Goal: Task Accomplishment & Management: Use online tool/utility

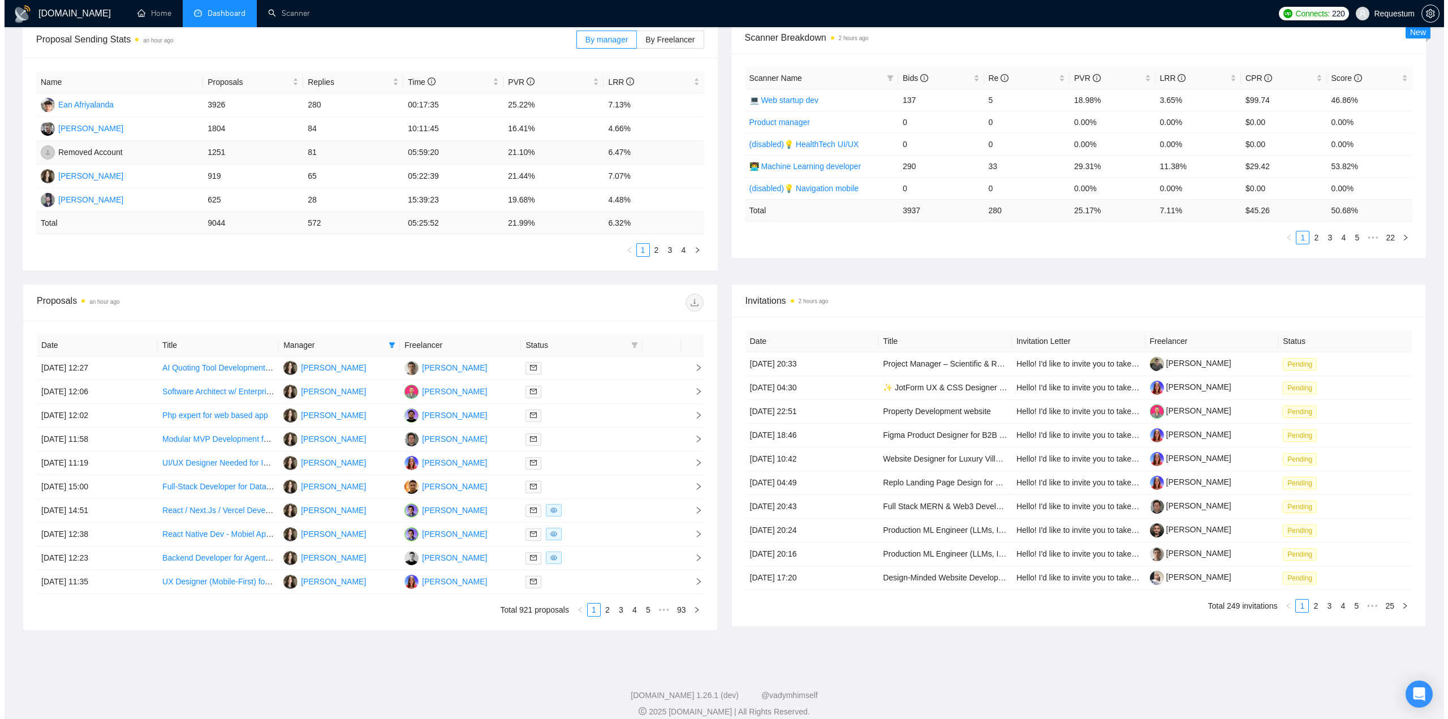
scroll to position [190, 0]
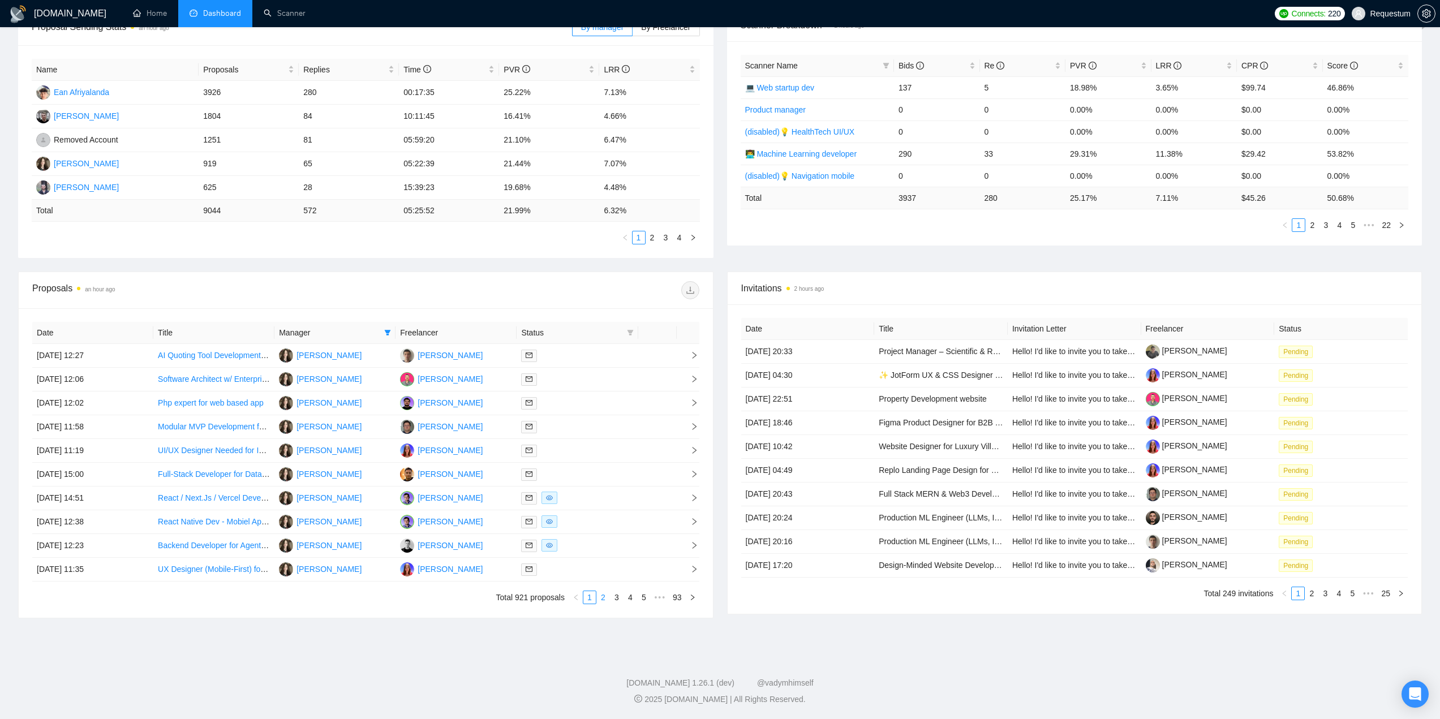
click at [603, 593] on link "2" at bounding box center [603, 597] width 12 height 12
click at [620, 600] on link "3" at bounding box center [616, 597] width 12 height 12
click at [691, 599] on icon "right" at bounding box center [692, 597] width 7 height 7
click at [605, 497] on div at bounding box center [577, 498] width 112 height 13
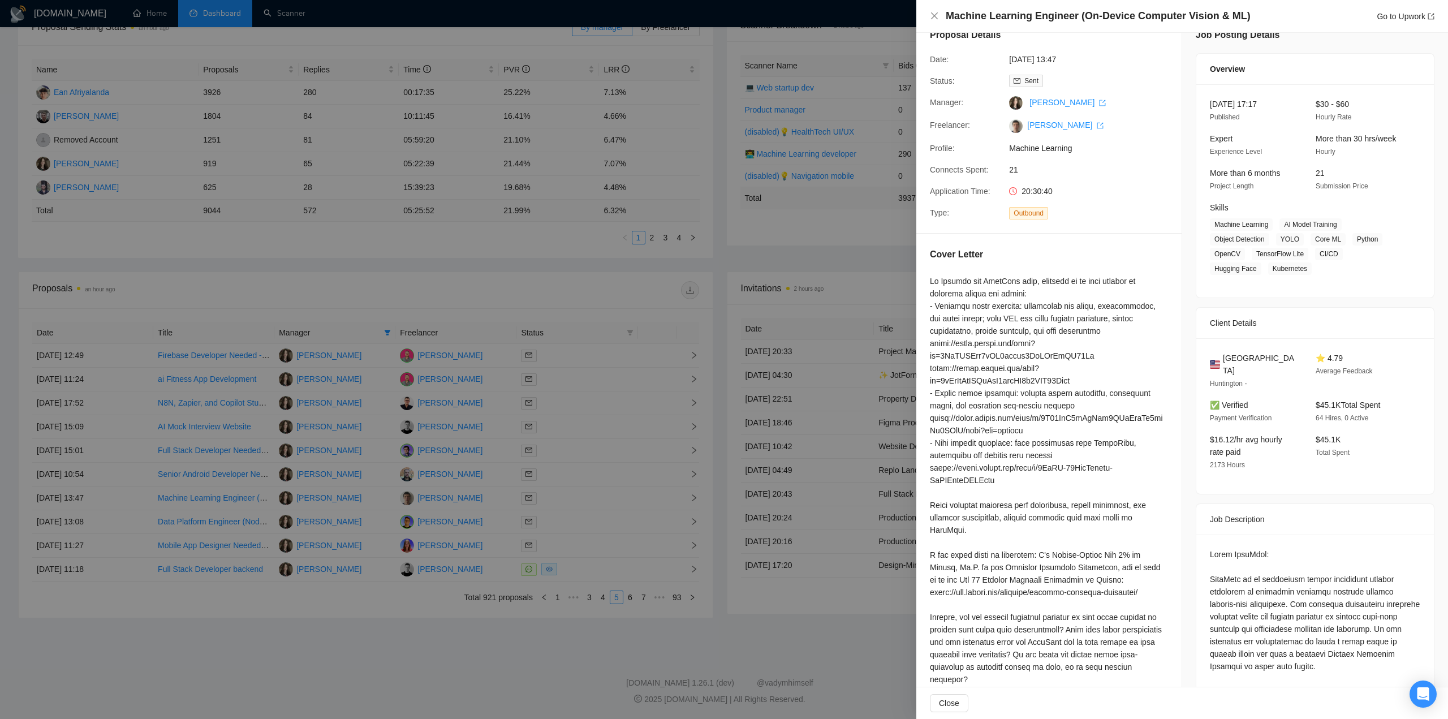
scroll to position [57, 0]
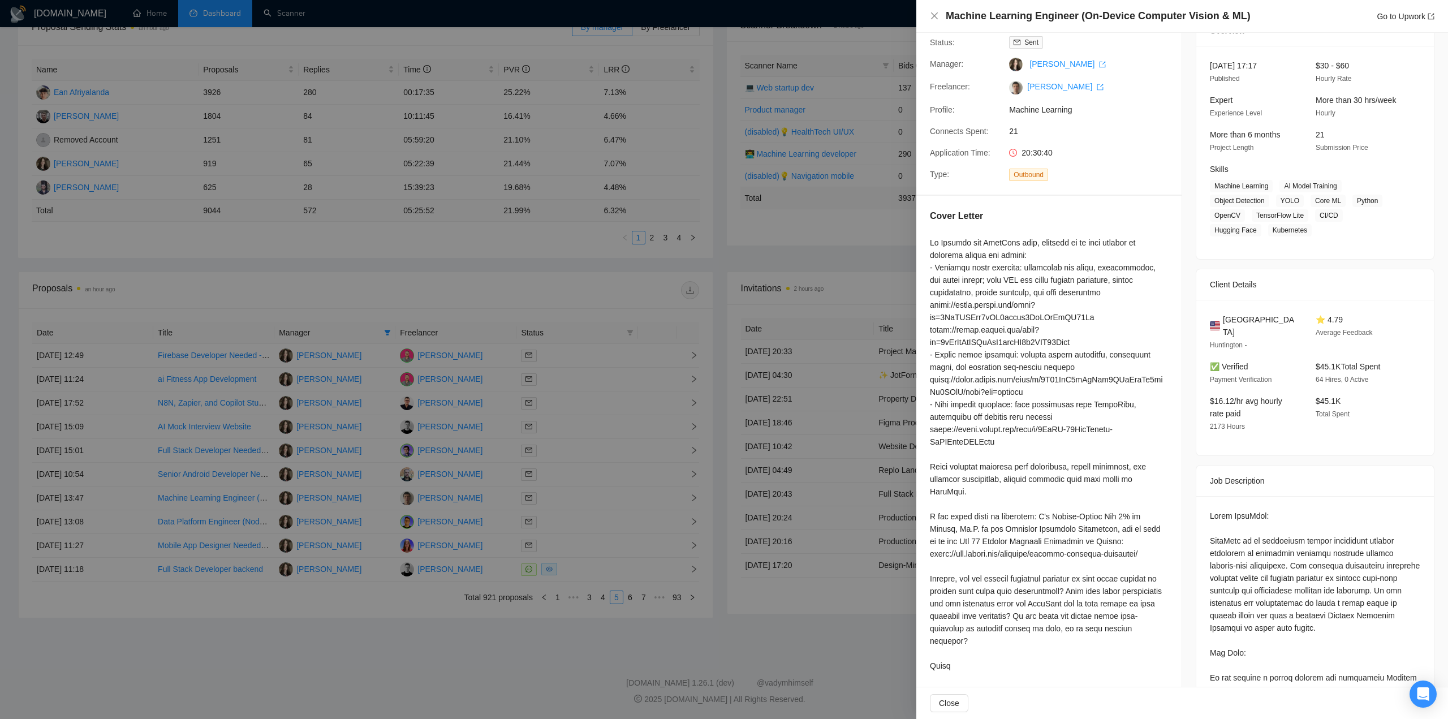
click at [665, 619] on div at bounding box center [724, 359] width 1448 height 719
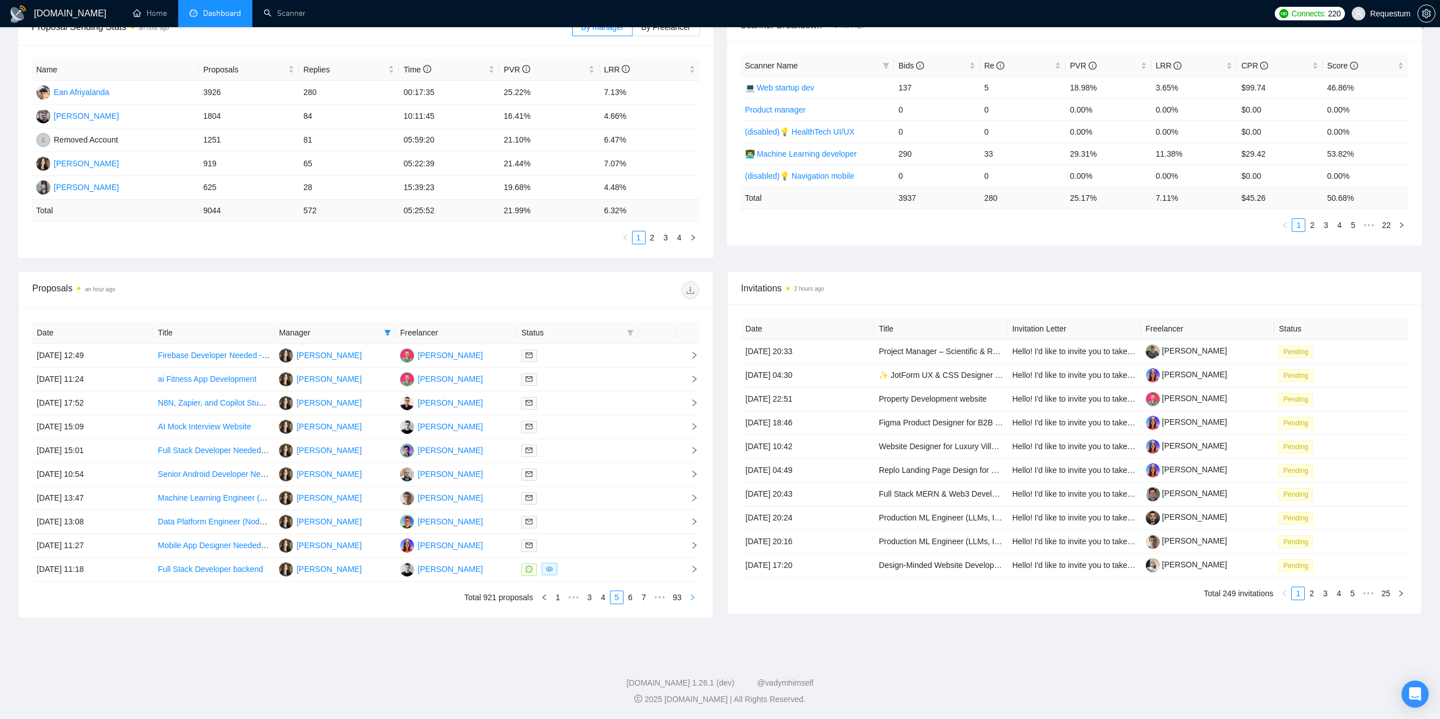
click at [691, 600] on icon "right" at bounding box center [692, 597] width 7 height 7
click at [622, 381] on div at bounding box center [577, 379] width 112 height 13
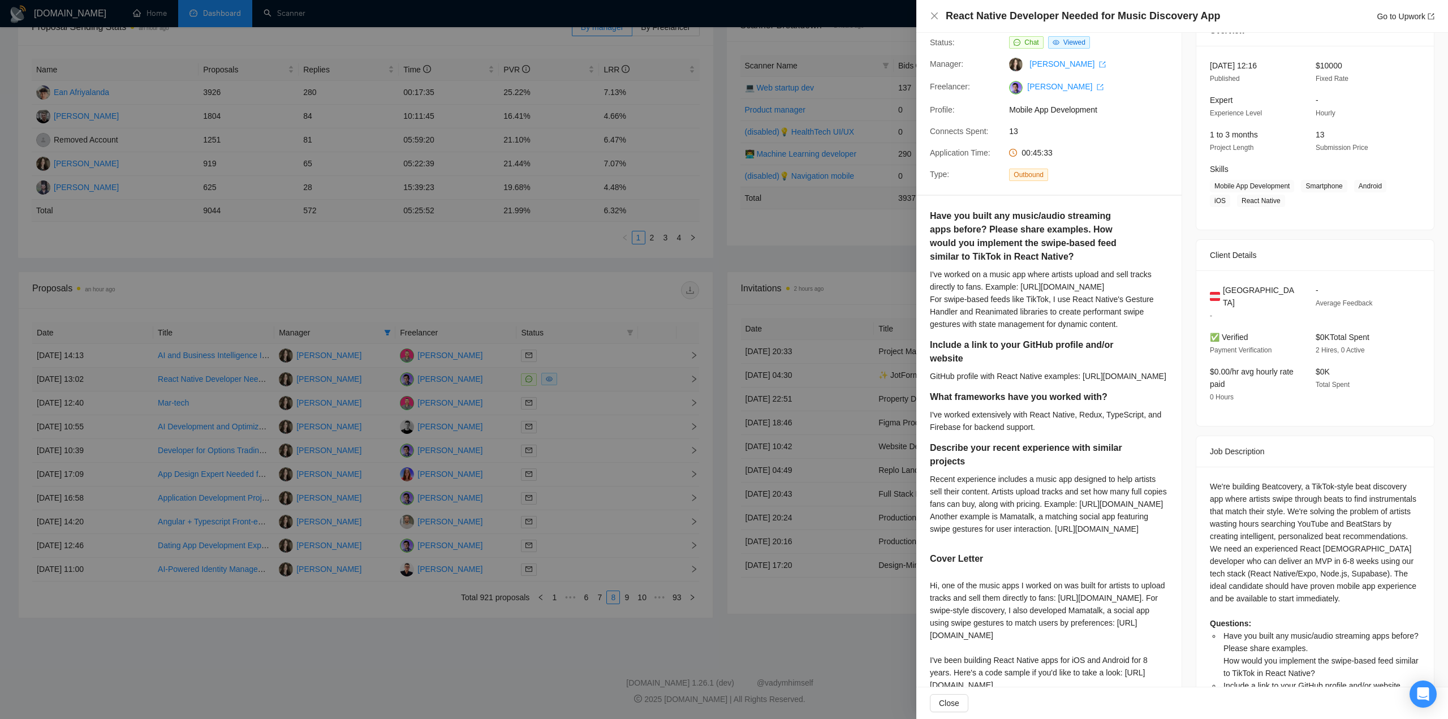
click at [622, 381] on div at bounding box center [724, 359] width 1448 height 719
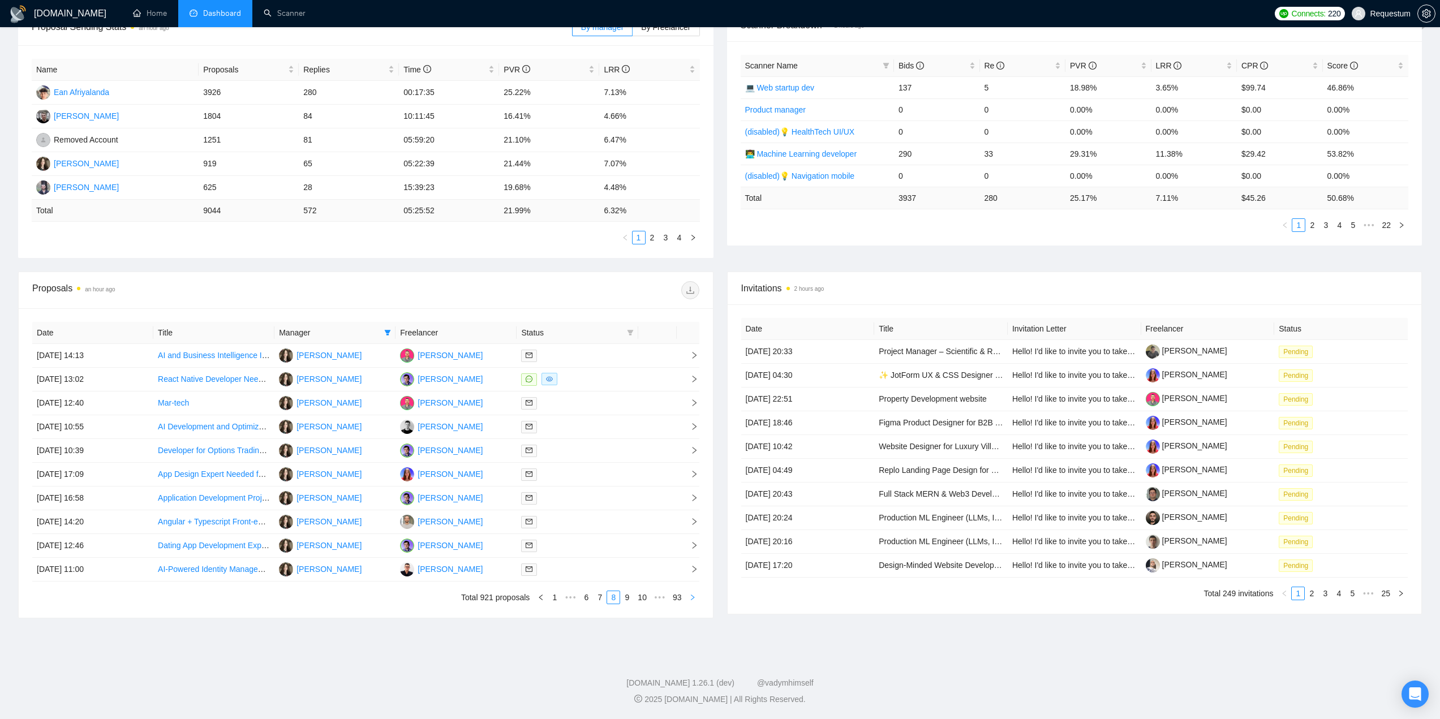
click at [688, 599] on button "button" at bounding box center [693, 598] width 14 height 14
click at [622, 406] on div at bounding box center [577, 403] width 112 height 13
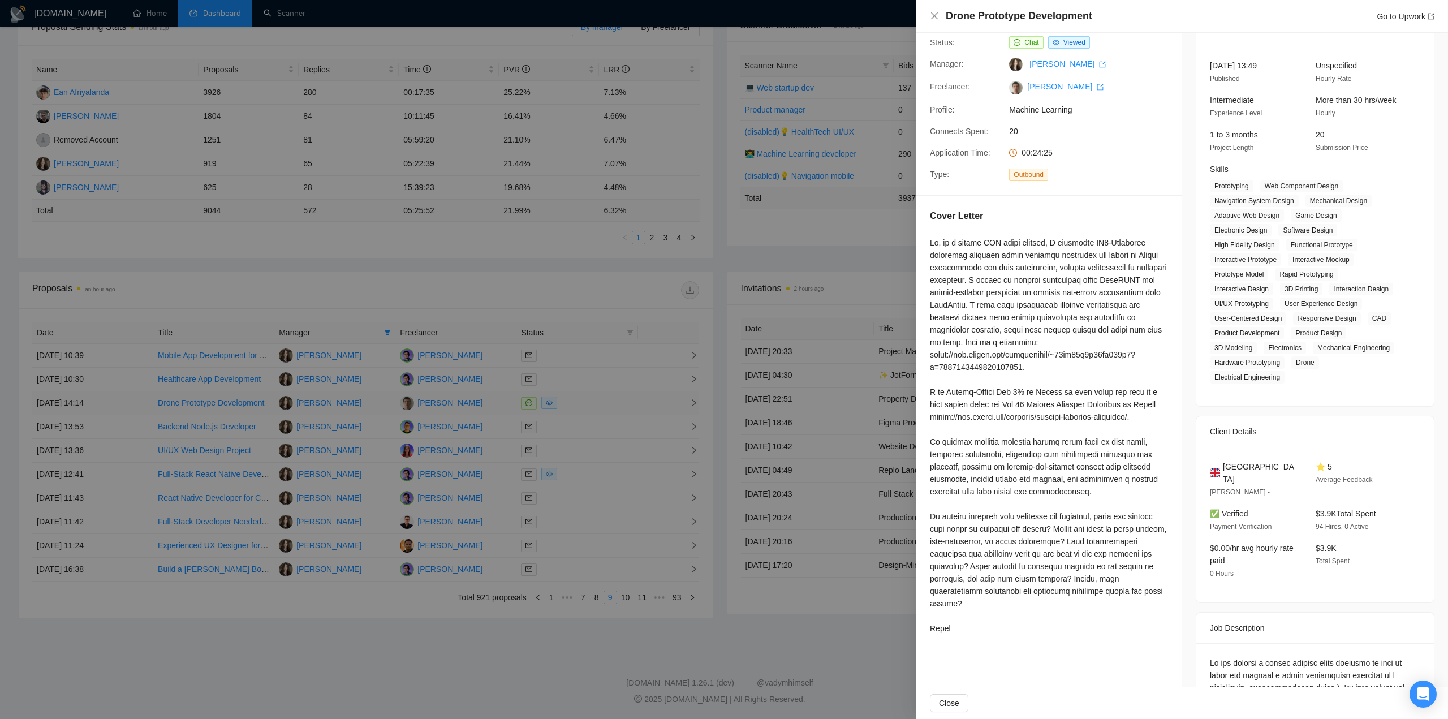
click at [622, 406] on div at bounding box center [724, 359] width 1448 height 719
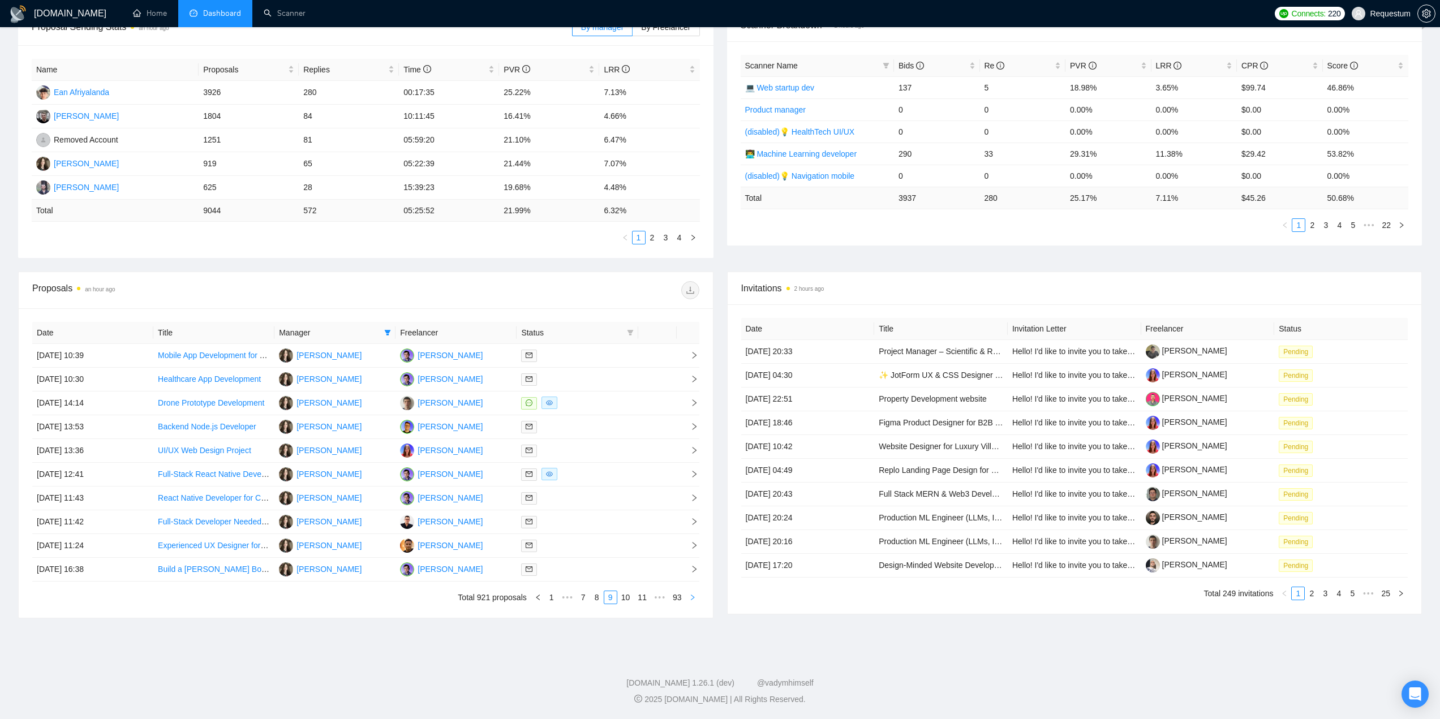
click at [689, 597] on icon "right" at bounding box center [692, 597] width 7 height 7
click at [690, 597] on icon "right" at bounding box center [692, 597] width 7 height 7
click at [691, 597] on icon "right" at bounding box center [692, 597] width 7 height 7
click at [633, 548] on div at bounding box center [577, 545] width 112 height 13
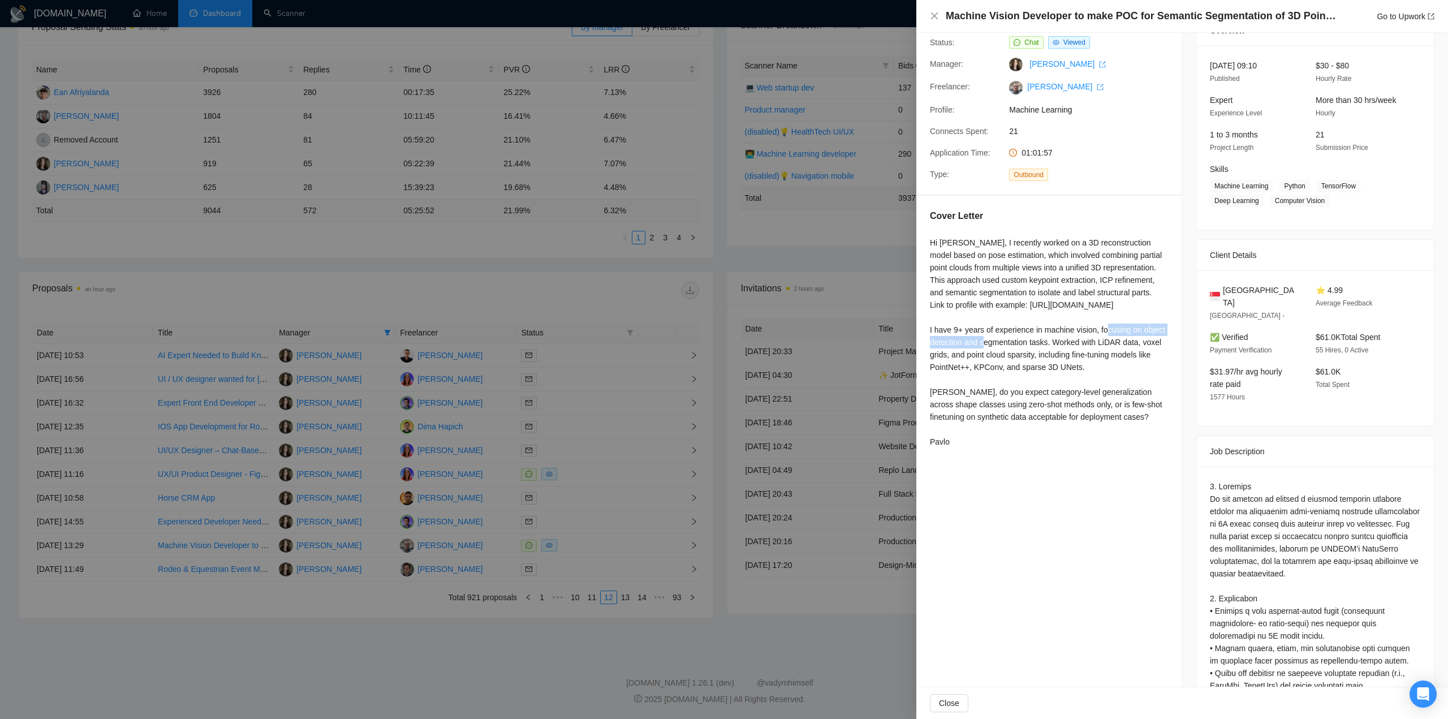
drag, startPoint x: 928, startPoint y: 352, endPoint x: 1040, endPoint y: 358, distance: 111.6
click at [1040, 358] on div "Cover Letter Hi Juanne, I recently worked on a 3D reconstruction model based on…" at bounding box center [1049, 331] width 265 height 270
copy div "I have 9+ years of experience in"
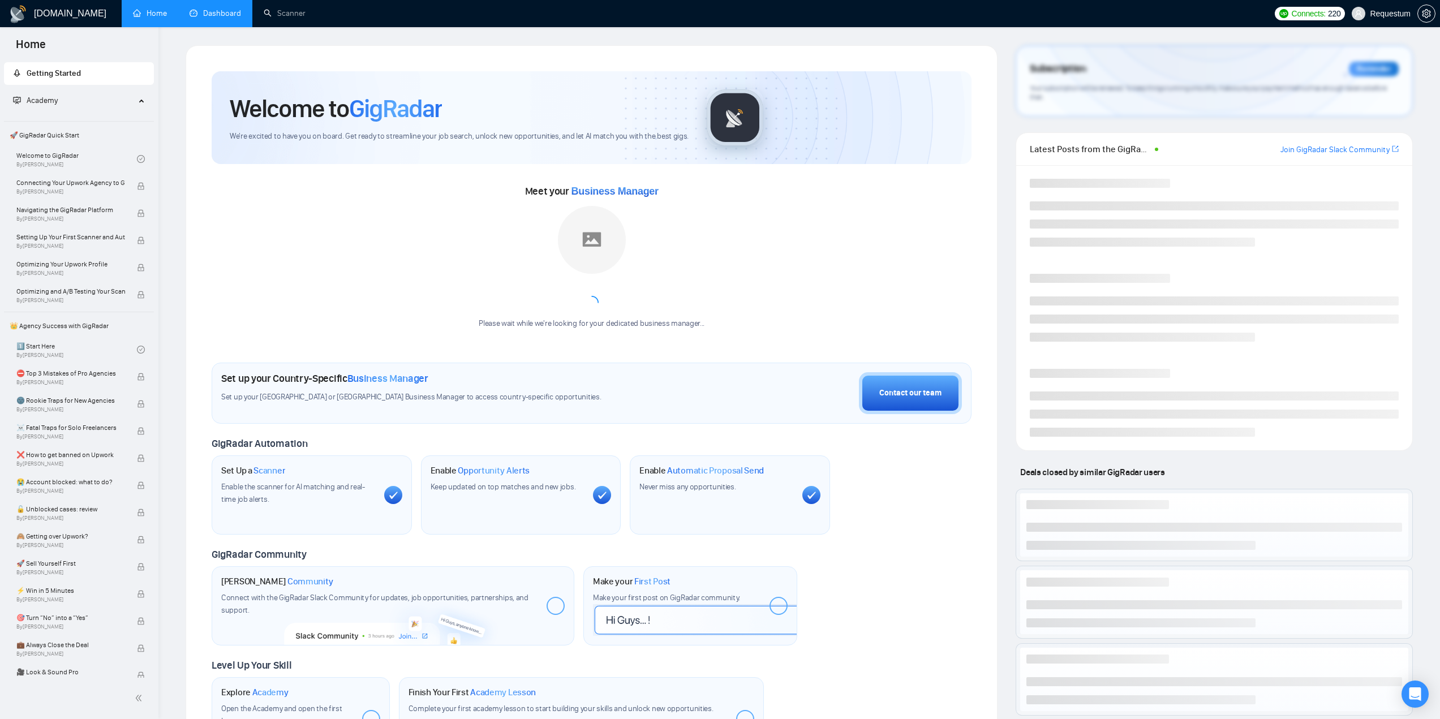
click at [222, 8] on link "Dashboard" at bounding box center [215, 13] width 51 height 10
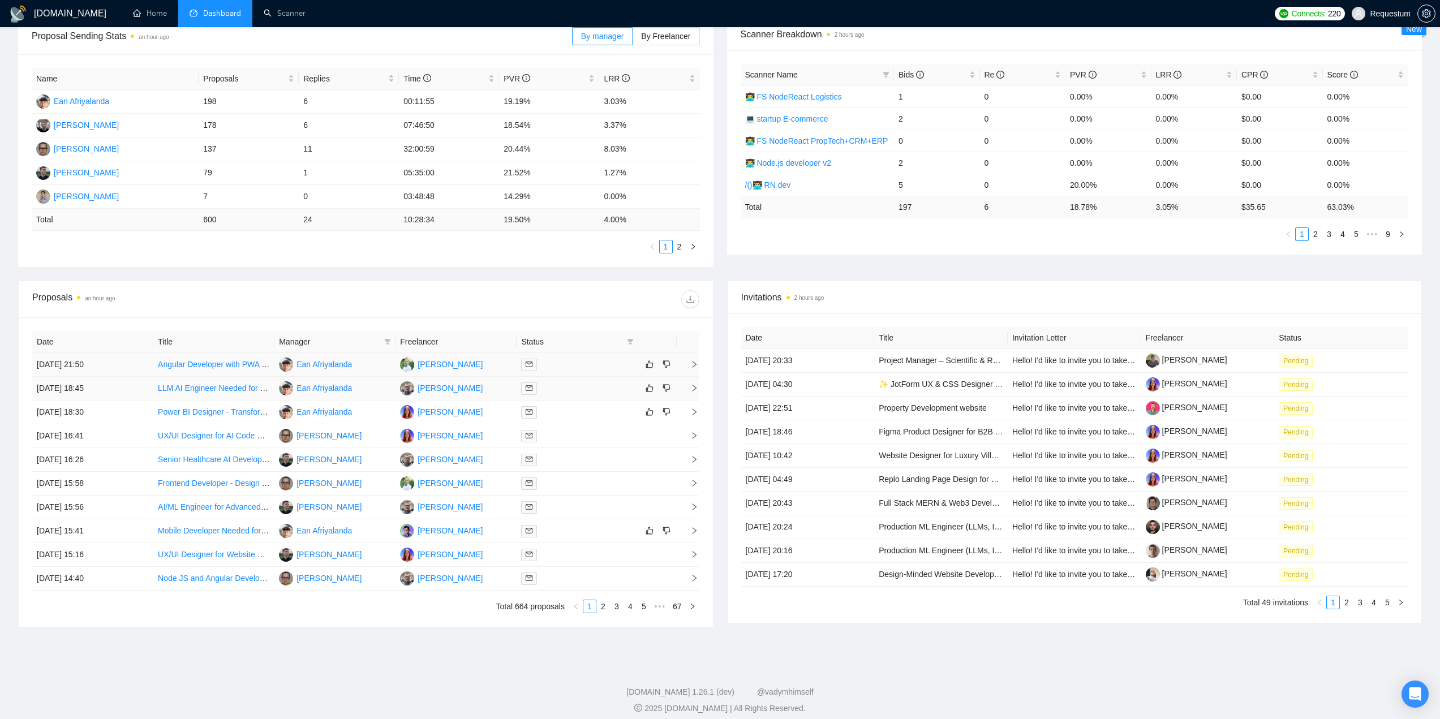
scroll to position [190, 0]
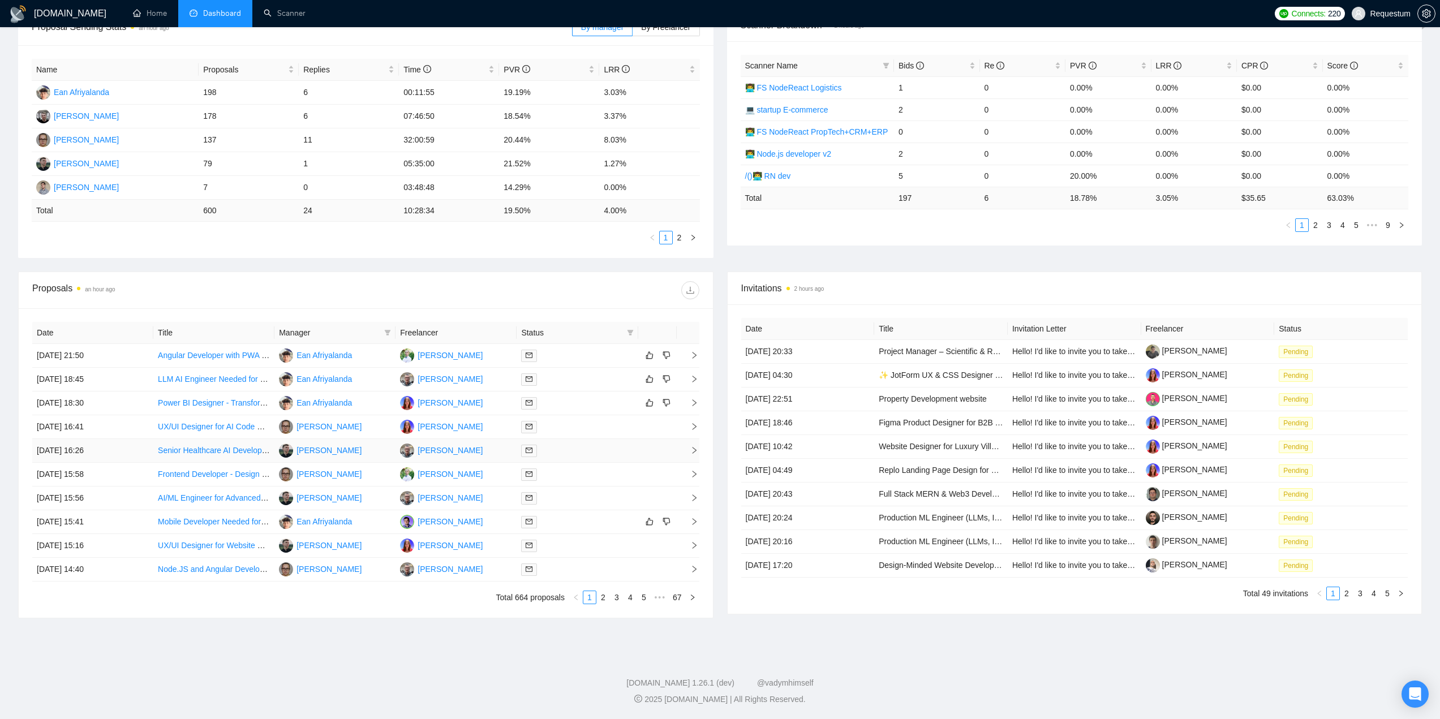
click at [562, 446] on div at bounding box center [577, 450] width 112 height 13
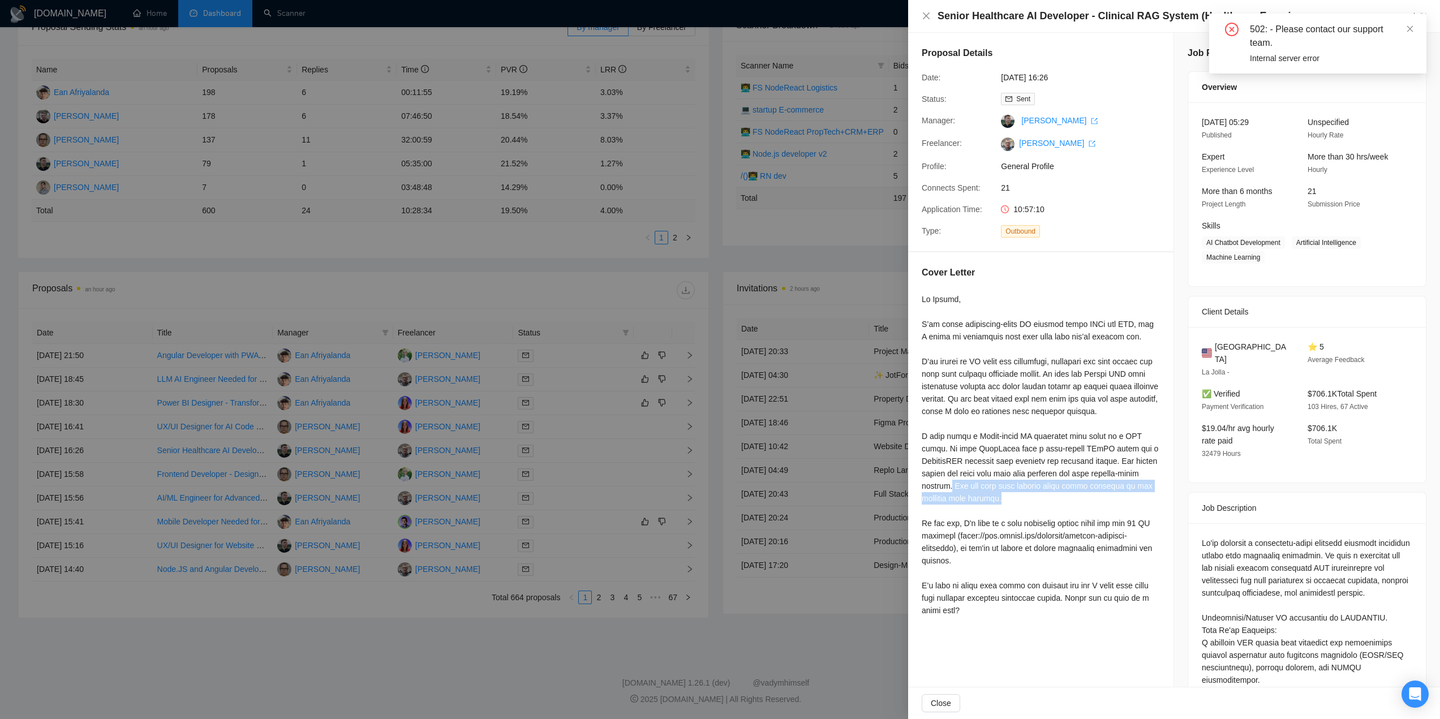
drag, startPoint x: 975, startPoint y: 486, endPoint x: 1050, endPoint y: 498, distance: 75.6
click at [1050, 498] on div at bounding box center [1041, 455] width 238 height 324
copy div "You can find more details about these projects in the attached case studies."
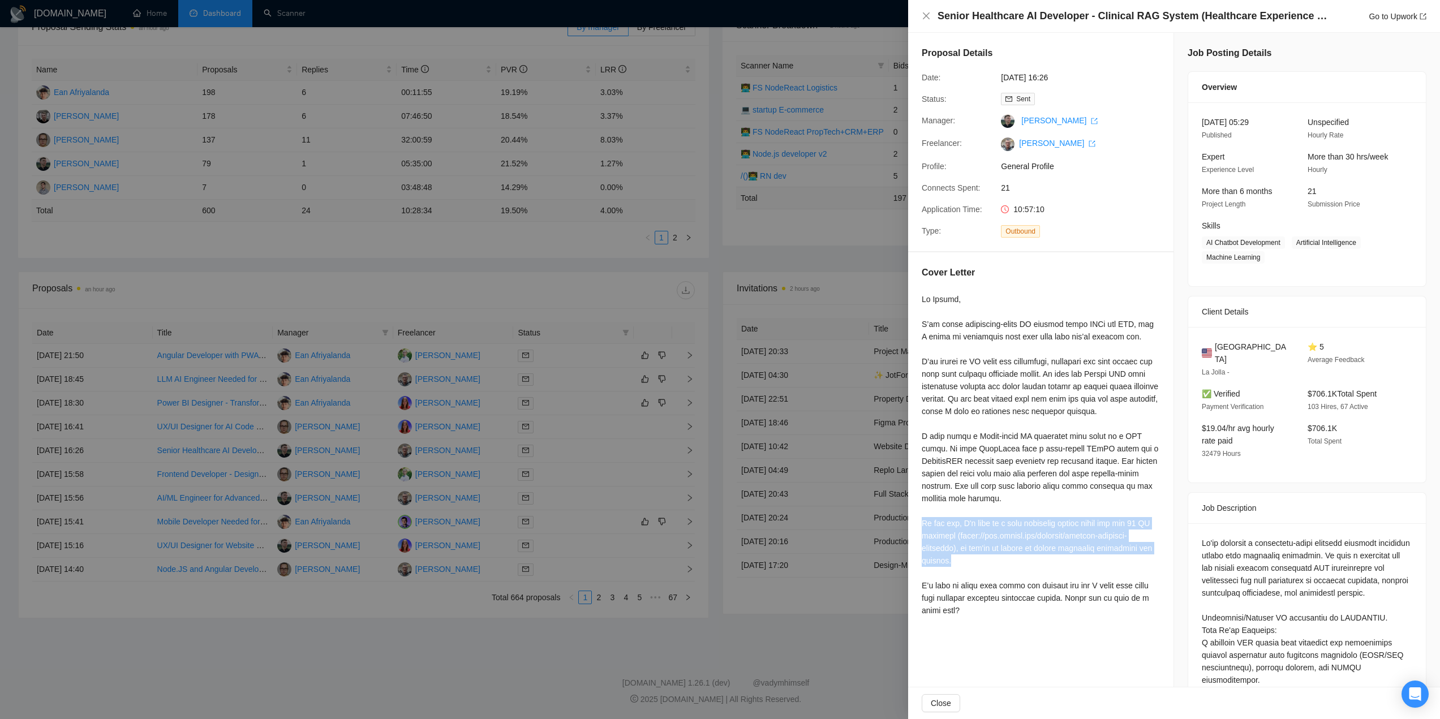
drag, startPoint x: 915, startPoint y: 522, endPoint x: 1020, endPoint y: 561, distance: 111.5
click at [1020, 561] on div "Cover Letter" at bounding box center [1040, 443] width 265 height 382
copy div "By the way, I'm part of a team currently ranked among the top 10 ML agencies (h…"
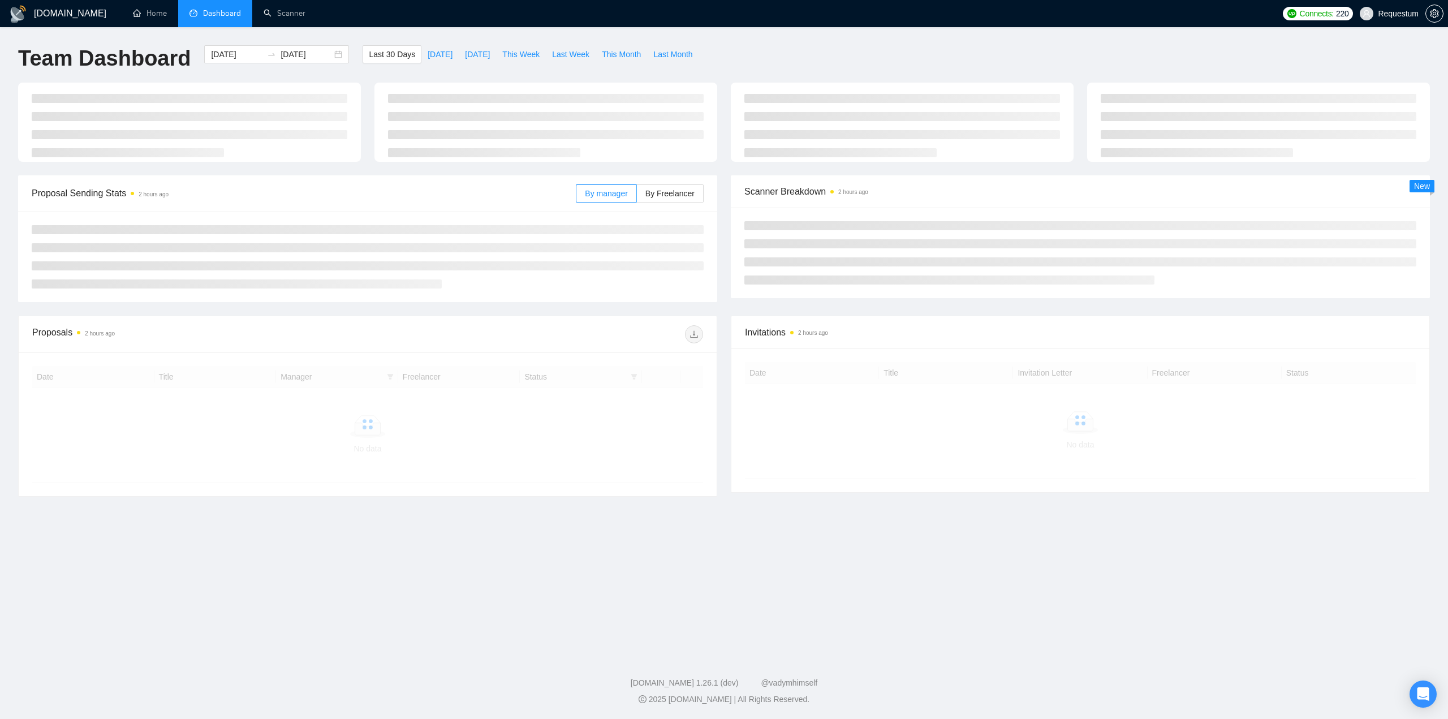
click at [409, 325] on div at bounding box center [536, 334] width 336 height 18
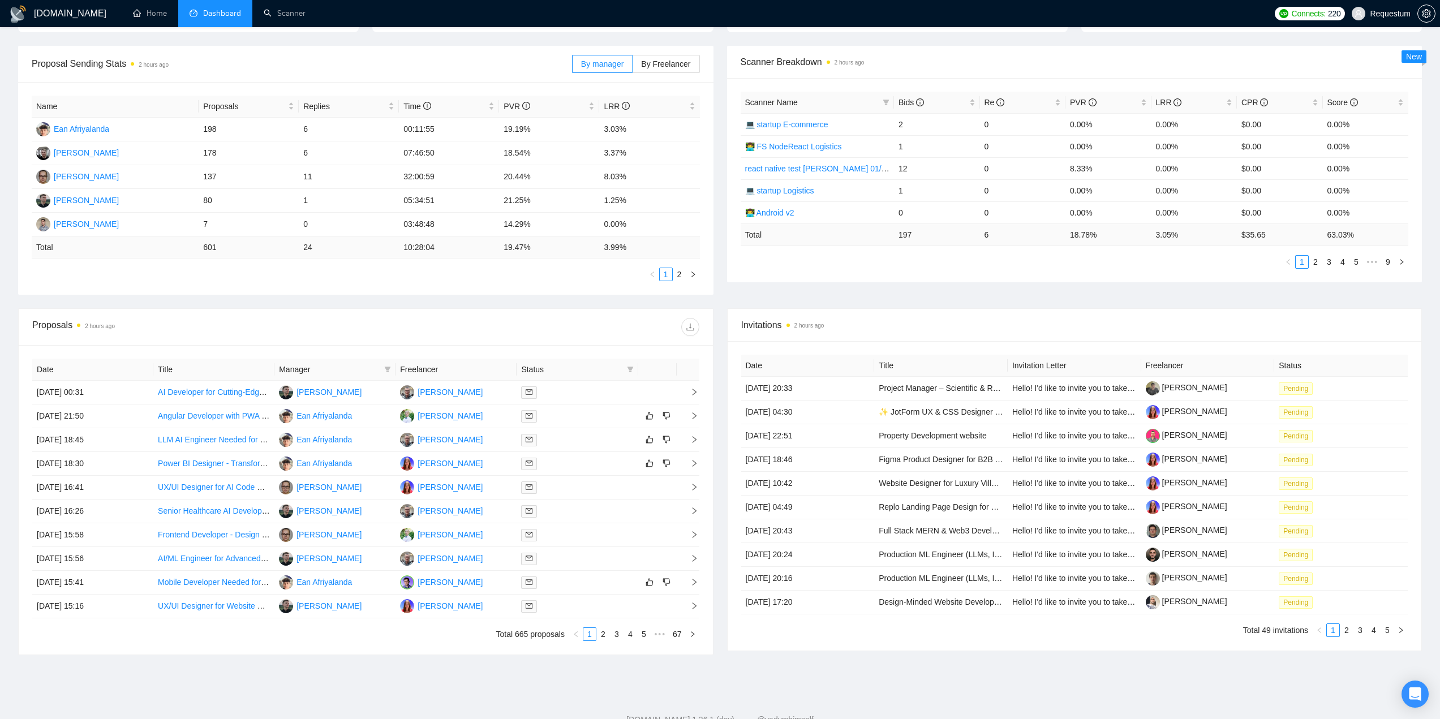
scroll to position [170, 0]
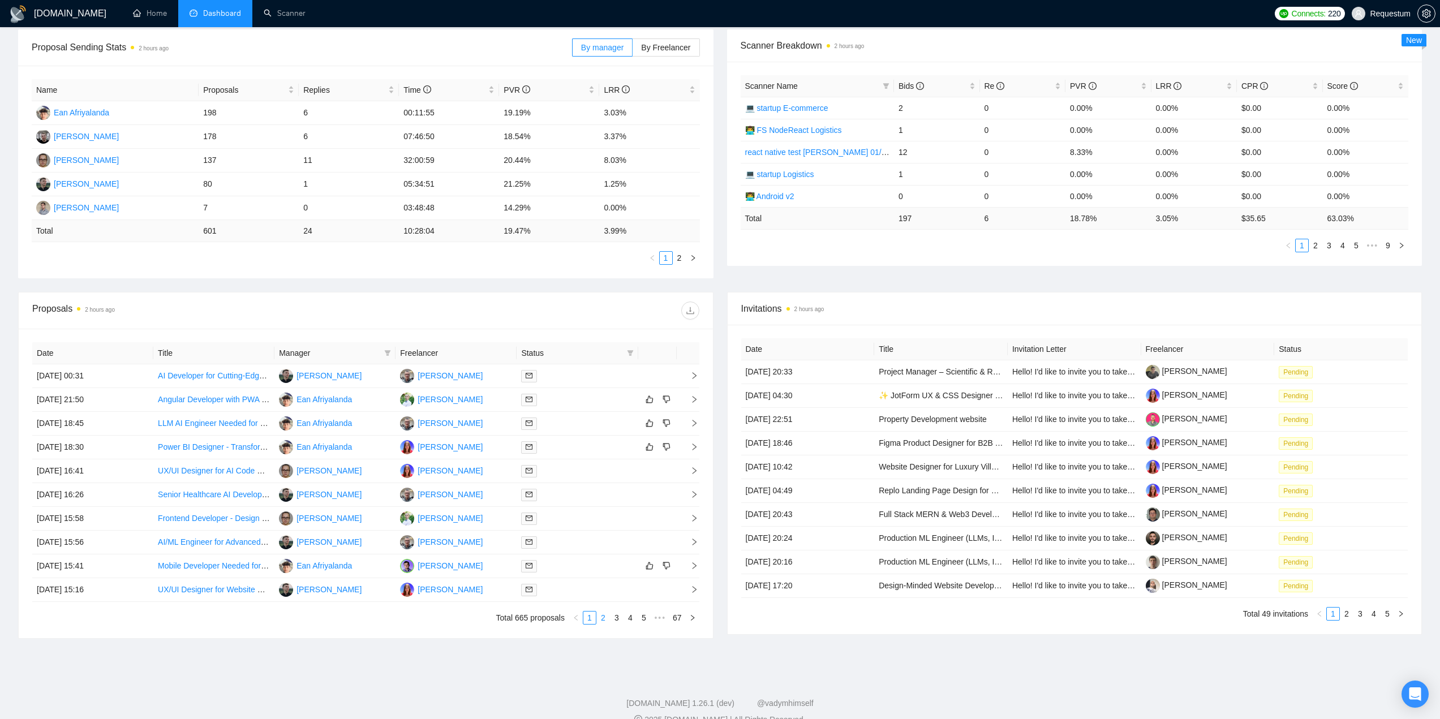
click at [606, 622] on link "2" at bounding box center [603, 618] width 12 height 12
click at [599, 460] on td at bounding box center [577, 471] width 121 height 24
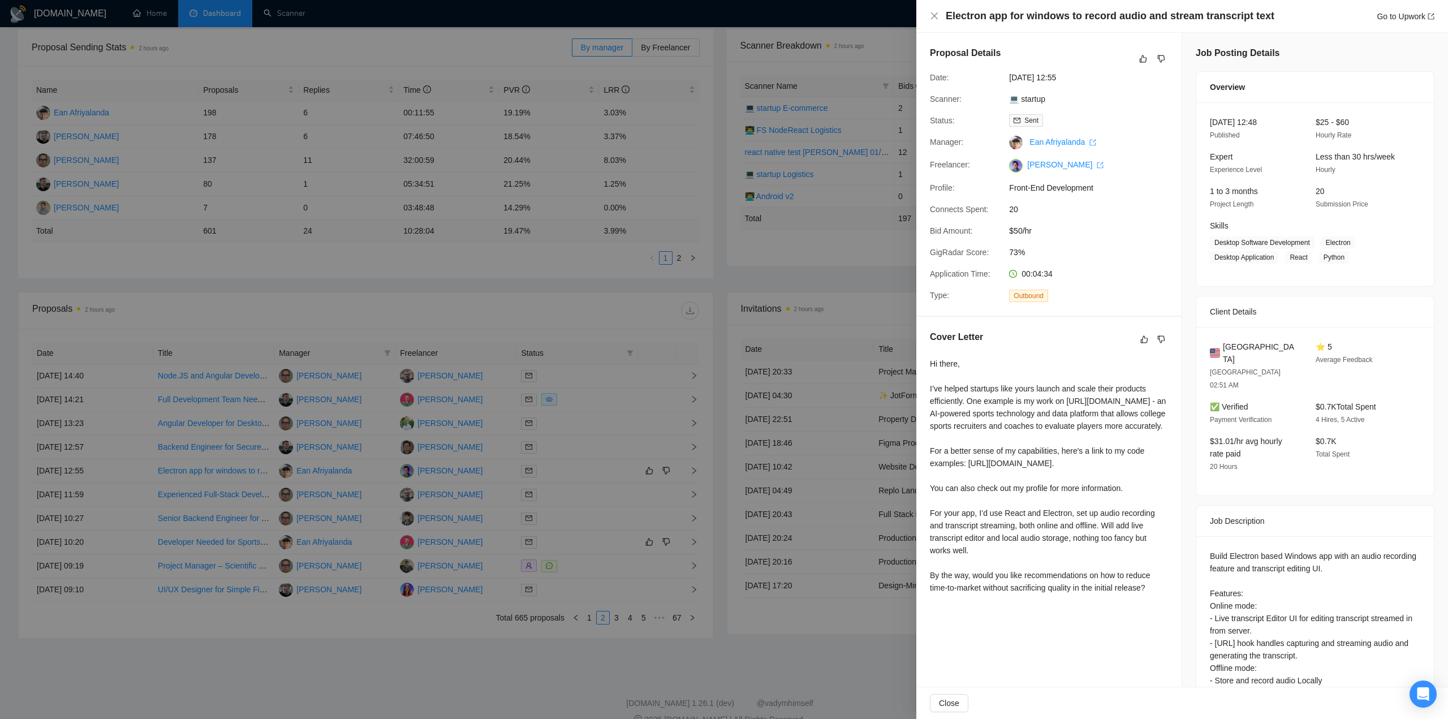
drag, startPoint x: 368, startPoint y: 639, endPoint x: 381, endPoint y: 636, distance: 12.7
click at [368, 639] on div at bounding box center [724, 359] width 1448 height 719
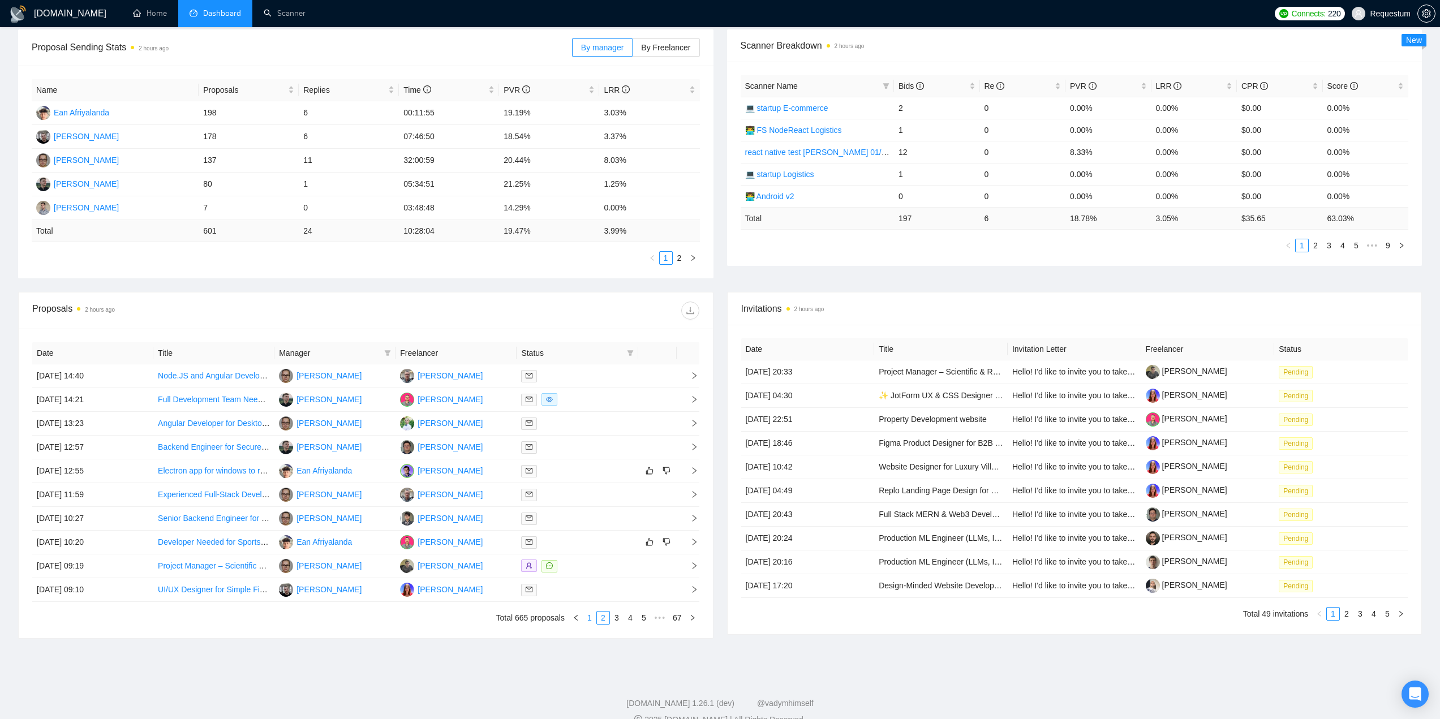
click at [595, 622] on link "1" at bounding box center [589, 618] width 12 height 12
click at [580, 493] on div at bounding box center [577, 494] width 112 height 13
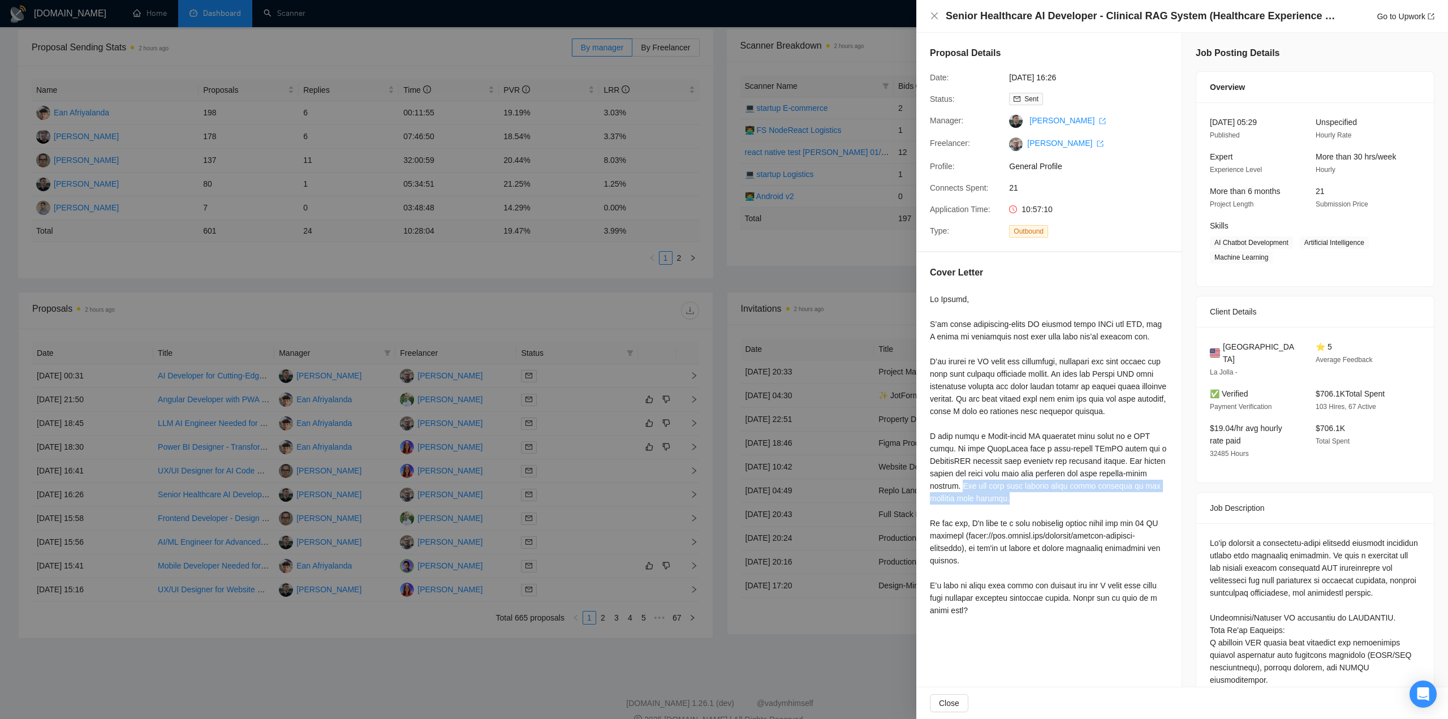
drag, startPoint x: 985, startPoint y: 488, endPoint x: 1039, endPoint y: 503, distance: 55.9
click at [1039, 503] on div at bounding box center [1049, 455] width 238 height 324
copy div "You can find more details about these projects in the attached case studies."
click at [389, 42] on div at bounding box center [724, 359] width 1448 height 719
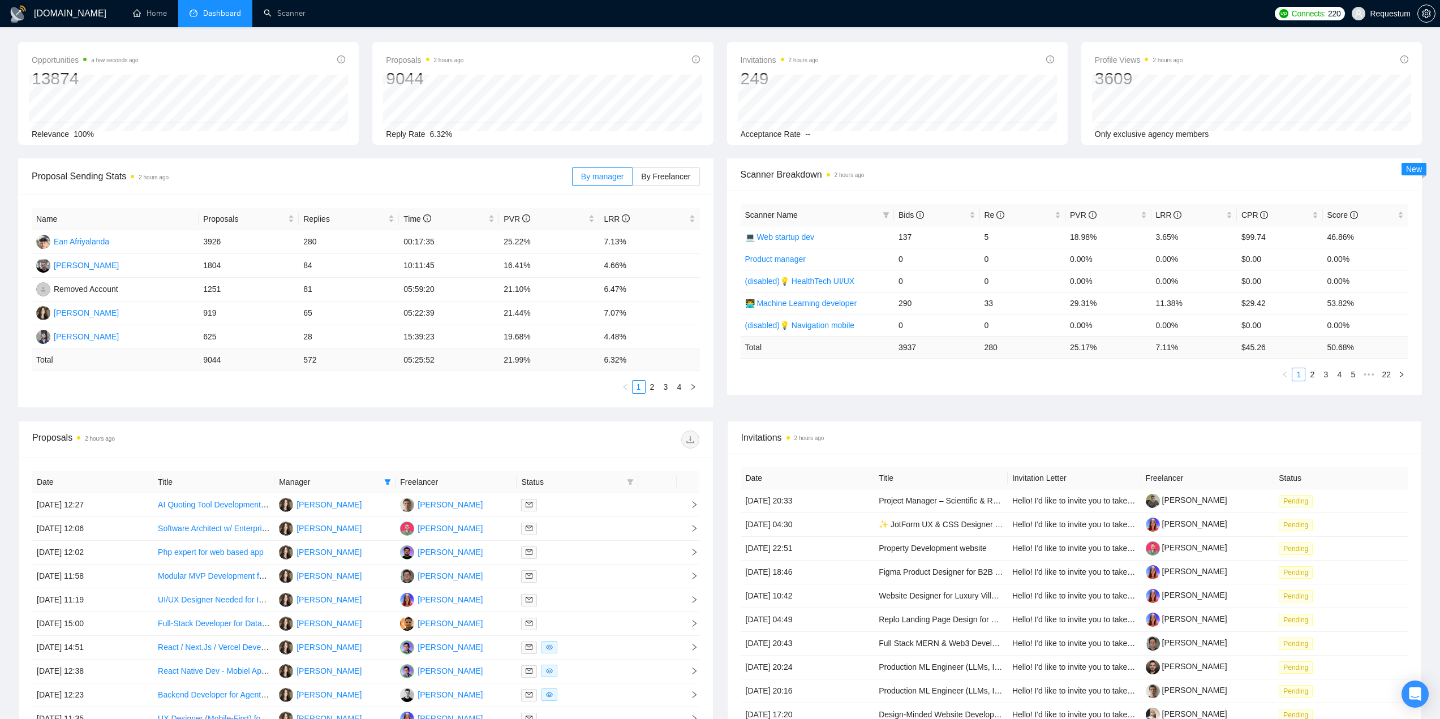
scroll to position [170, 0]
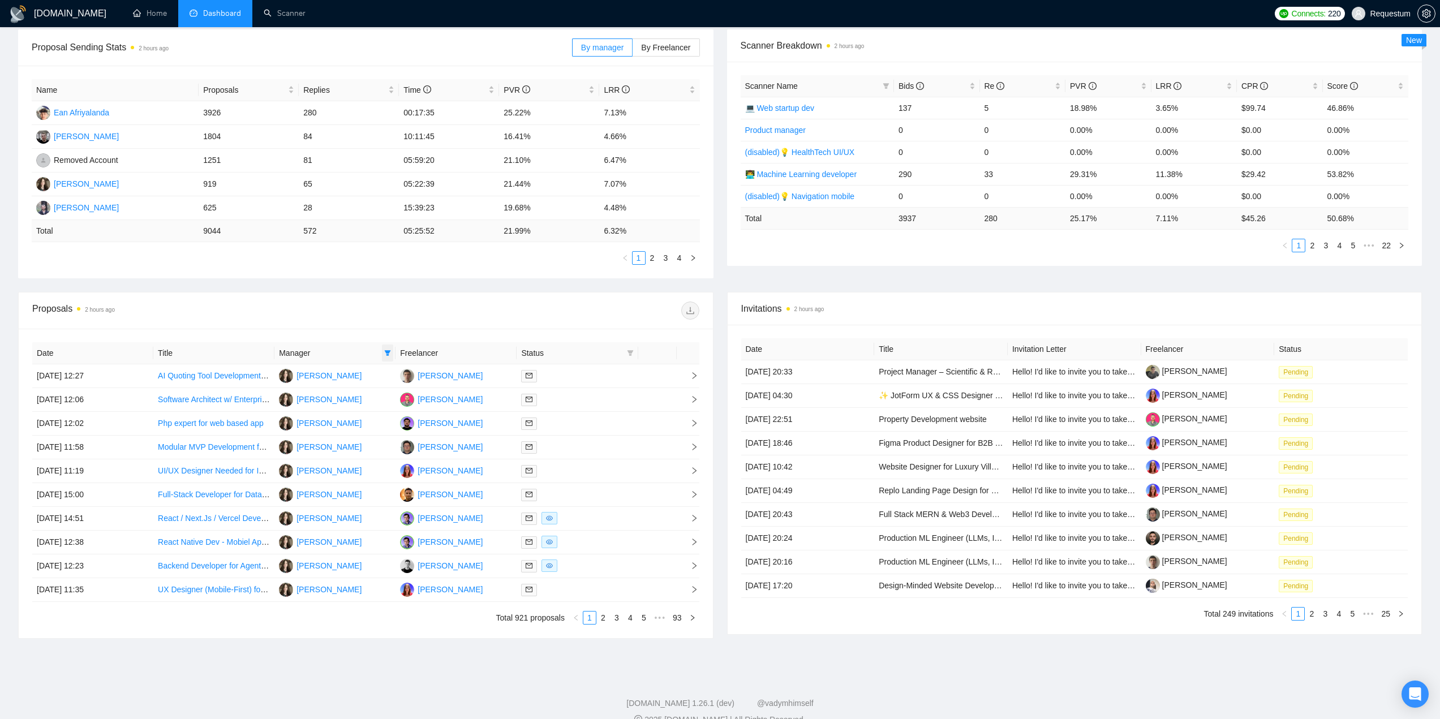
click at [388, 351] on icon "filter" at bounding box center [388, 353] width 6 height 6
click at [346, 385] on span "Svitlana Oliniychuk" at bounding box center [340, 385] width 65 height 9
checkbox input "false"
click at [359, 421] on span "Andrii Blond" at bounding box center [333, 422] width 79 height 12
checkbox input "true"
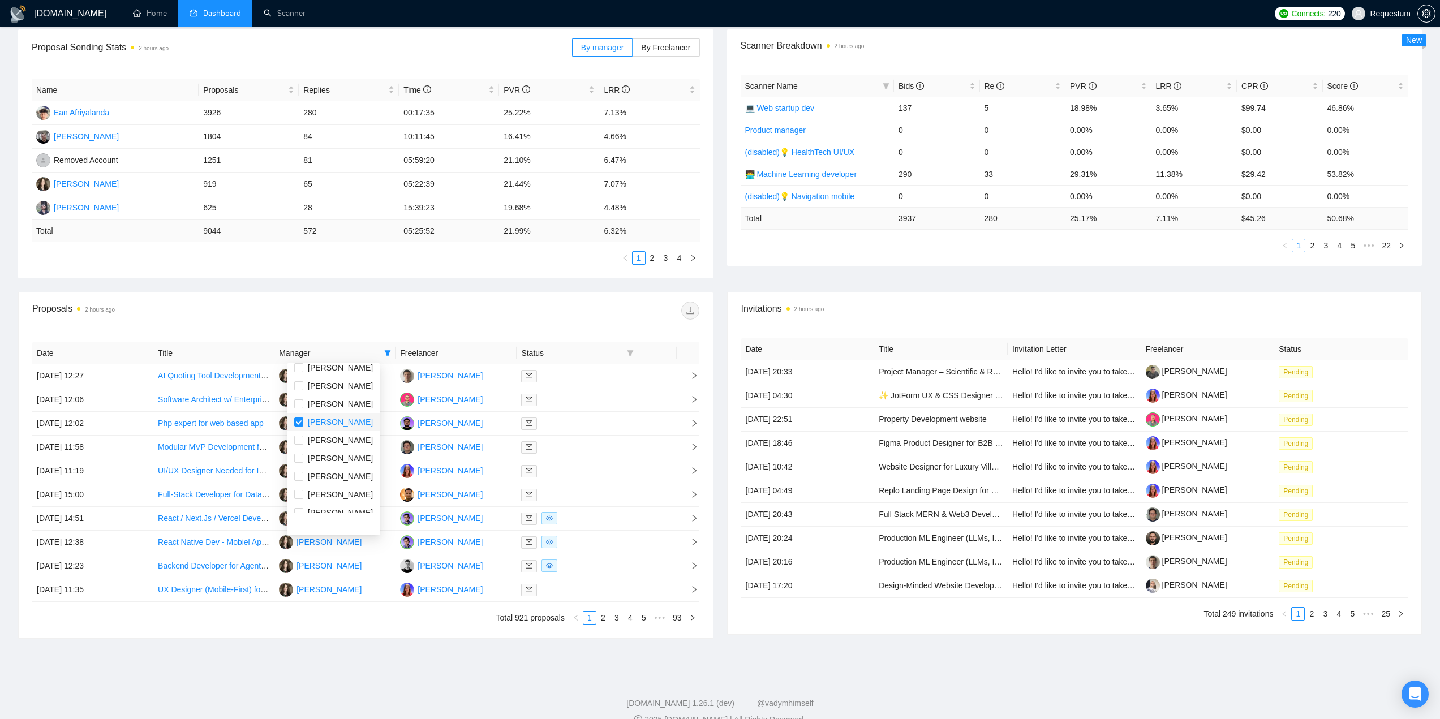
click at [371, 330] on div "Date Title Manager Freelancer Status 10 Jul, 2025 12:27 AI Quoting Tool Develop…" at bounding box center [366, 483] width 694 height 309
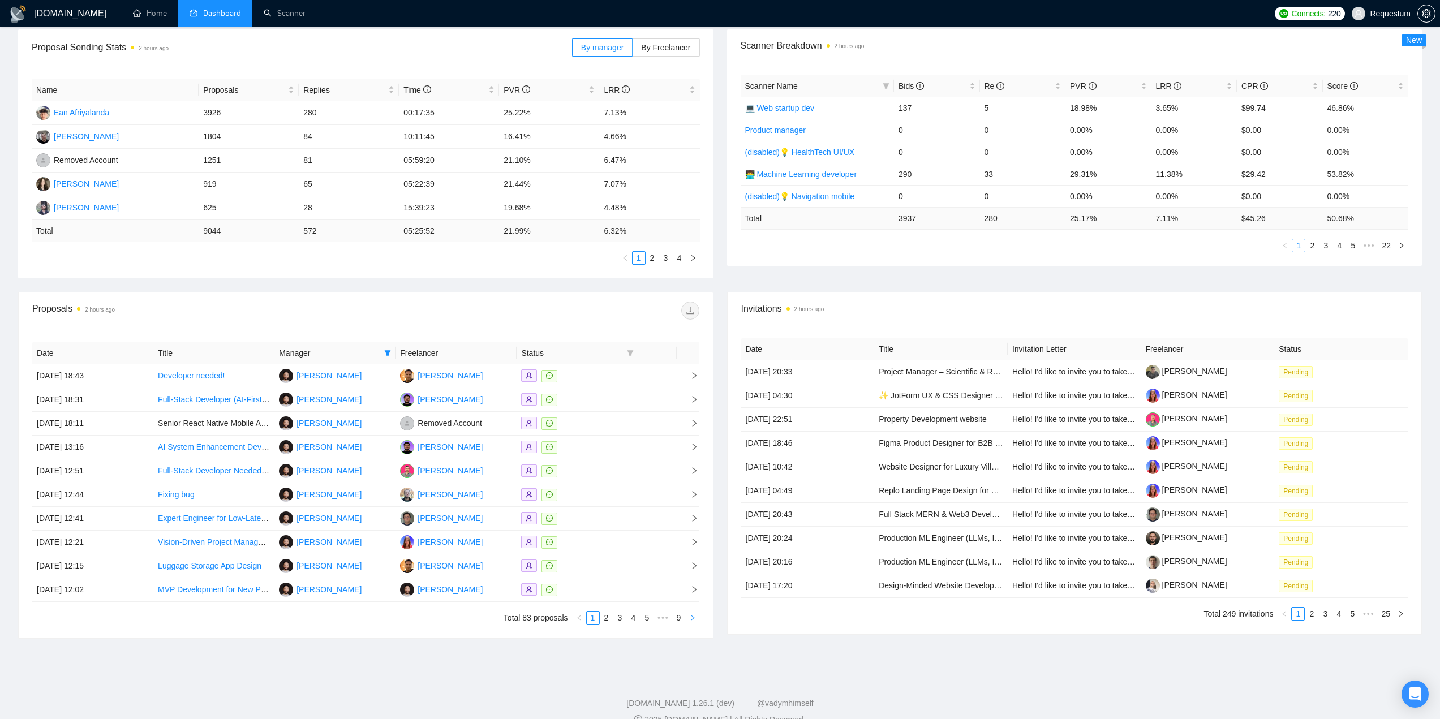
click at [690, 619] on icon "right" at bounding box center [692, 617] width 7 height 7
click at [605, 399] on div at bounding box center [577, 399] width 112 height 13
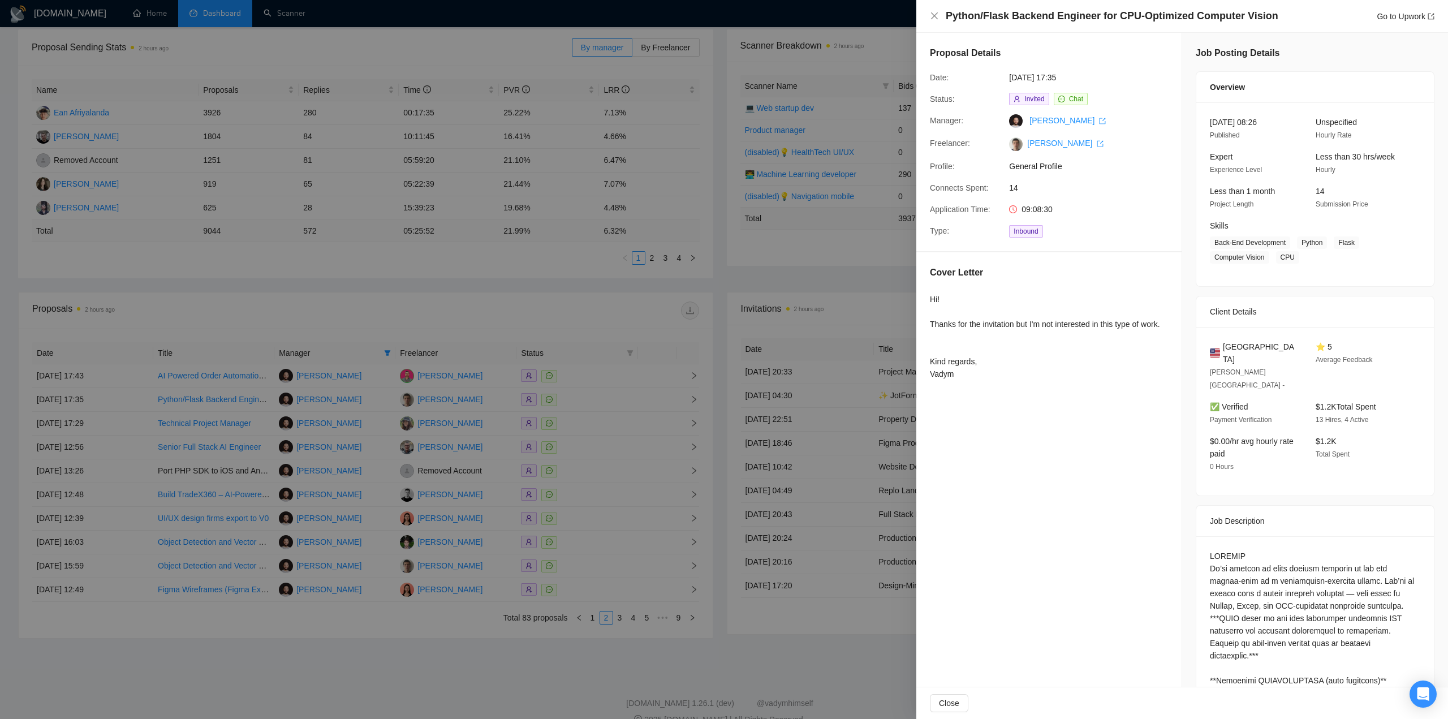
click at [617, 321] on div at bounding box center [724, 359] width 1448 height 719
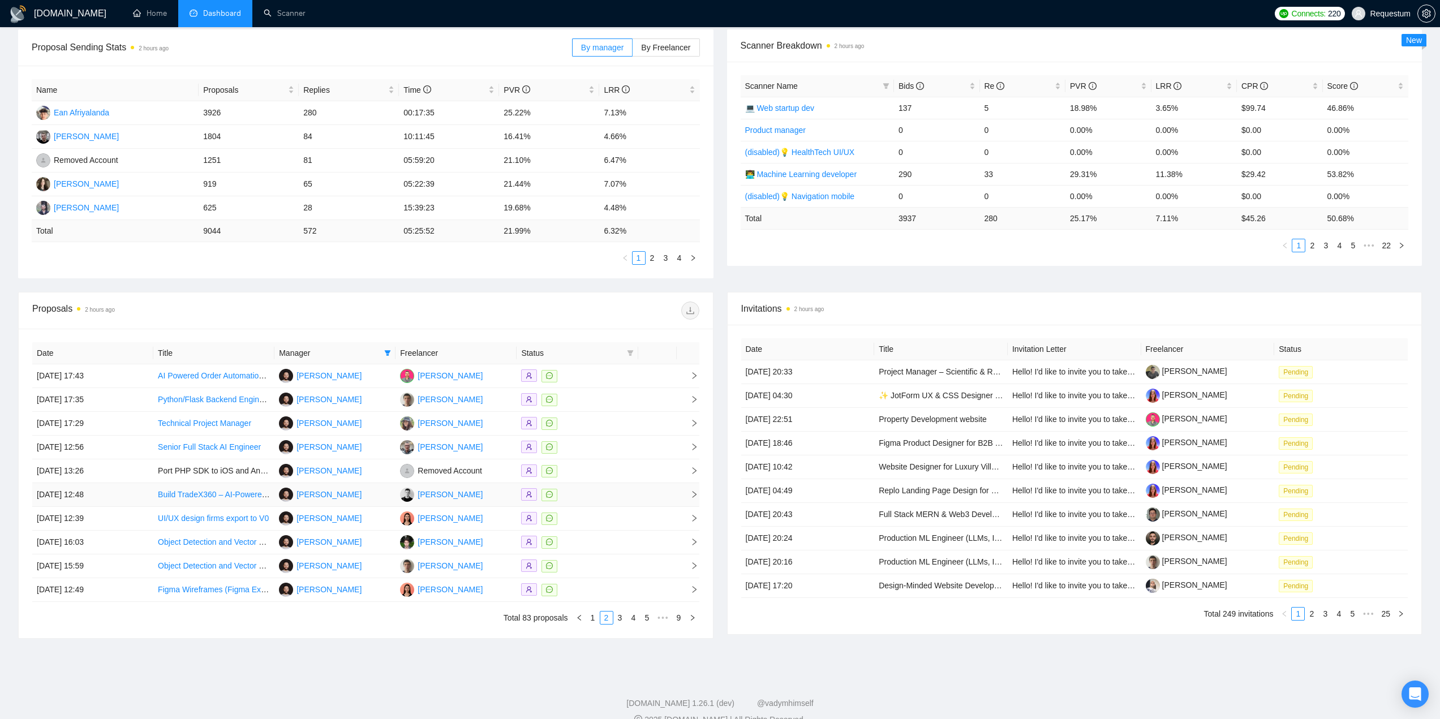
click at [624, 498] on div at bounding box center [577, 494] width 112 height 13
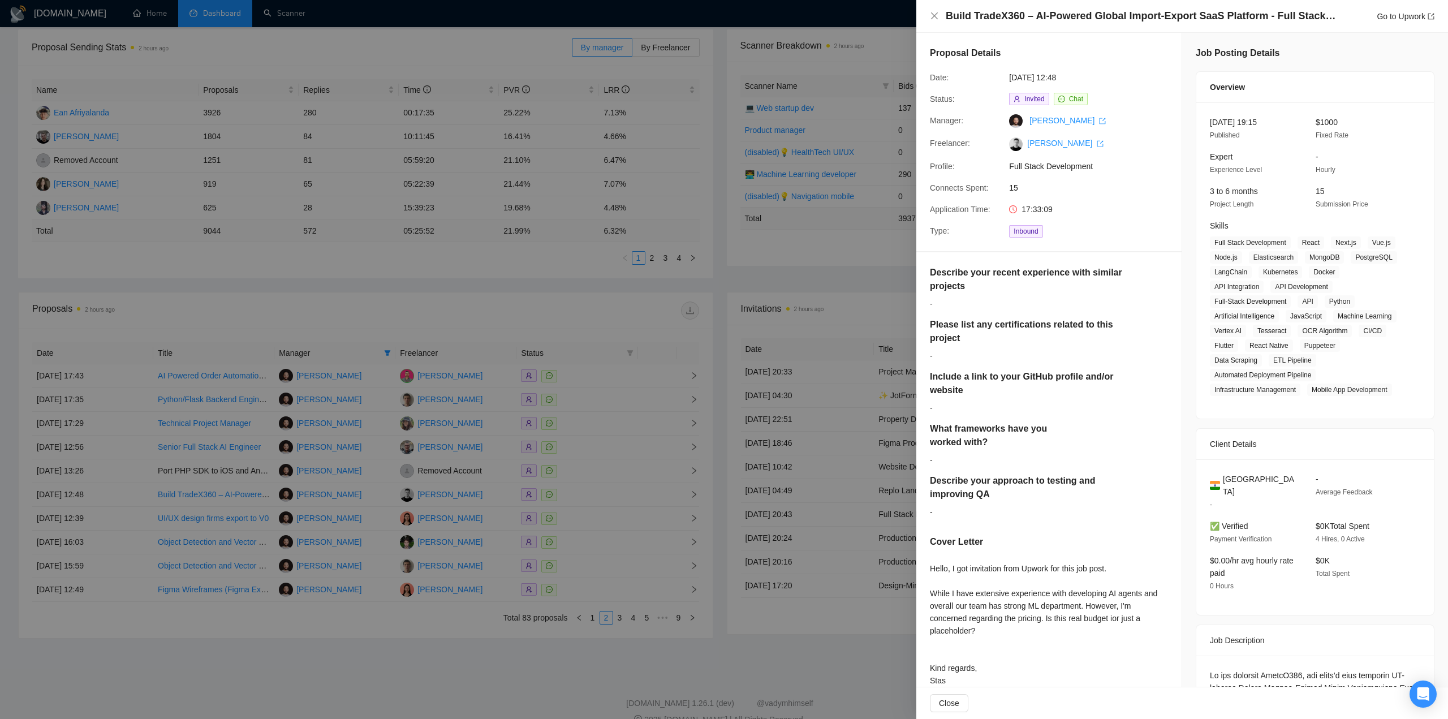
click at [605, 568] on div at bounding box center [724, 359] width 1448 height 719
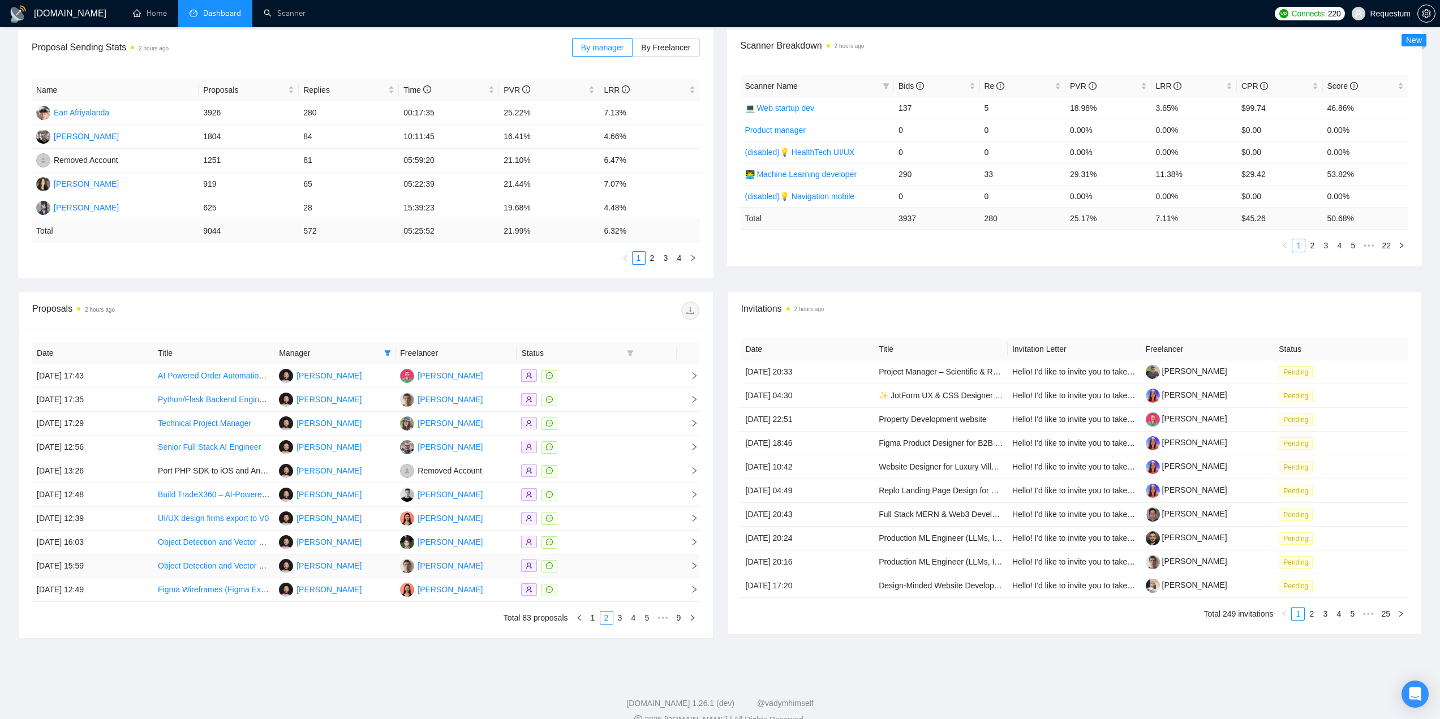
click at [605, 568] on div at bounding box center [577, 566] width 112 height 13
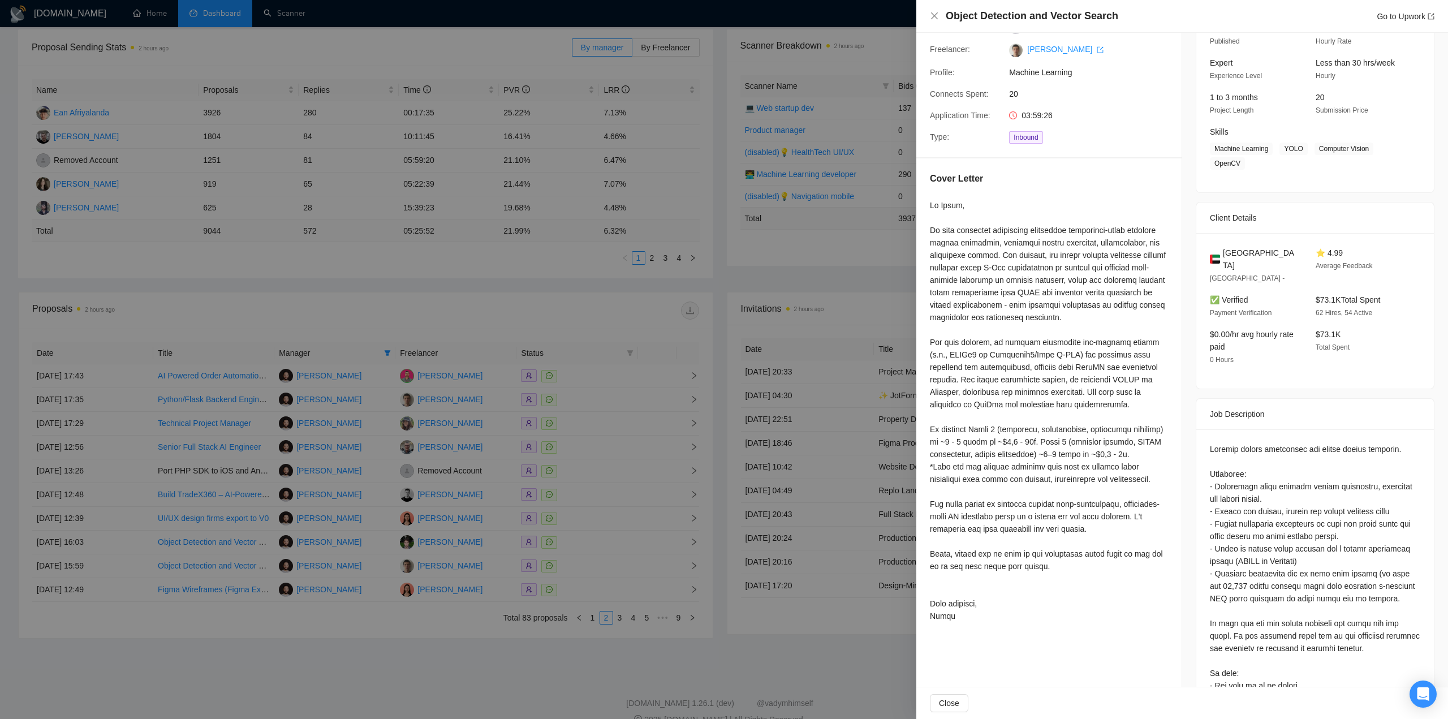
scroll to position [113, 0]
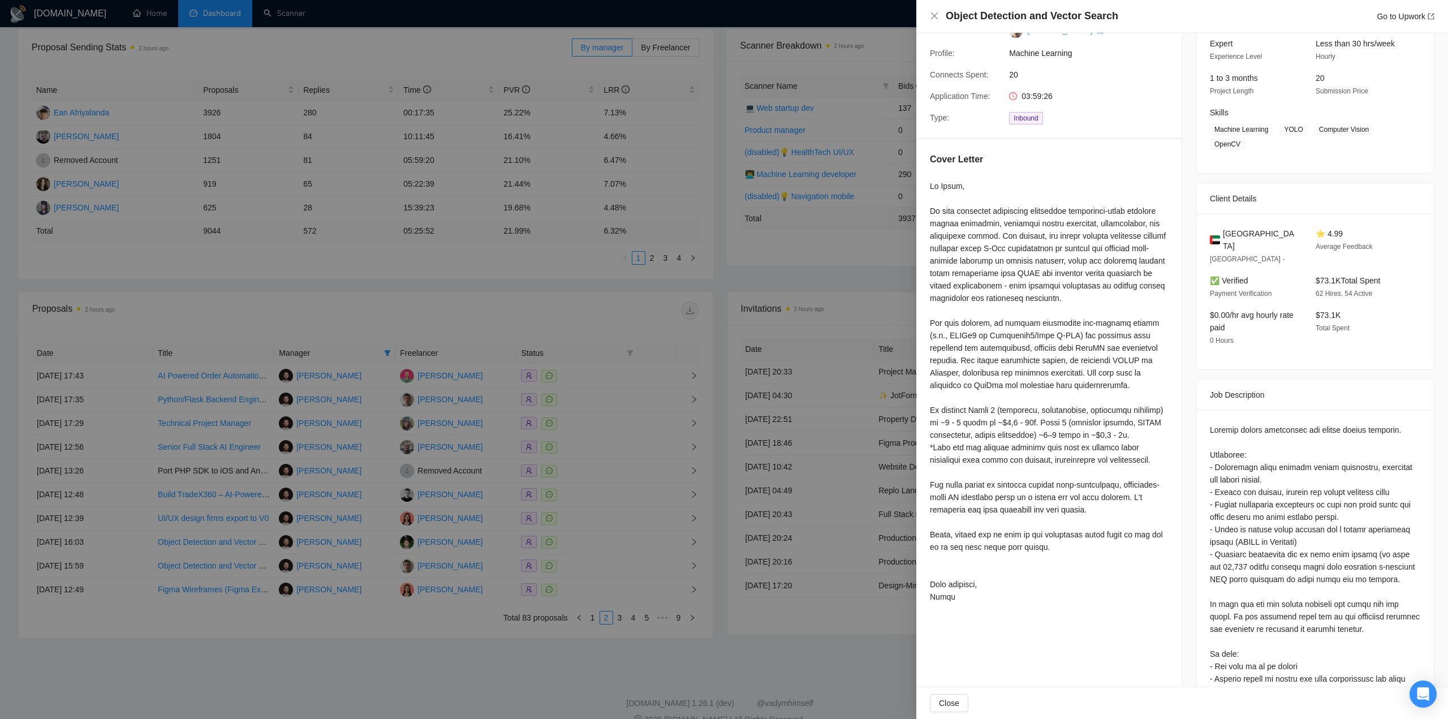
click at [798, 606] on div at bounding box center [724, 359] width 1448 height 719
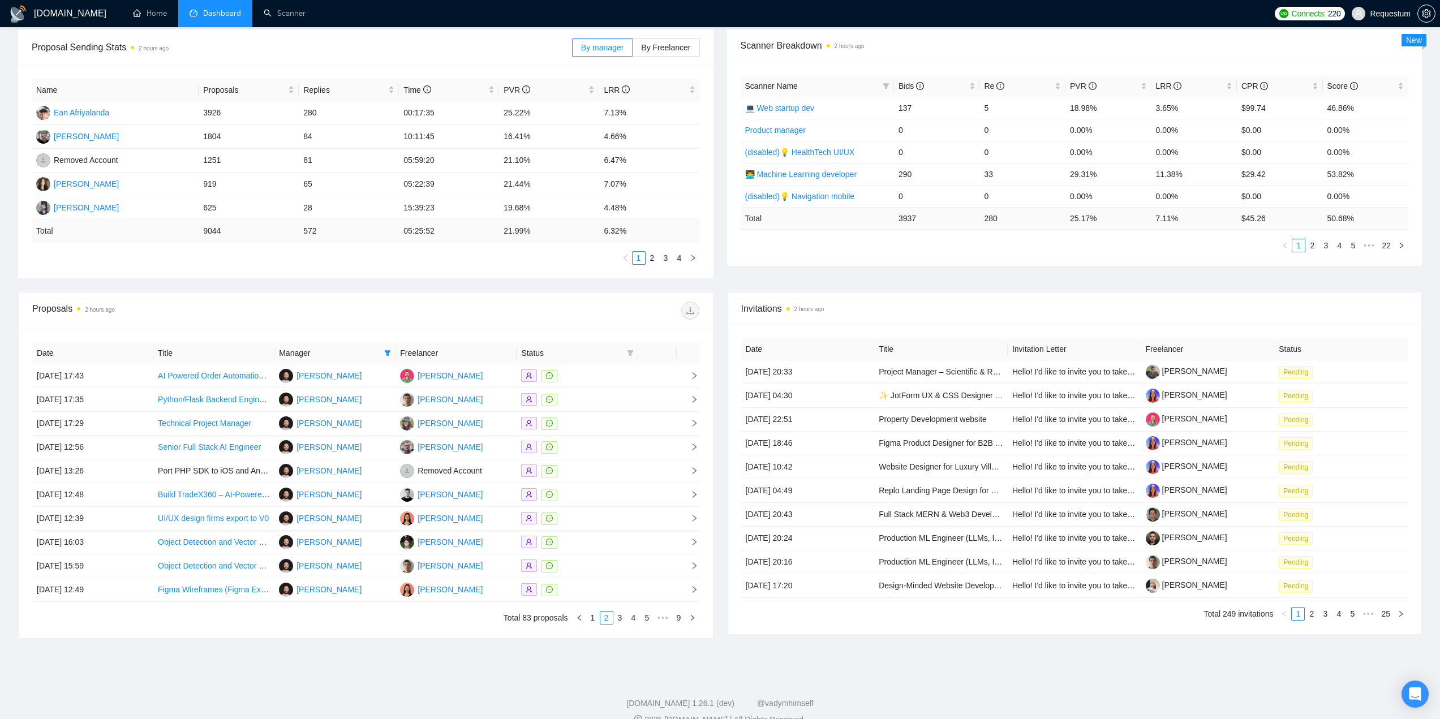
click at [700, 615] on div "Date Title Manager Freelancer Status 03 Sep, 2025 17:43 AI Powered Order Automa…" at bounding box center [366, 483] width 694 height 309
click at [694, 616] on icon "right" at bounding box center [692, 617] width 7 height 7
click at [594, 377] on div at bounding box center [577, 375] width 112 height 13
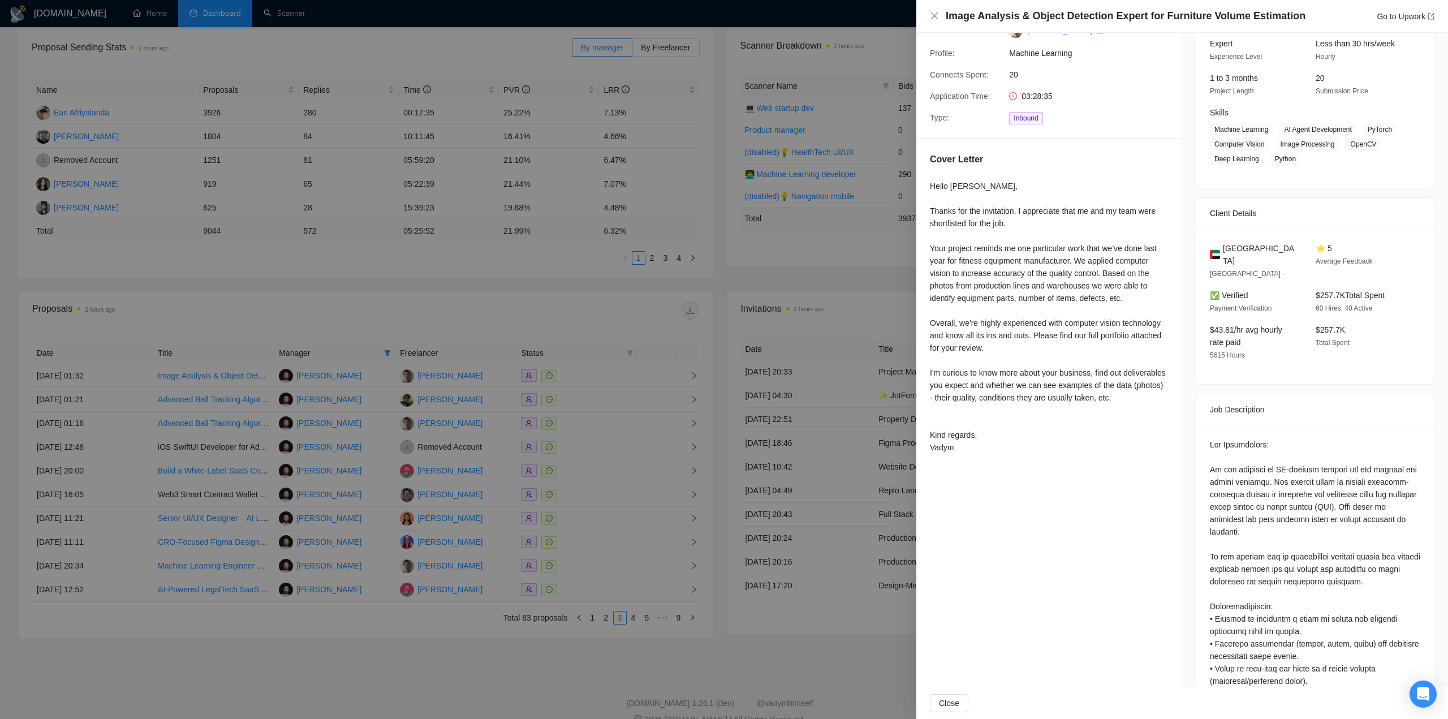
click at [596, 423] on div at bounding box center [724, 359] width 1448 height 719
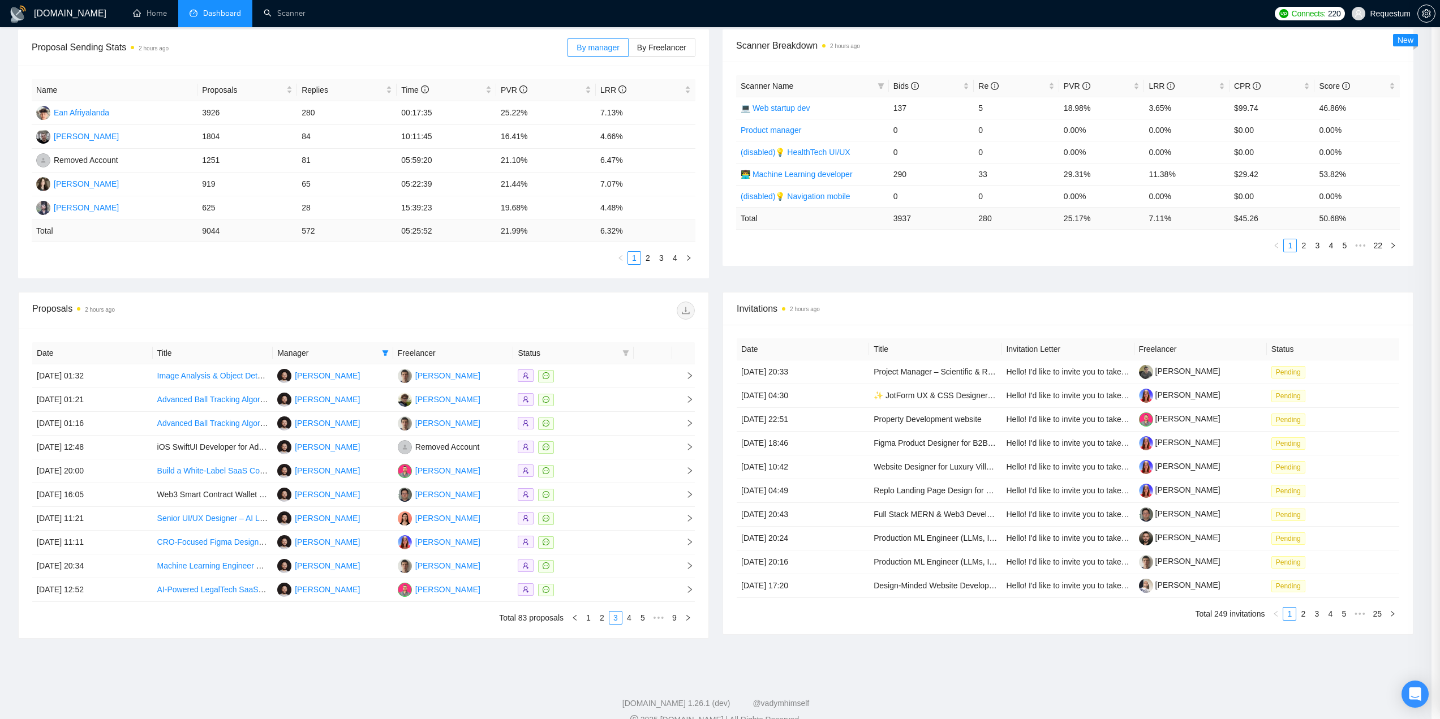
click at [596, 423] on div at bounding box center [573, 423] width 111 height 13
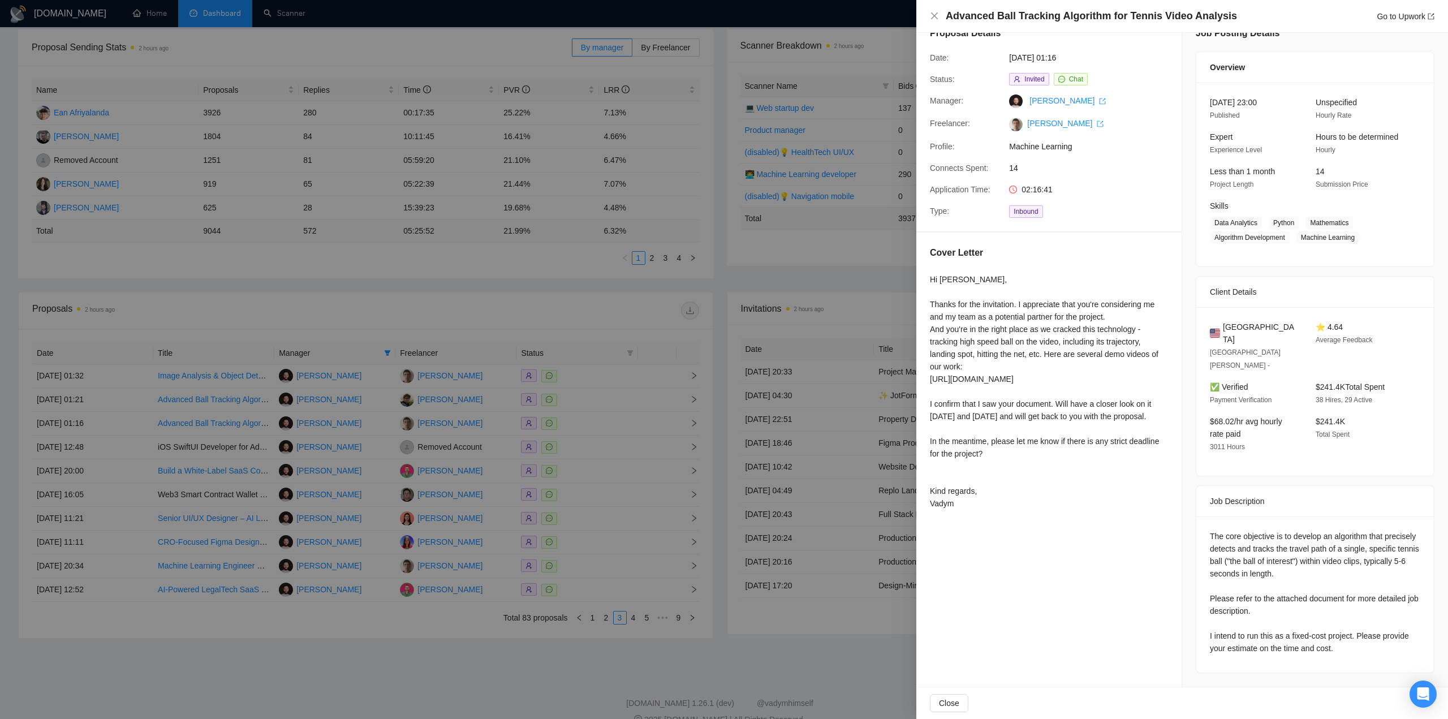
scroll to position [0, 0]
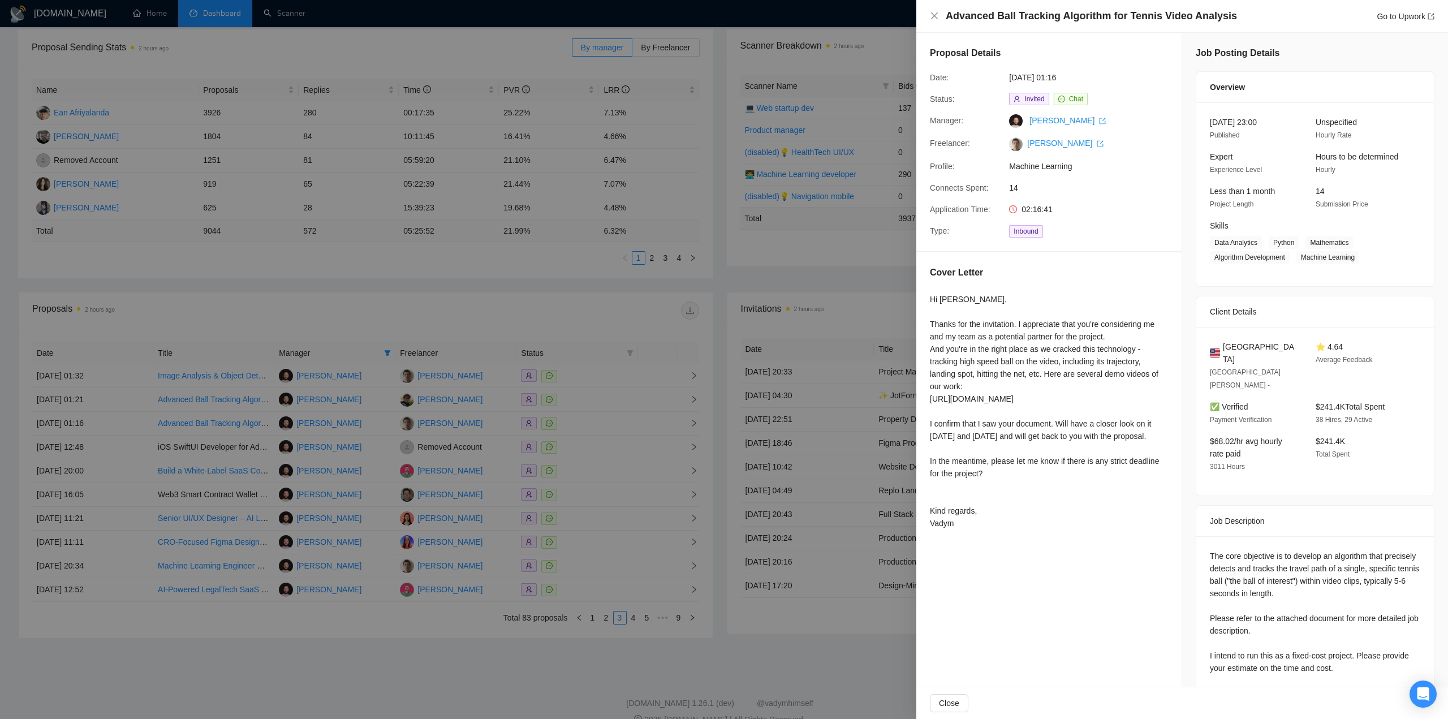
click at [616, 383] on div at bounding box center [724, 359] width 1448 height 719
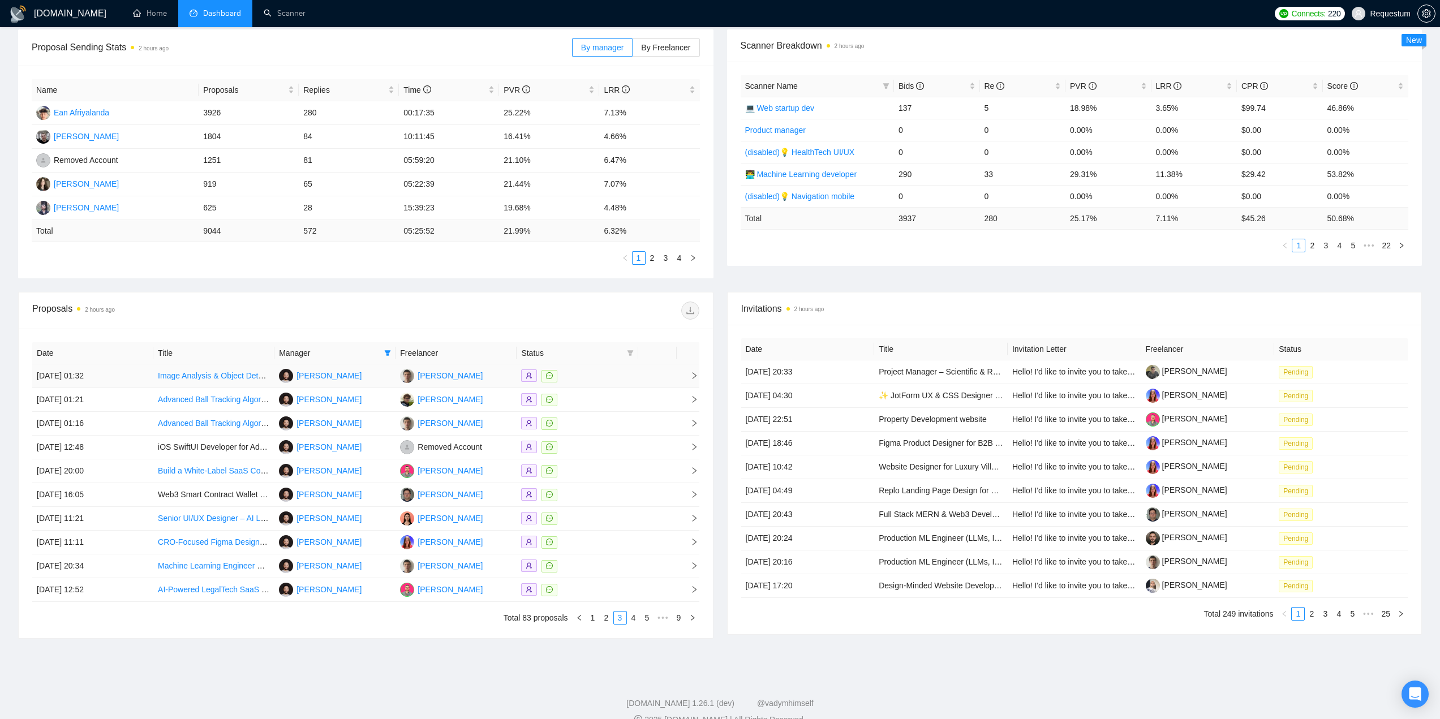
click at [616, 370] on div at bounding box center [577, 375] width 112 height 13
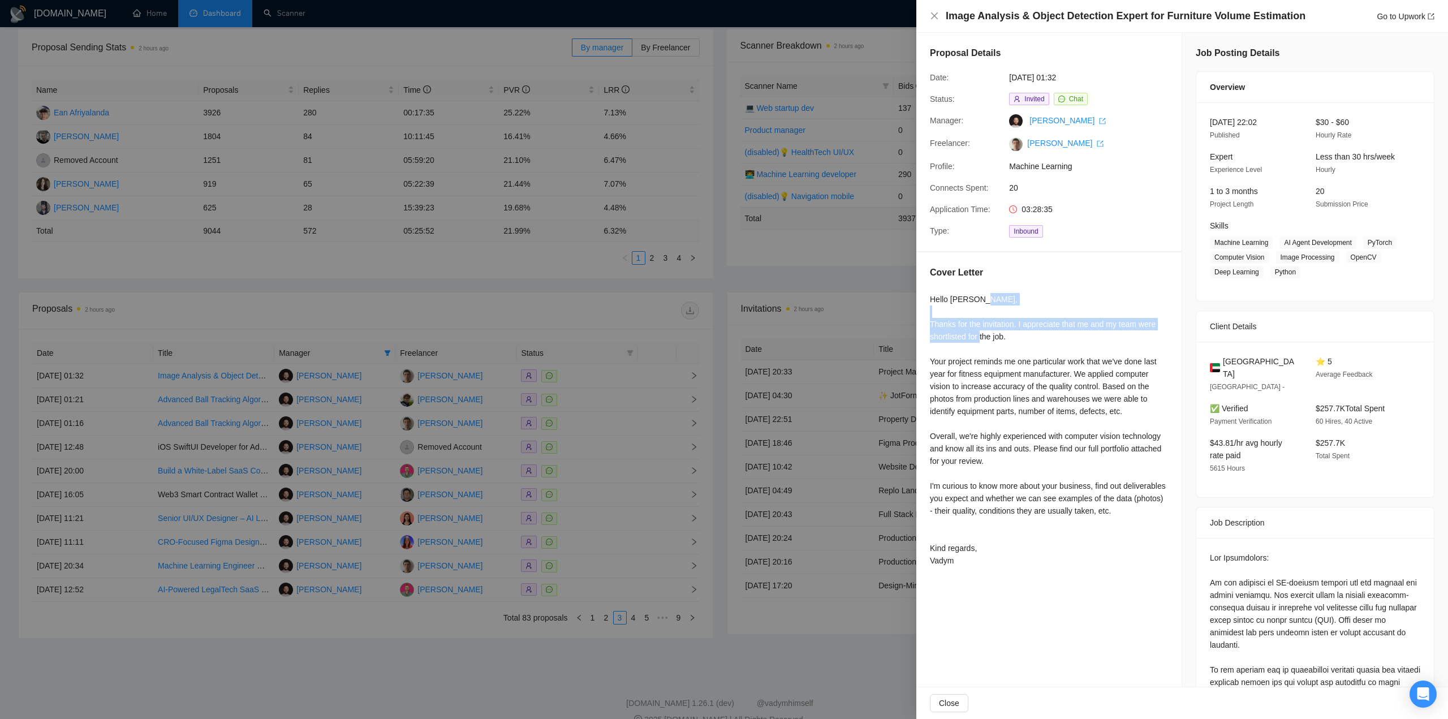
drag, startPoint x: 928, startPoint y: 326, endPoint x: 1050, endPoint y: 338, distance: 122.2
click at [1050, 338] on div "Cover Letter Hello Malek, Thanks for the invitation. I appreciate that me and m…" at bounding box center [1049, 418] width 265 height 333
copy div "Thanks for the invitation. I appreciate that me and my team were shortlisted fo…"
click at [604, 511] on div at bounding box center [724, 359] width 1448 height 719
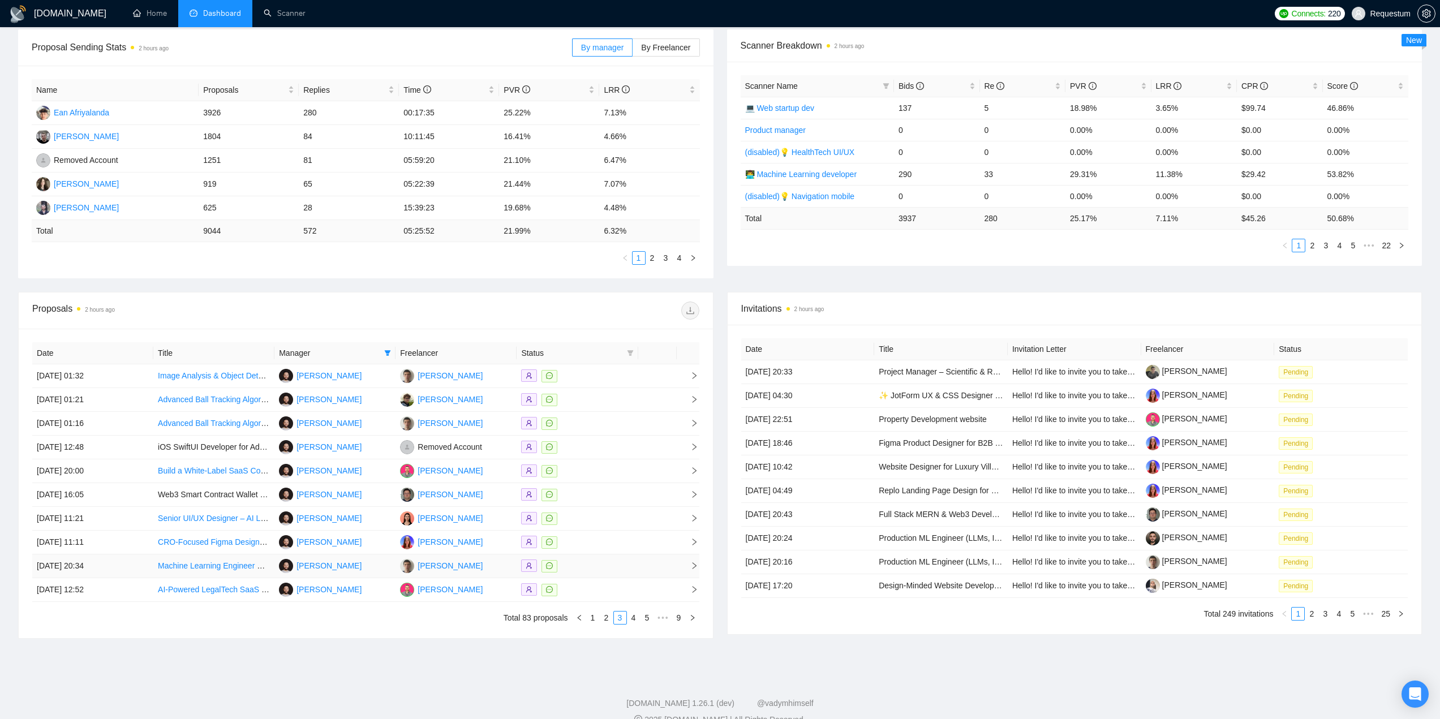
click at [589, 571] on div at bounding box center [577, 566] width 112 height 13
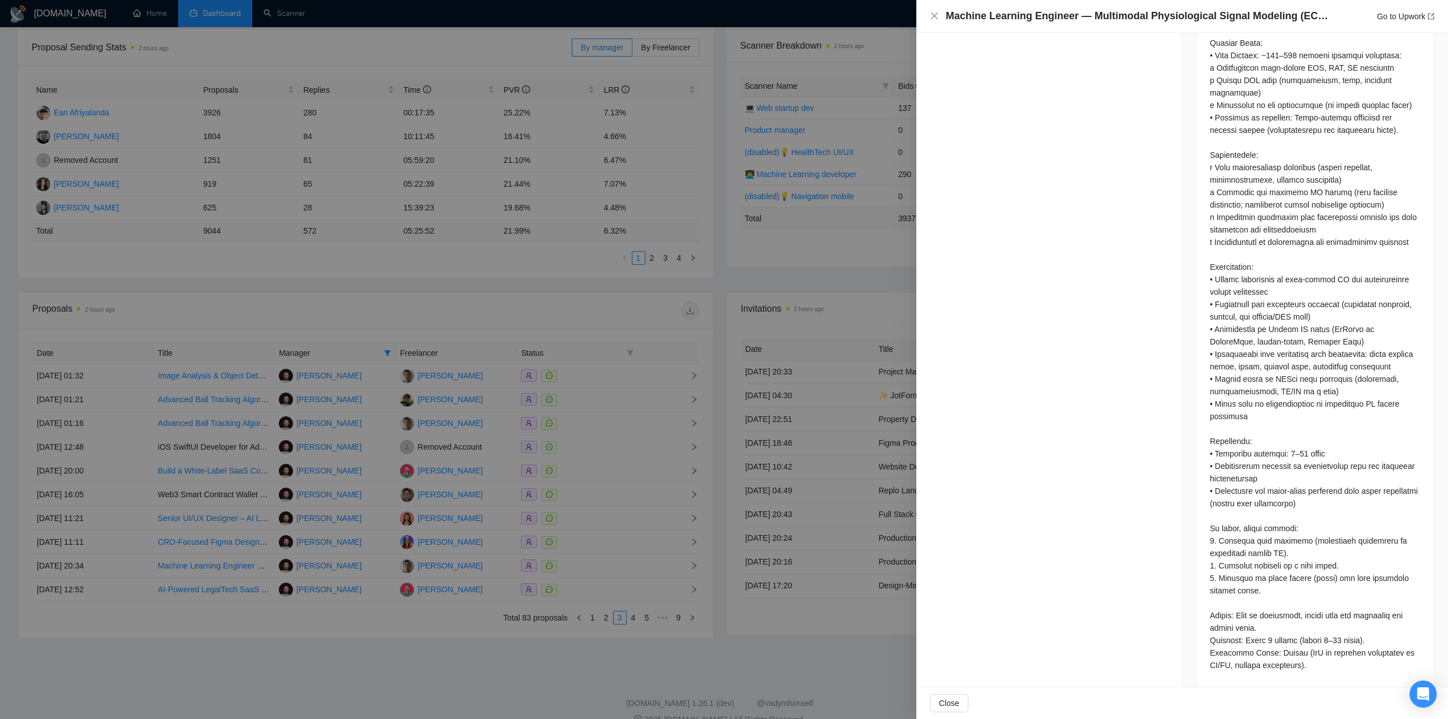
scroll to position [638, 0]
click at [601, 575] on div at bounding box center [724, 359] width 1448 height 719
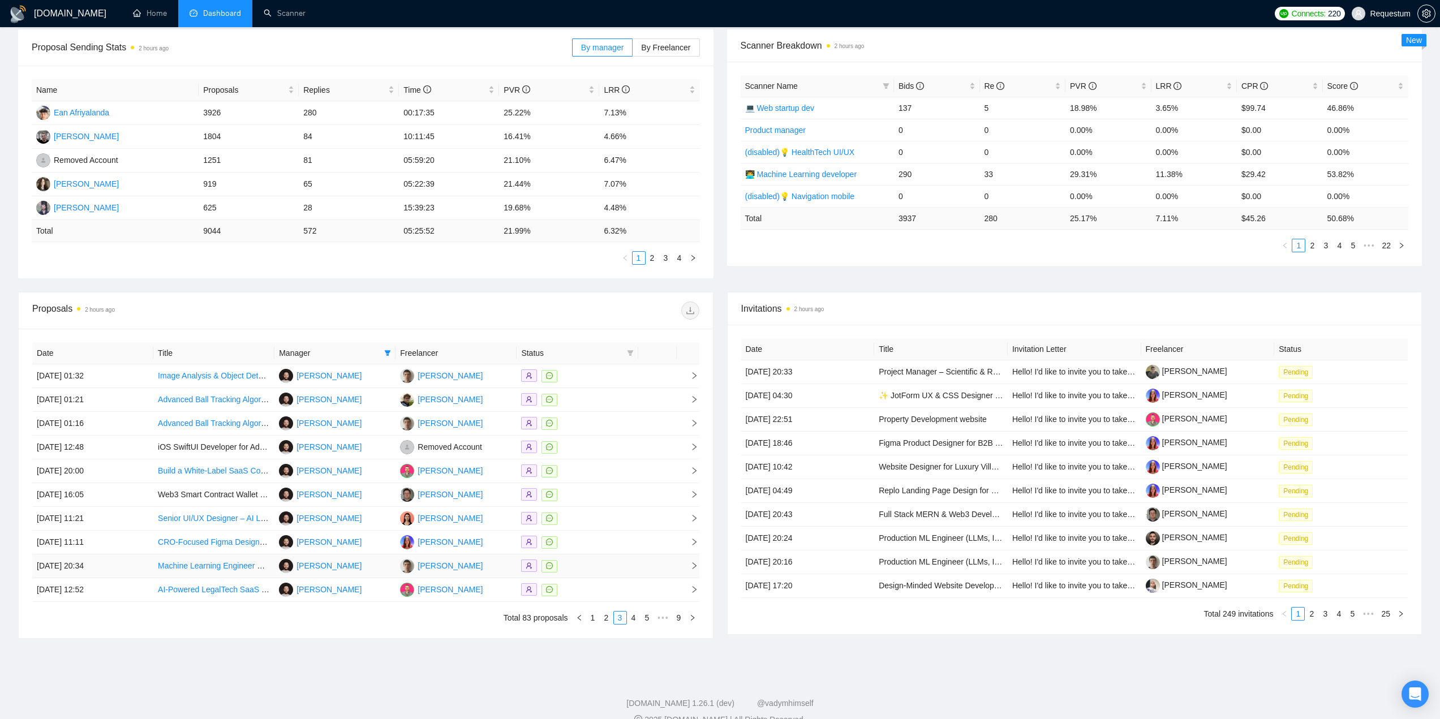
click at [598, 561] on div at bounding box center [577, 566] width 112 height 13
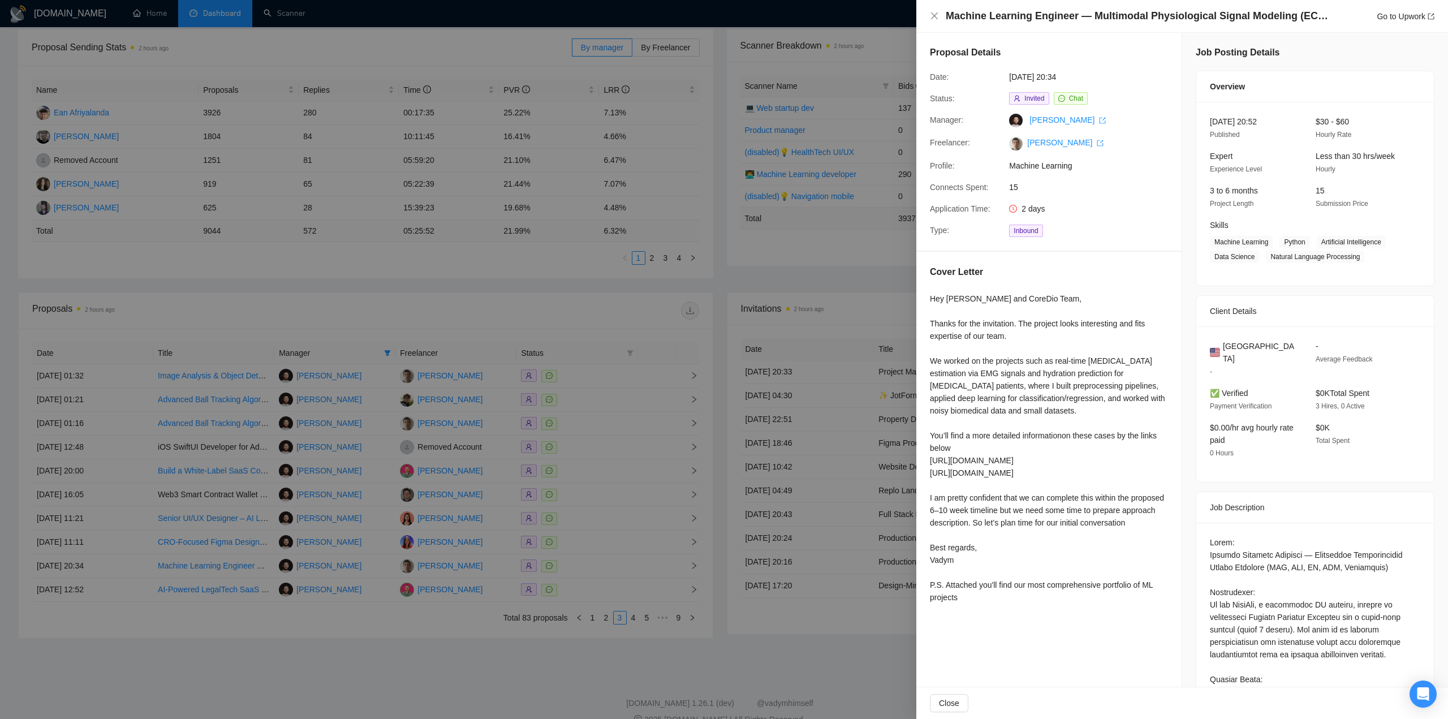
scroll to position [0, 0]
click at [576, 510] on div at bounding box center [724, 359] width 1448 height 719
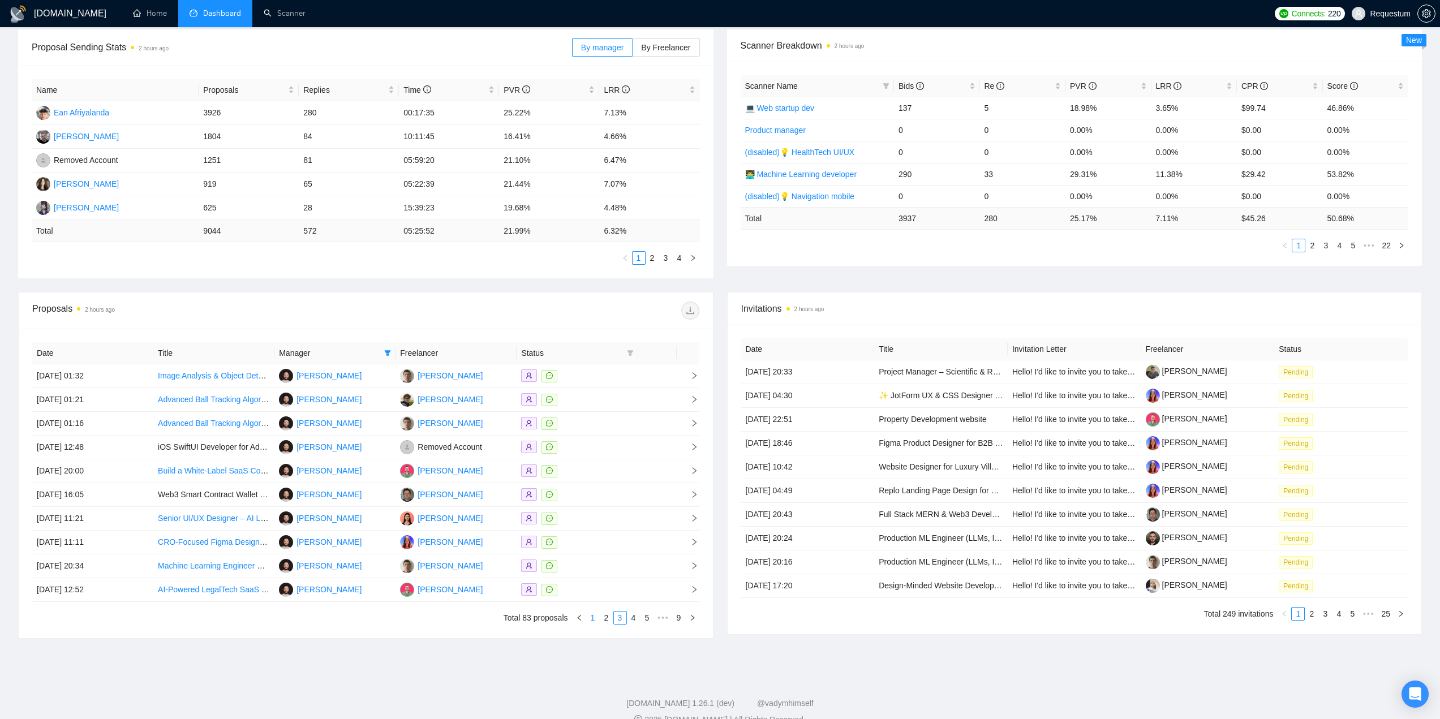
click at [593, 618] on link "1" at bounding box center [593, 618] width 12 height 12
click at [606, 618] on link "2" at bounding box center [606, 618] width 12 height 12
click at [609, 392] on td at bounding box center [577, 400] width 121 height 24
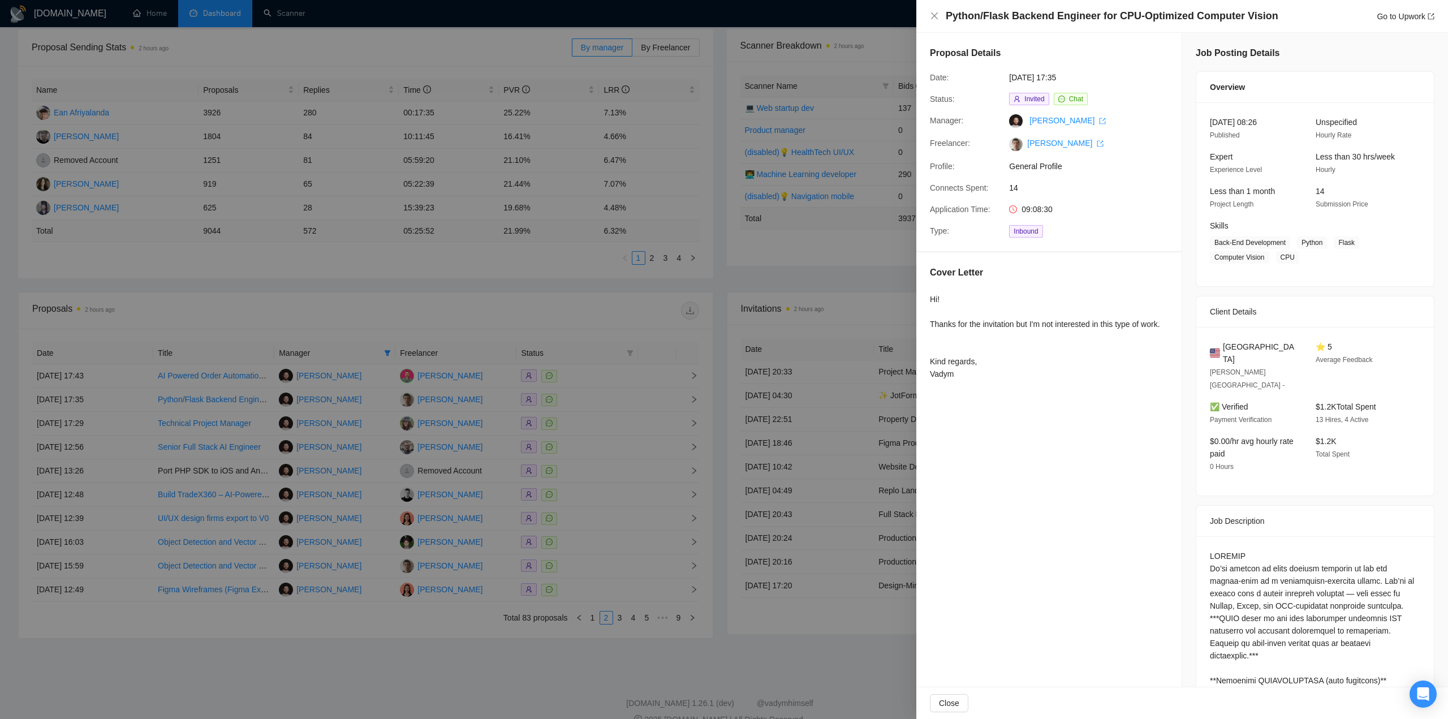
click at [609, 393] on div at bounding box center [724, 359] width 1448 height 719
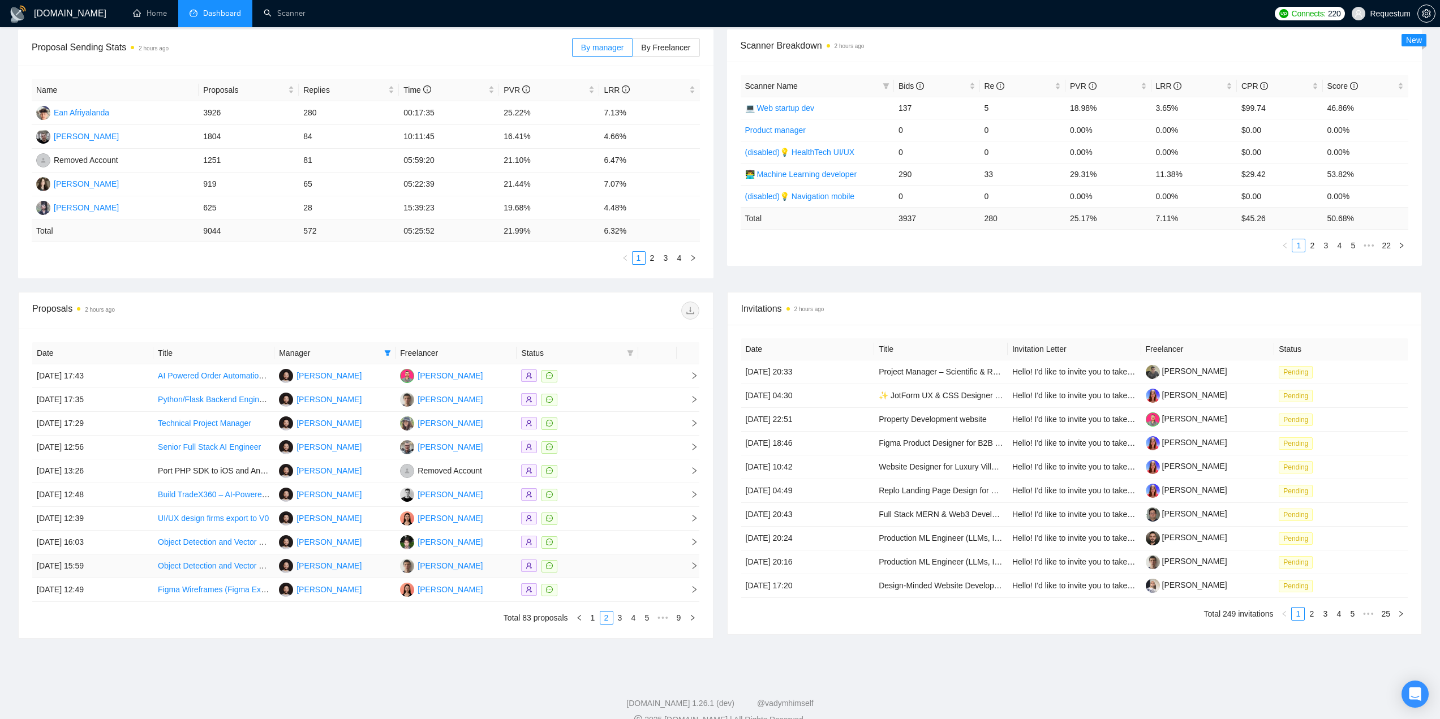
click at [580, 562] on div at bounding box center [577, 566] width 112 height 13
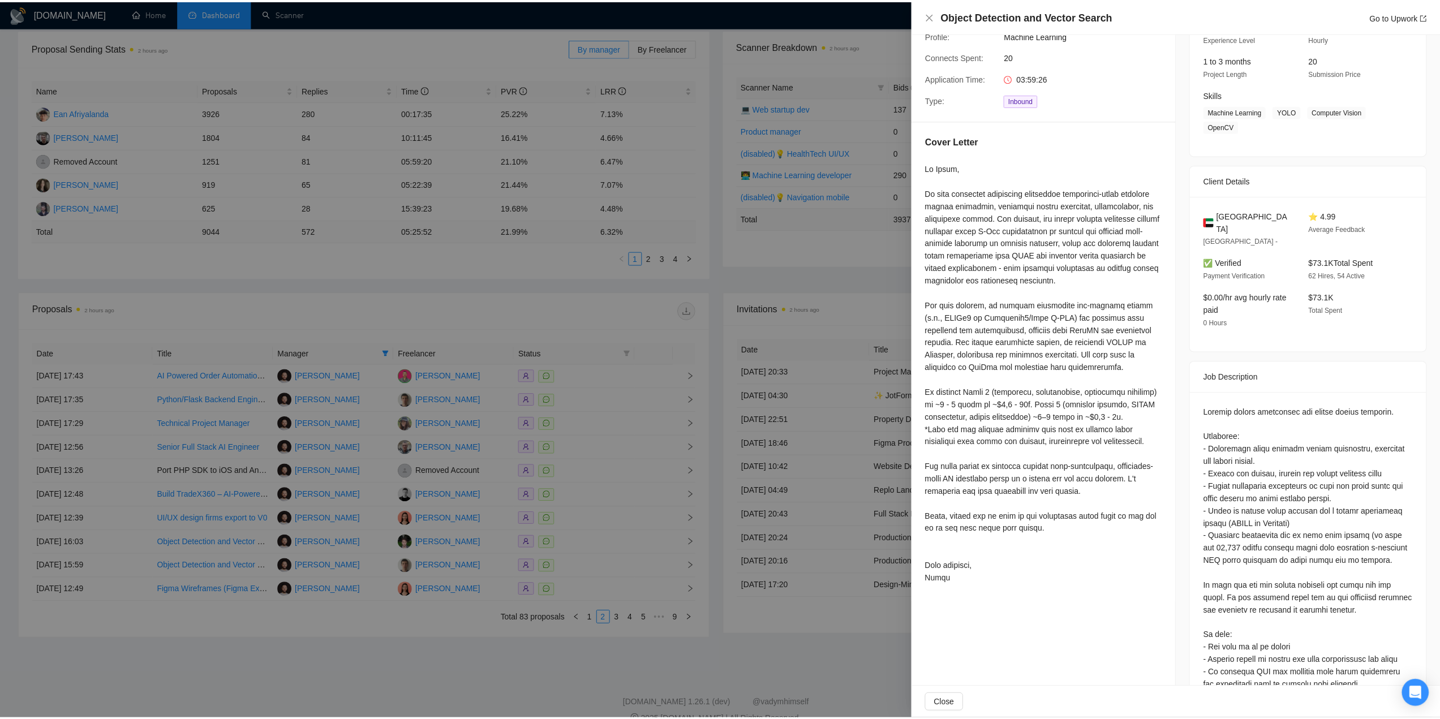
scroll to position [170, 0]
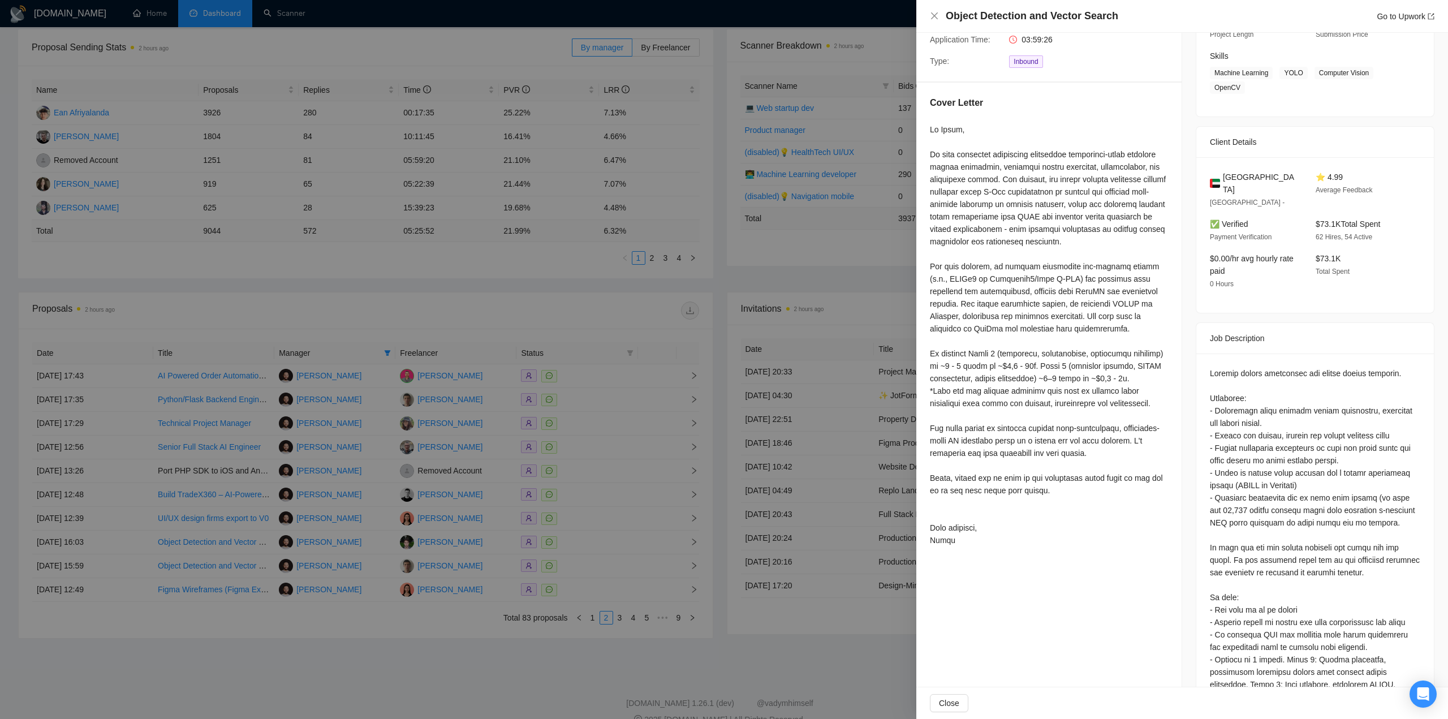
click at [642, 624] on div at bounding box center [724, 359] width 1448 height 719
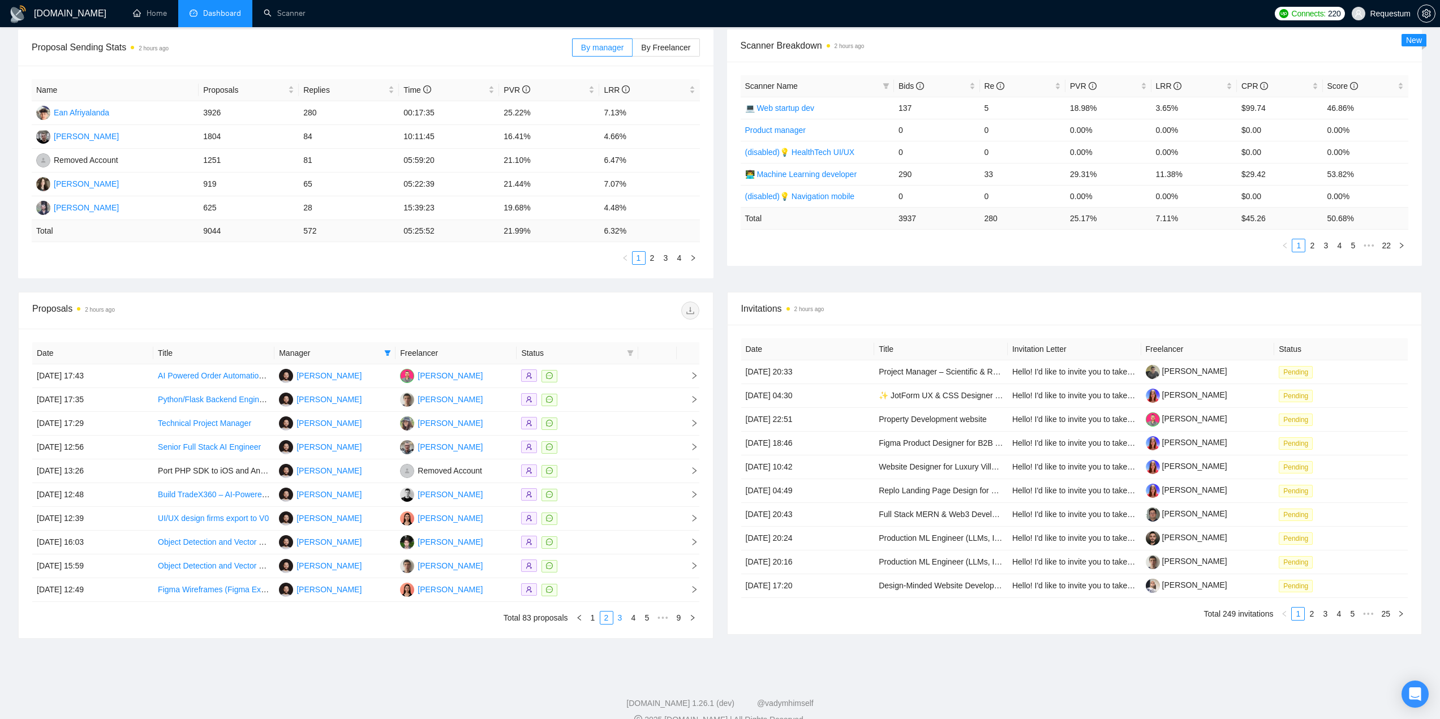
click at [622, 618] on link "3" at bounding box center [620, 618] width 12 height 12
click at [603, 374] on div at bounding box center [577, 375] width 112 height 13
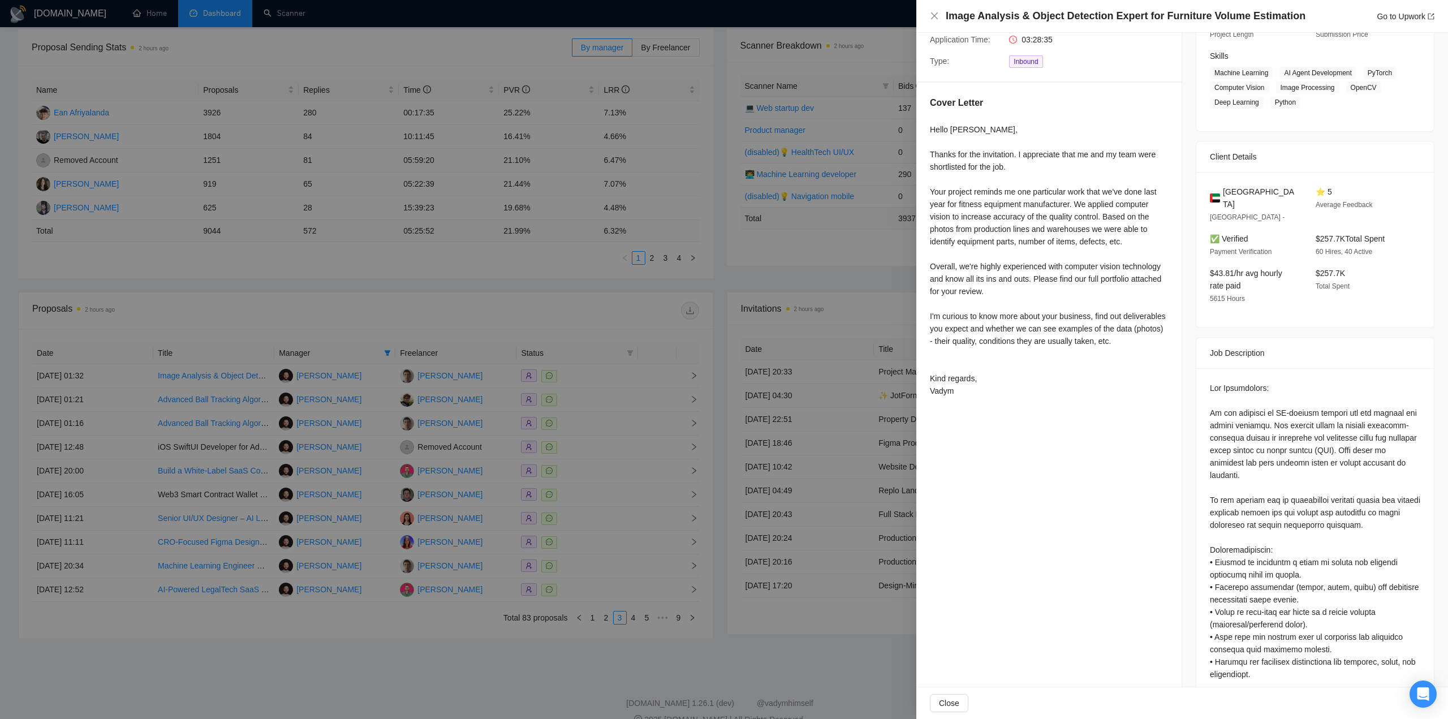
click at [682, 333] on div at bounding box center [724, 359] width 1448 height 719
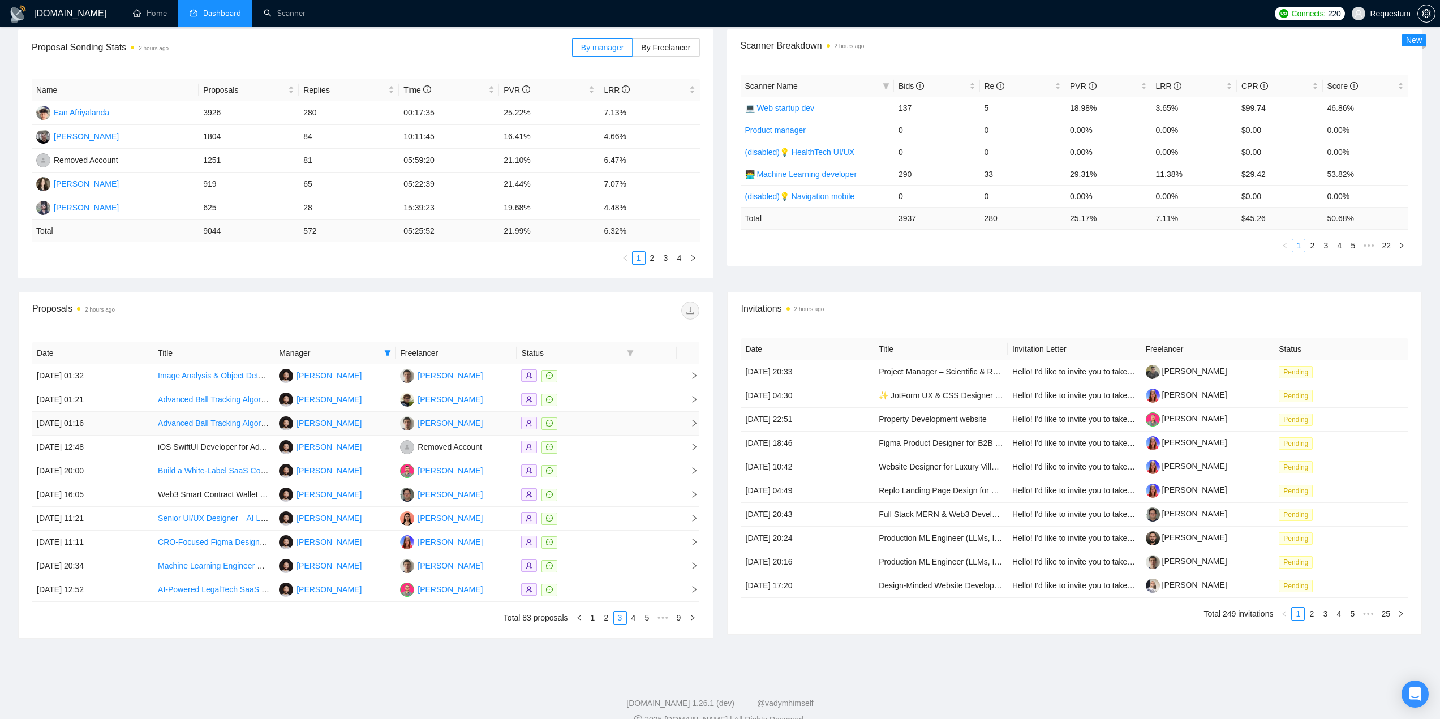
click at [643, 422] on td at bounding box center [657, 424] width 38 height 24
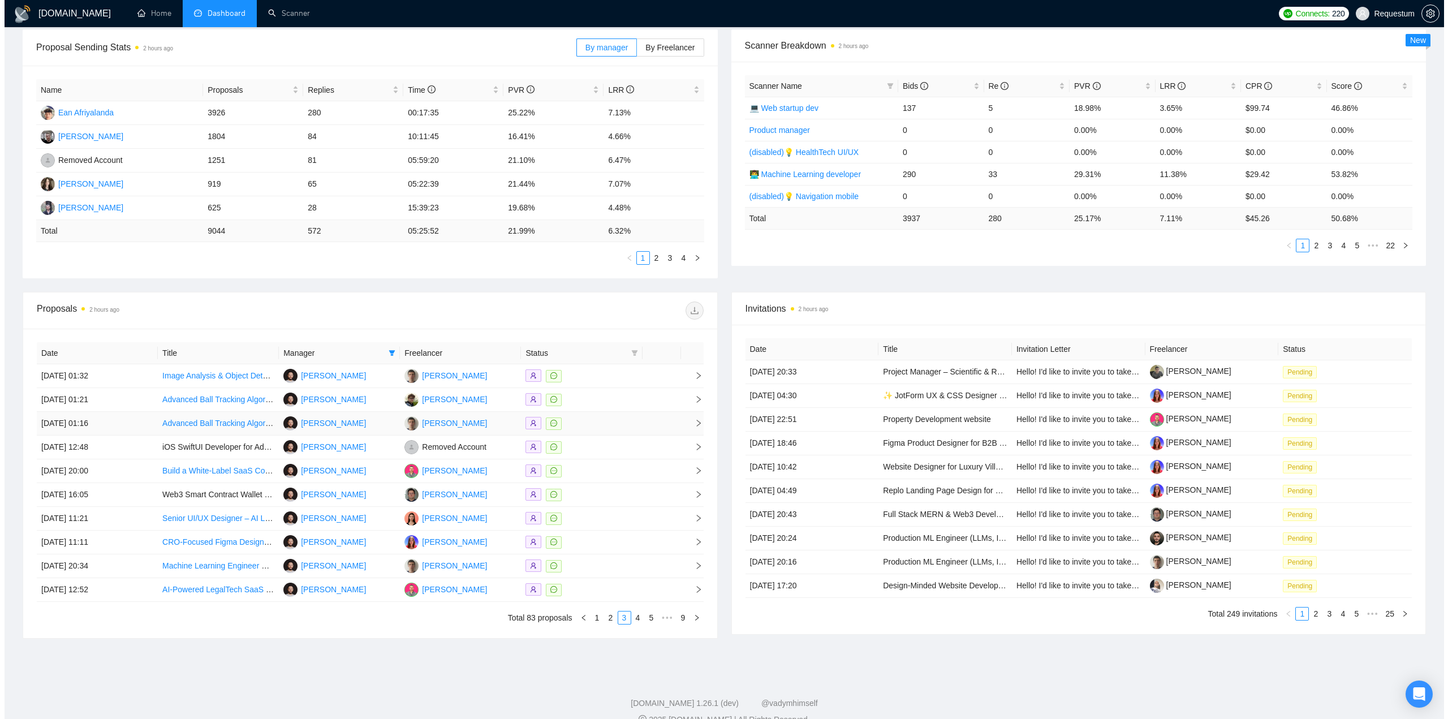
scroll to position [0, 0]
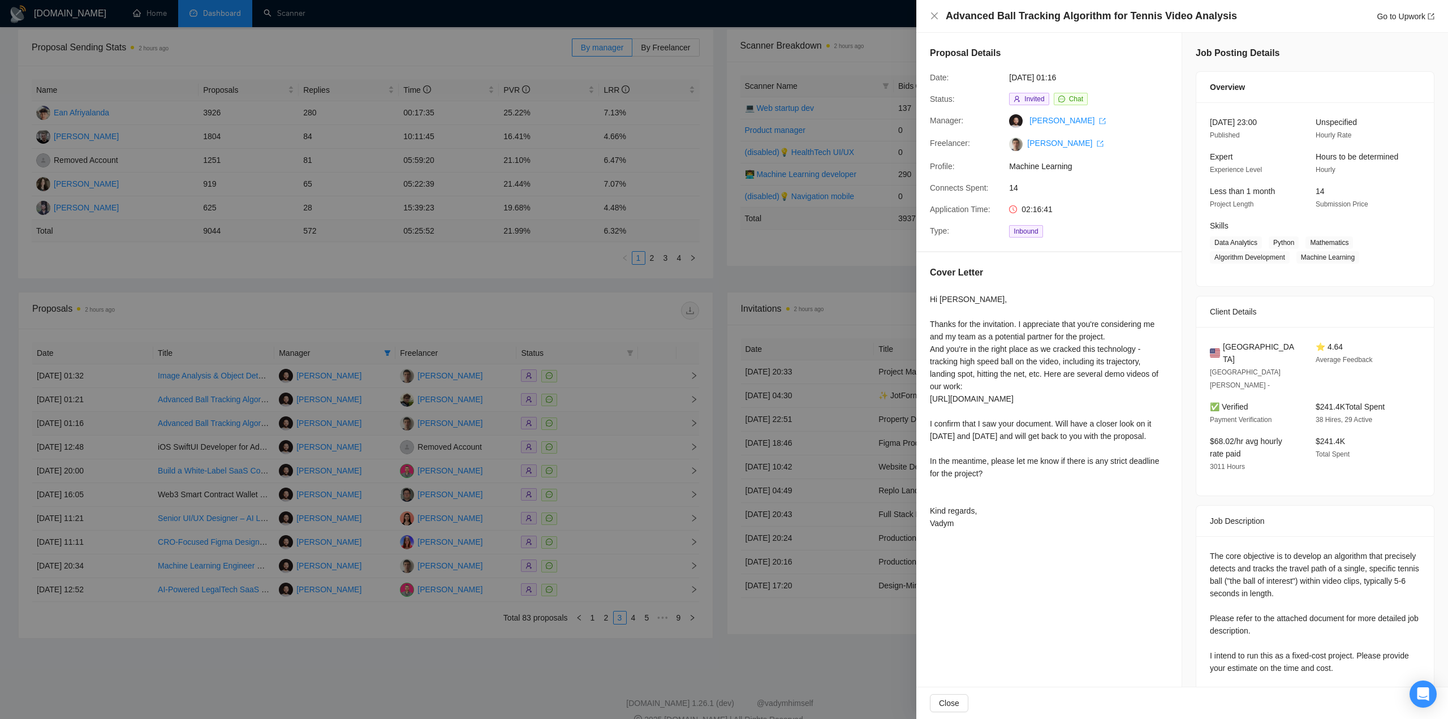
click at [643, 422] on div at bounding box center [724, 359] width 1448 height 719
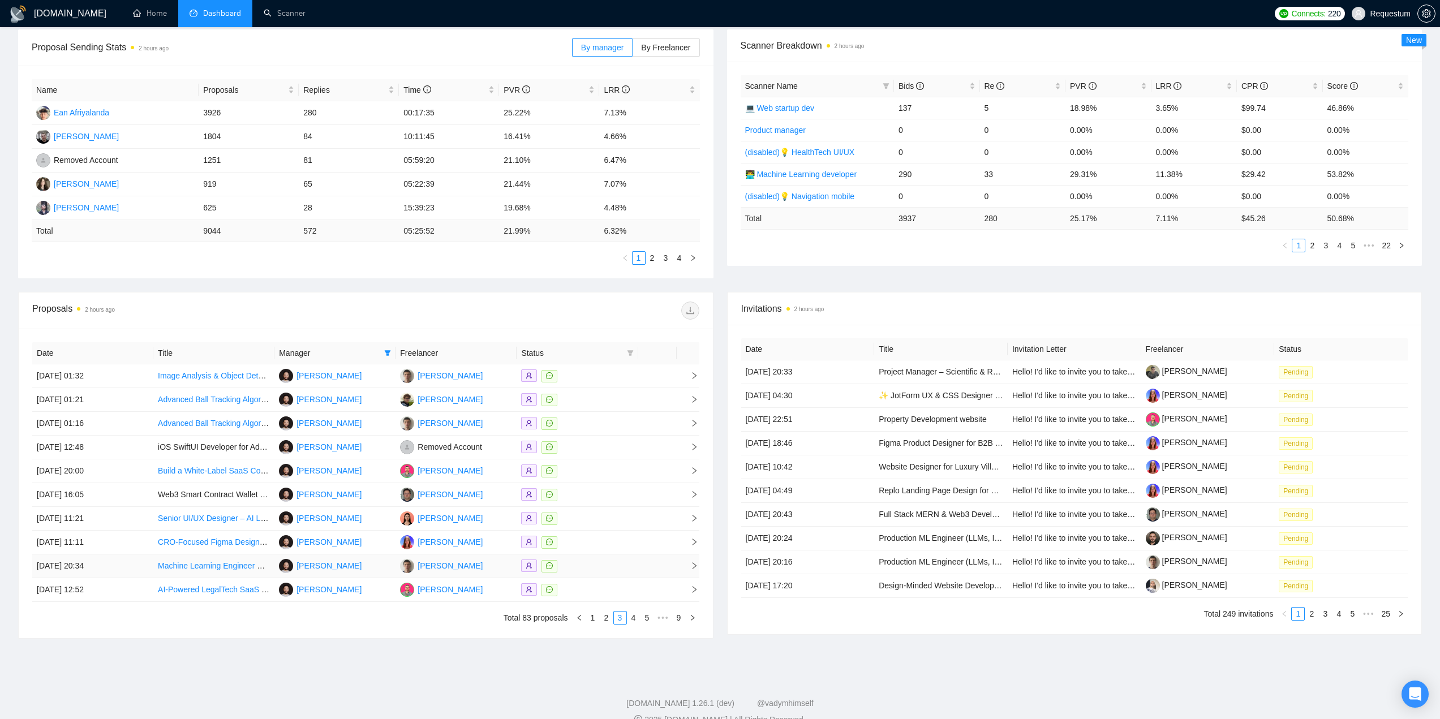
click at [605, 569] on div at bounding box center [577, 566] width 112 height 13
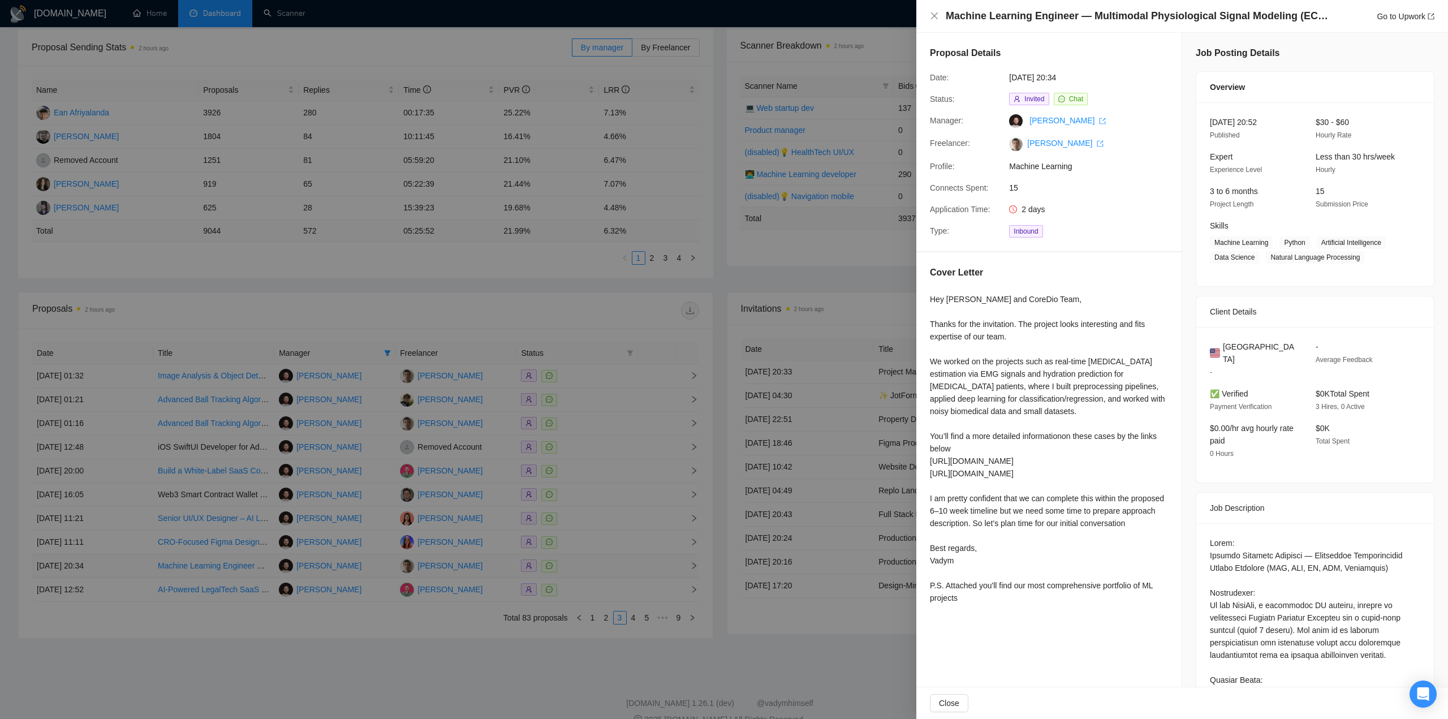
click at [605, 569] on div at bounding box center [724, 359] width 1448 height 719
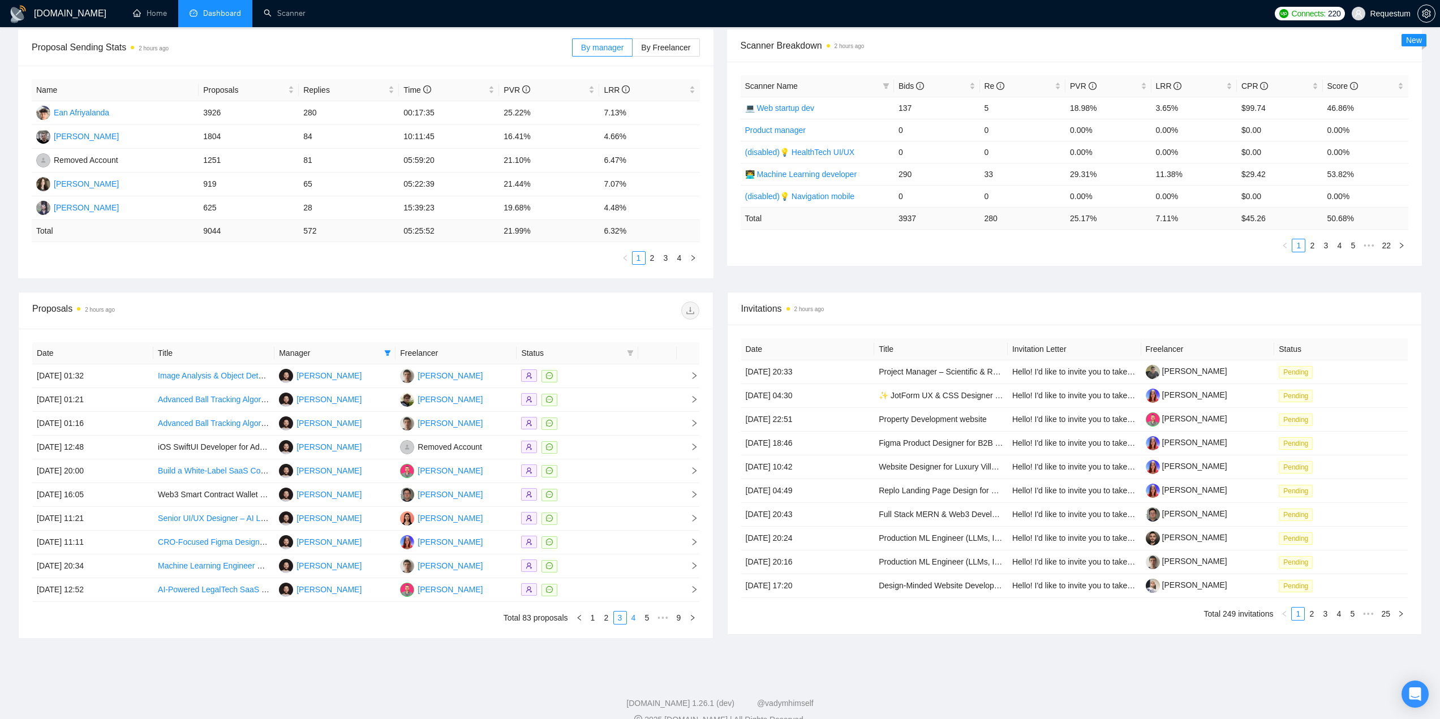
click at [635, 617] on link "4" at bounding box center [633, 618] width 12 height 12
click at [601, 402] on div at bounding box center [577, 399] width 112 height 13
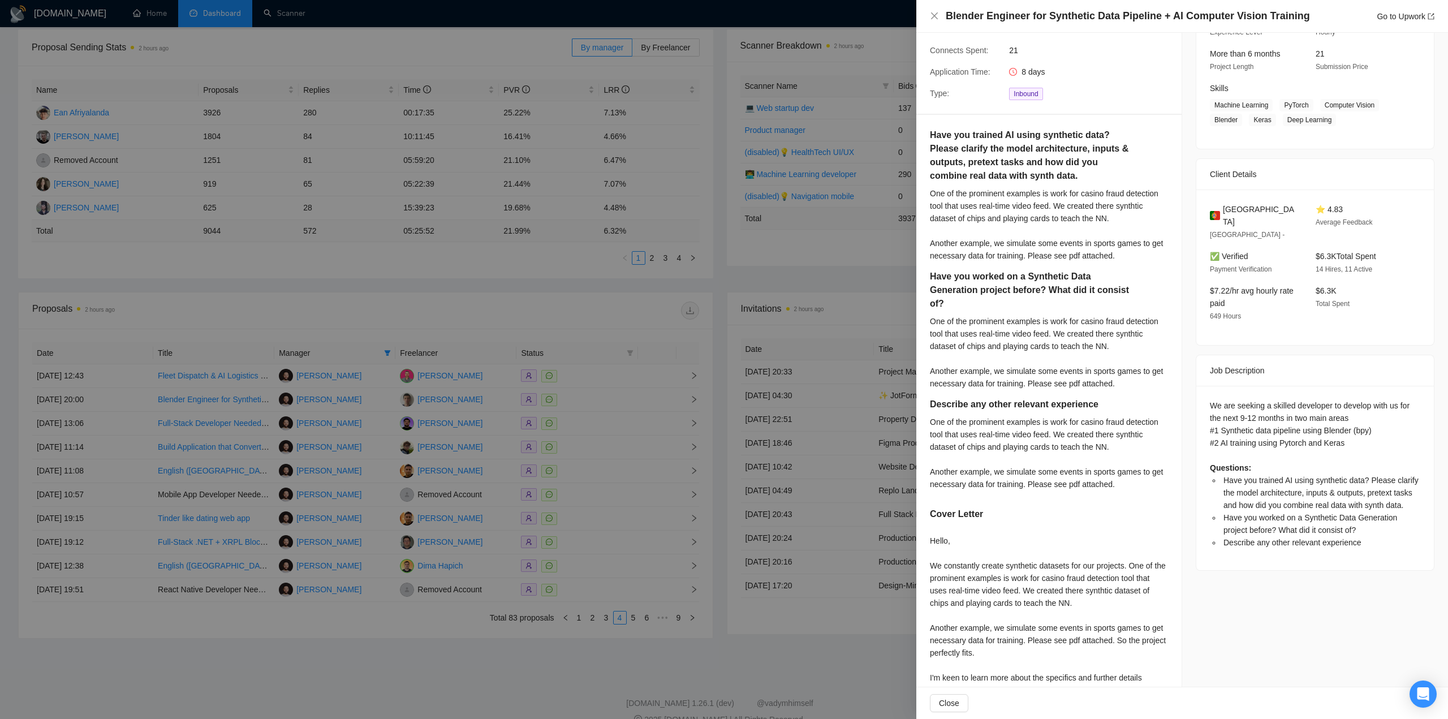
scroll to position [152, 0]
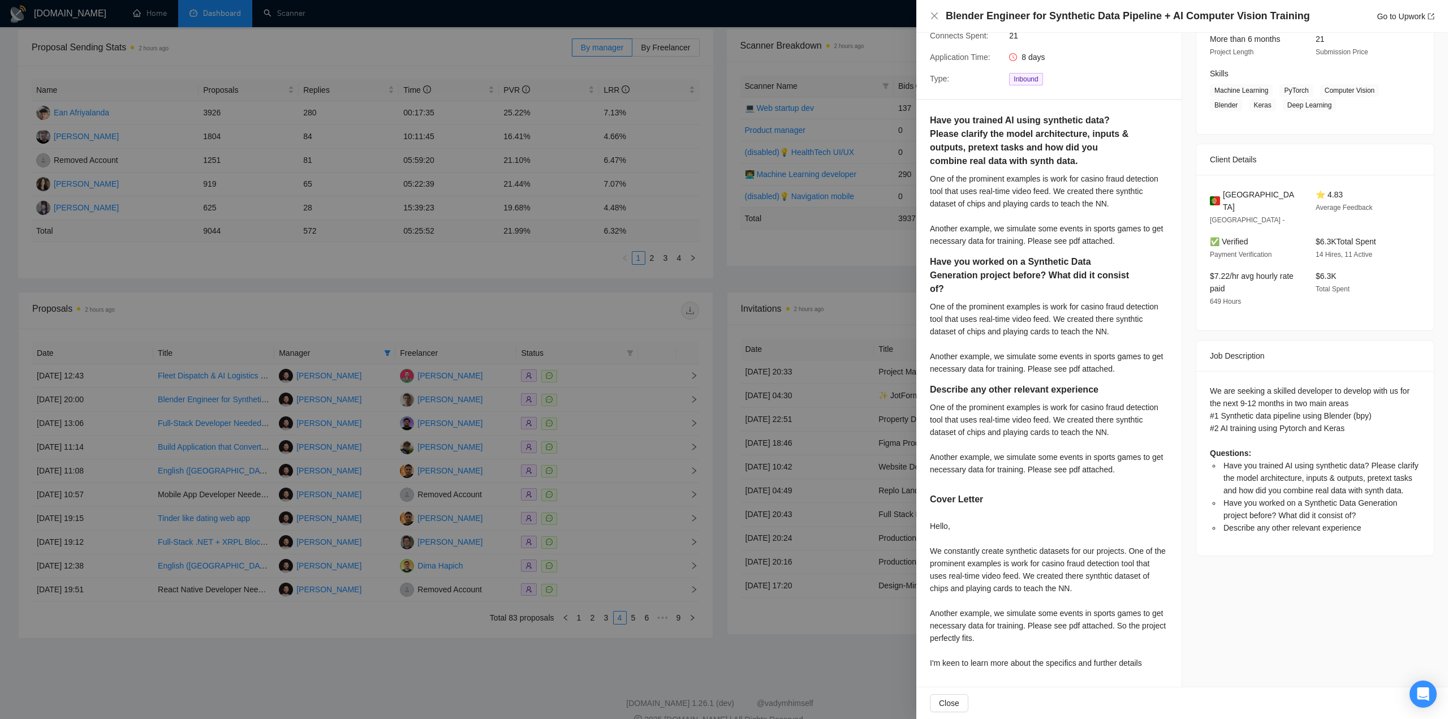
click at [607, 453] on div at bounding box center [724, 359] width 1448 height 719
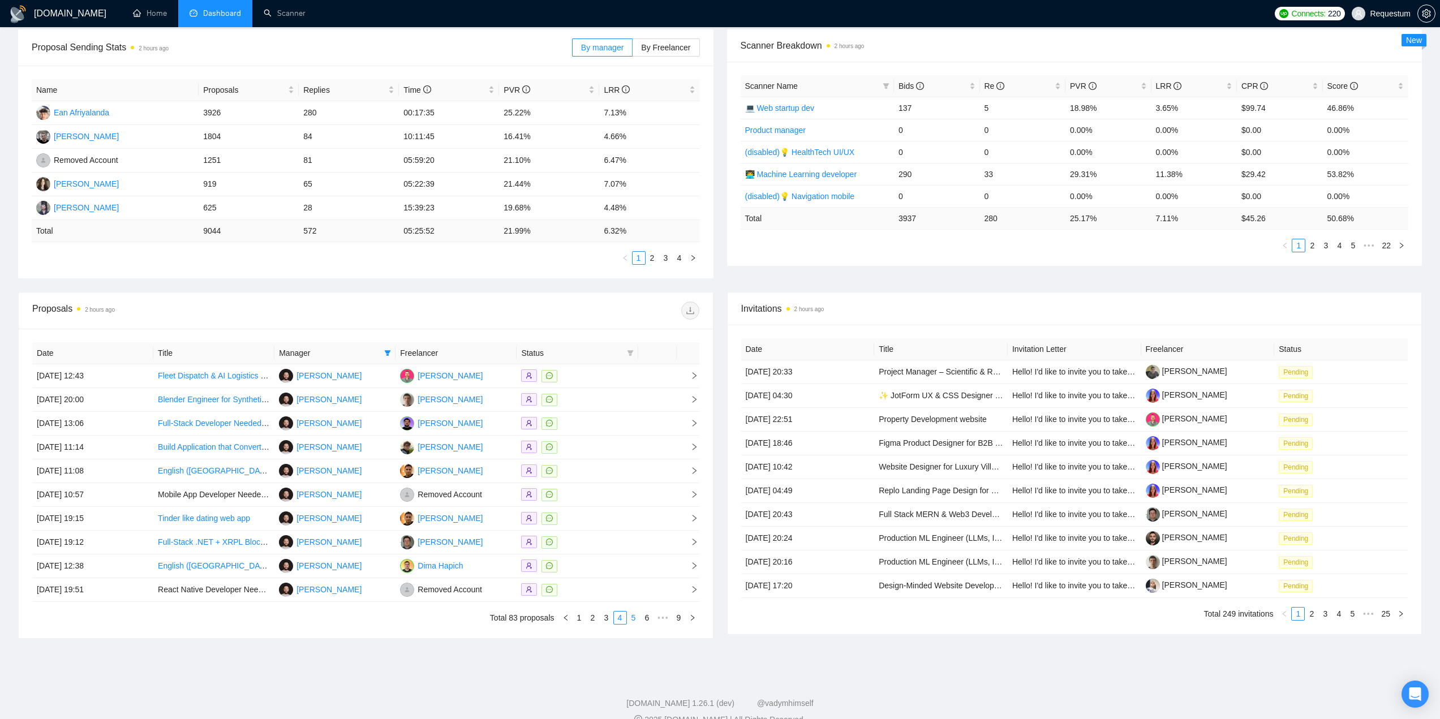
click at [637, 617] on link "5" at bounding box center [633, 618] width 12 height 12
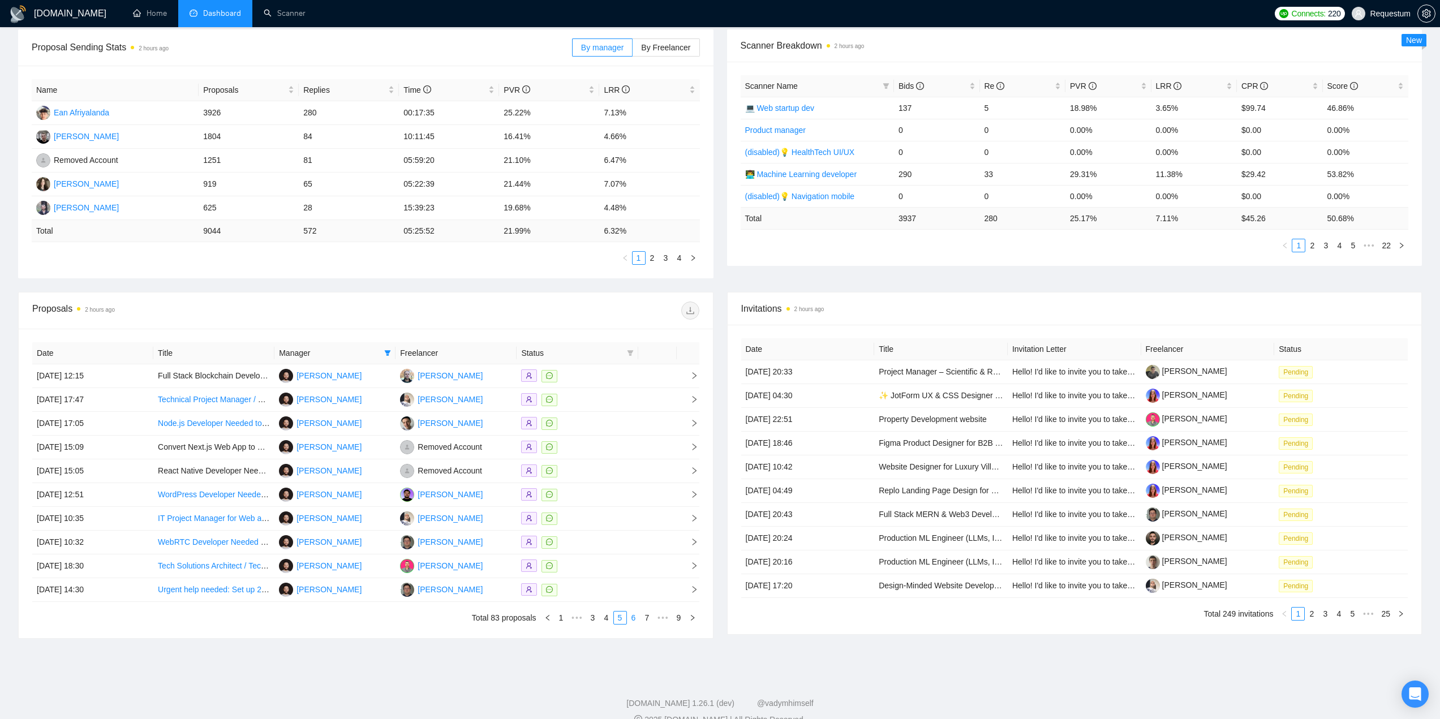
click at [631, 619] on link "6" at bounding box center [633, 618] width 12 height 12
click at [621, 423] on div at bounding box center [577, 423] width 112 height 13
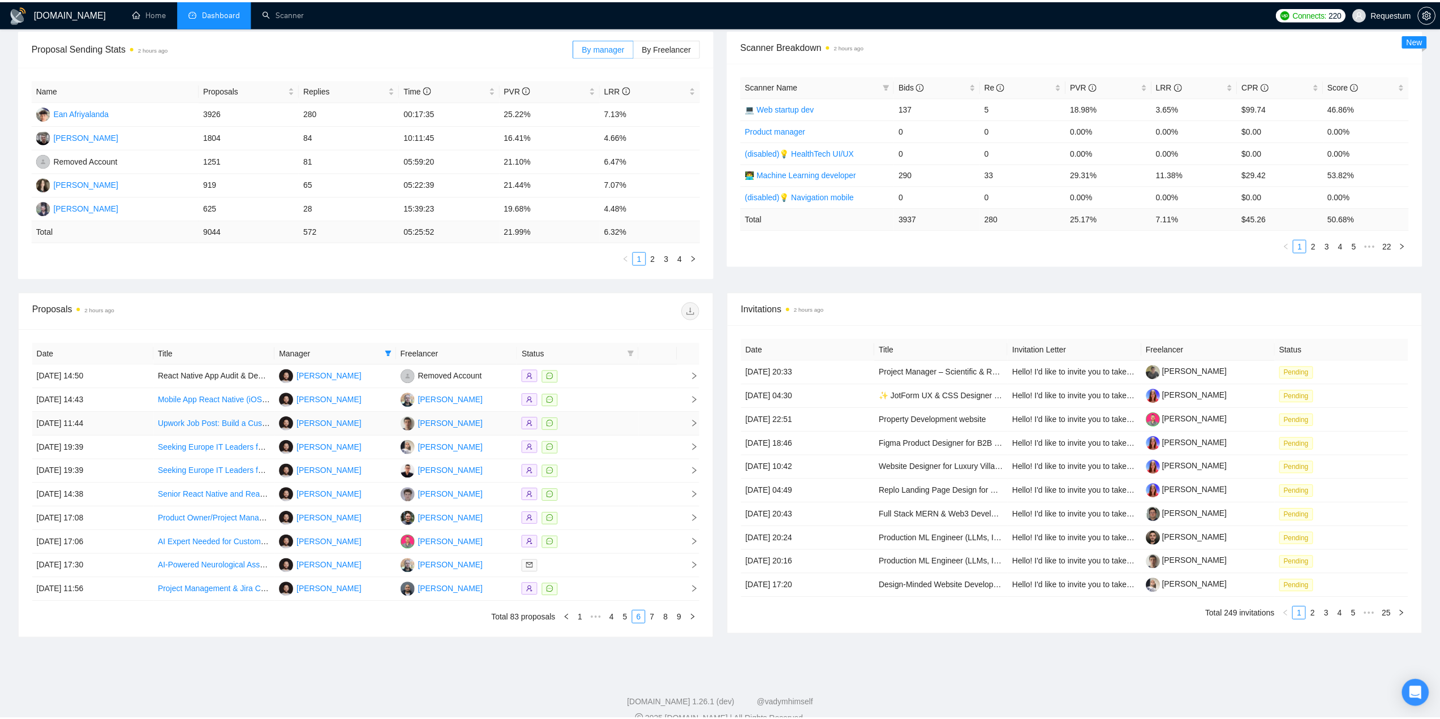
scroll to position [0, 0]
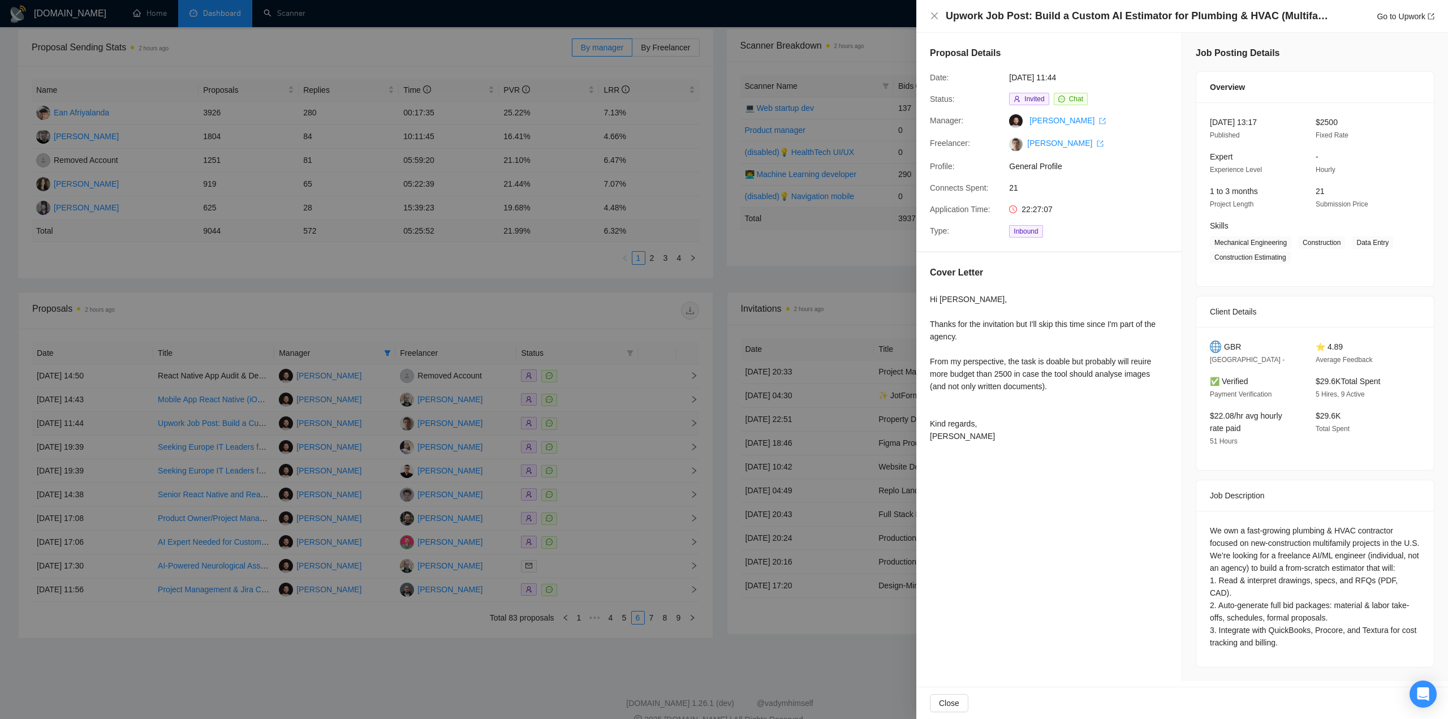
click at [621, 423] on div at bounding box center [724, 359] width 1448 height 719
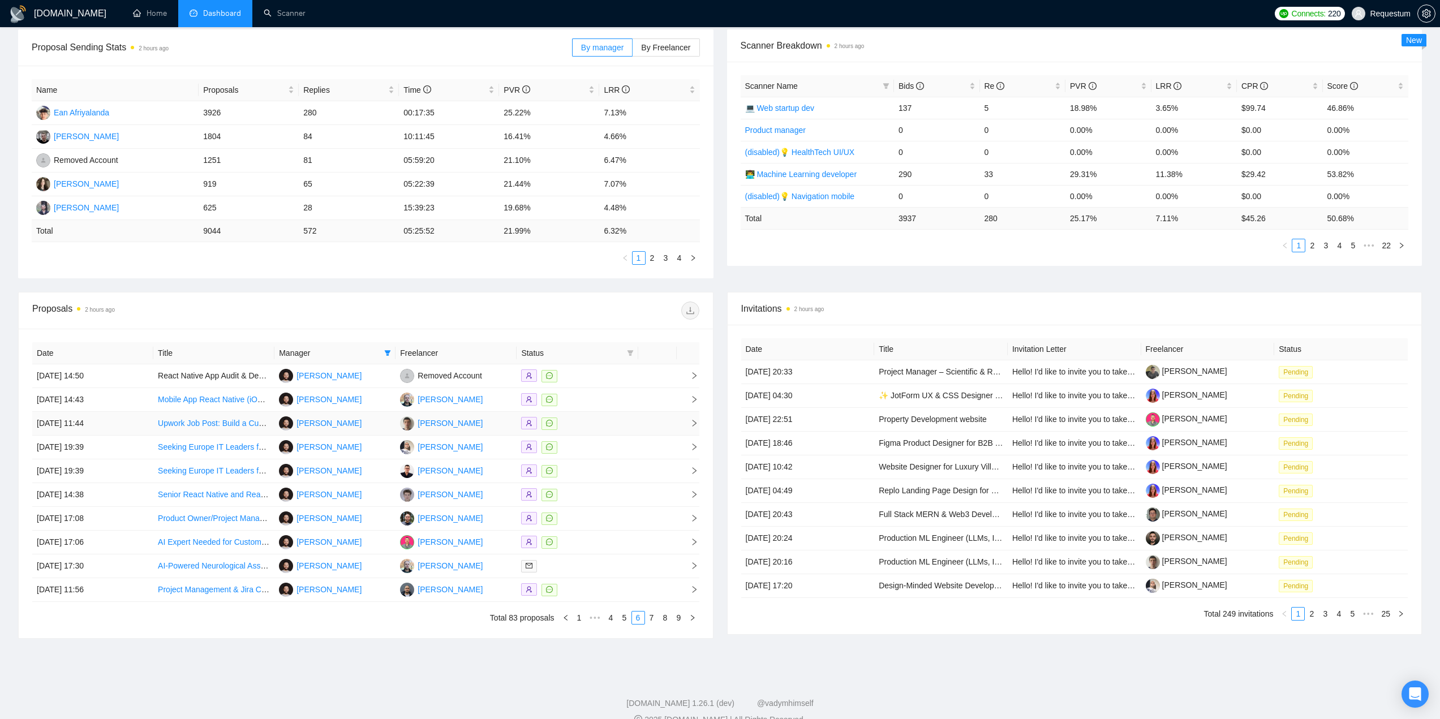
click at [616, 422] on div at bounding box center [577, 423] width 112 height 13
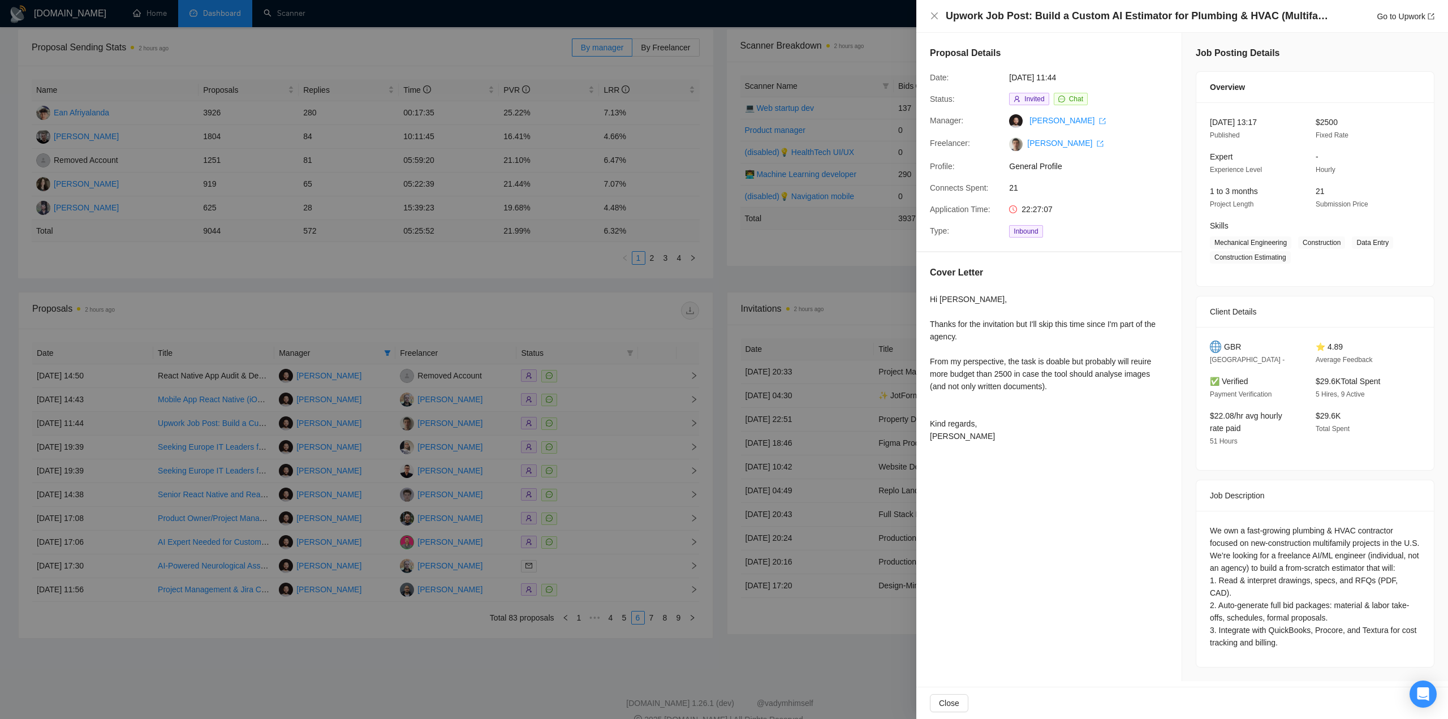
click at [616, 422] on div at bounding box center [724, 359] width 1448 height 719
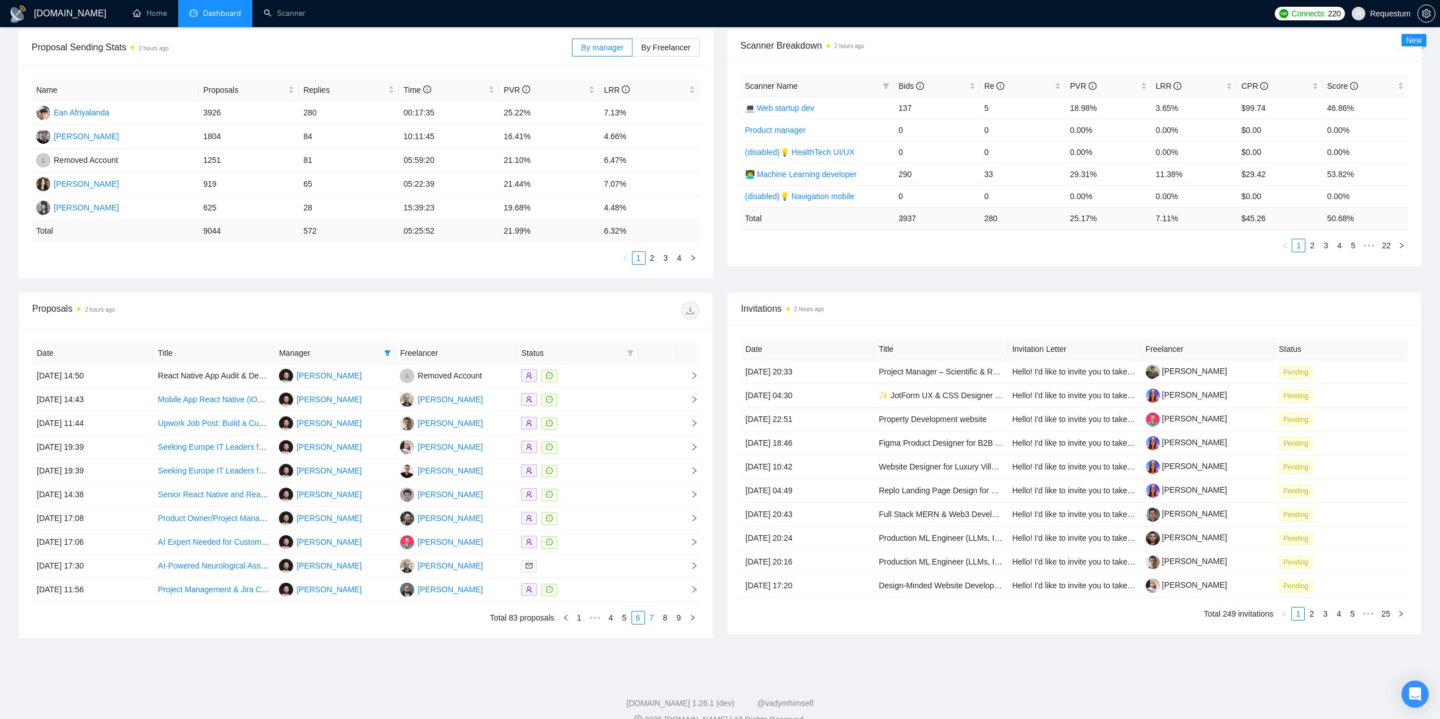
click at [653, 618] on link "7" at bounding box center [652, 618] width 12 height 12
click at [694, 620] on icon "right" at bounding box center [692, 617] width 7 height 7
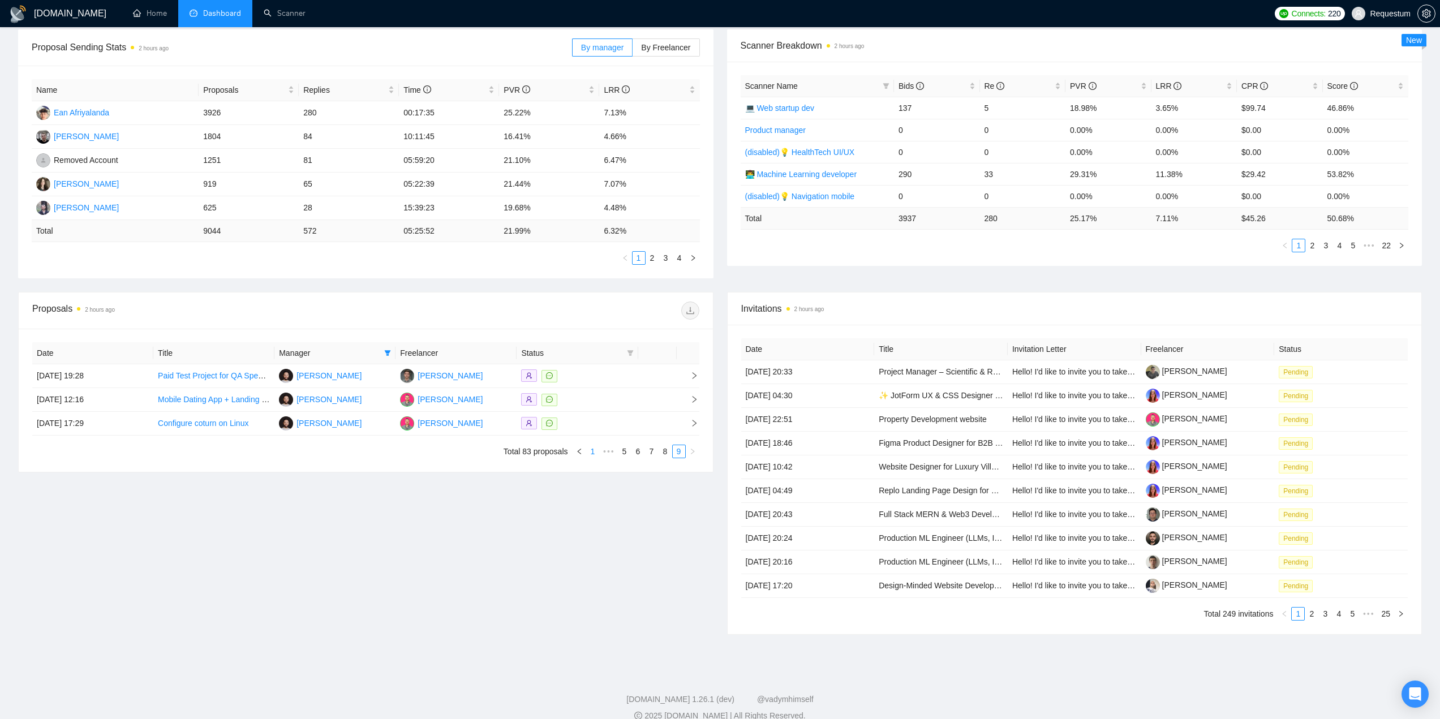
click at [595, 456] on link "1" at bounding box center [593, 451] width 12 height 12
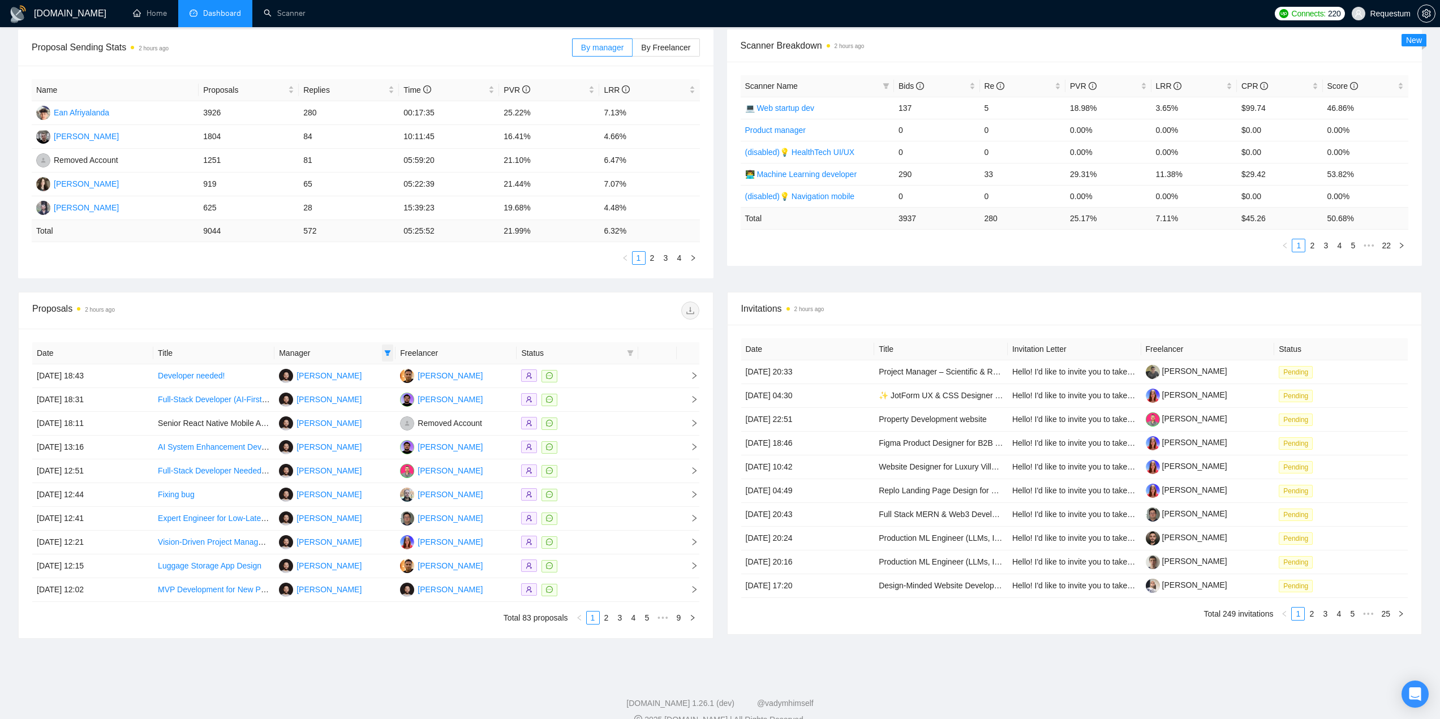
click at [388, 351] on icon "filter" at bounding box center [388, 353] width 6 height 6
click at [354, 411] on span "[PERSON_NAME]" at bounding box center [333, 411] width 79 height 12
checkbox input "false"
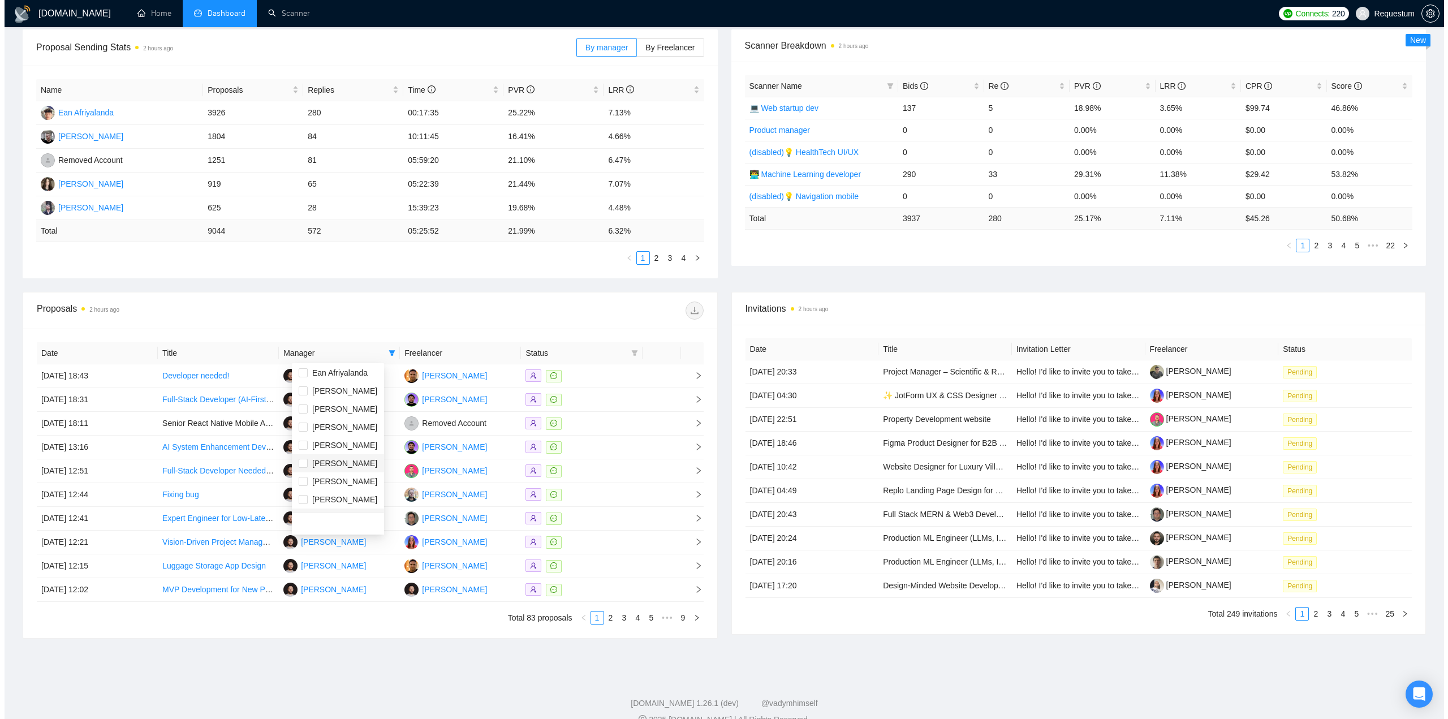
scroll to position [324, 0]
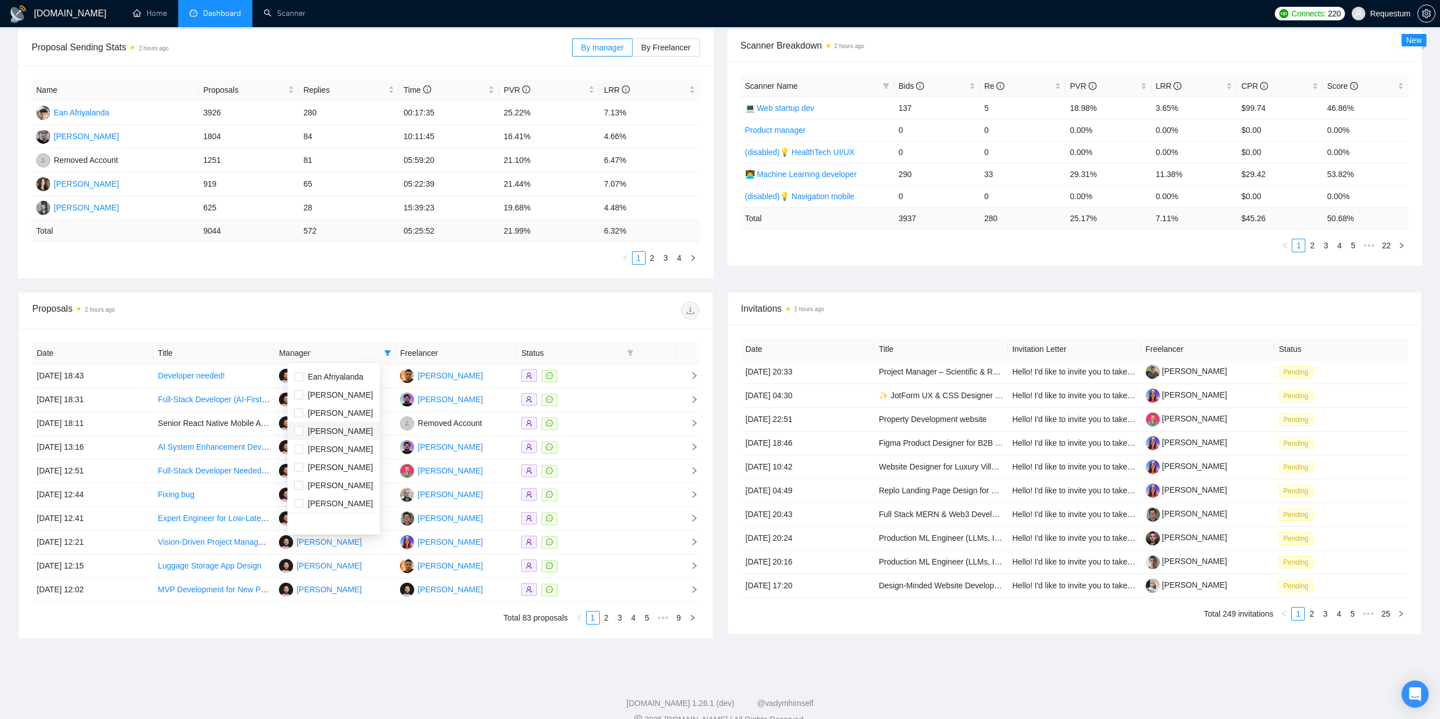
click at [349, 432] on span "[PERSON_NAME]" at bounding box center [340, 431] width 65 height 9
checkbox input "true"
click at [371, 314] on div at bounding box center [531, 311] width 333 height 18
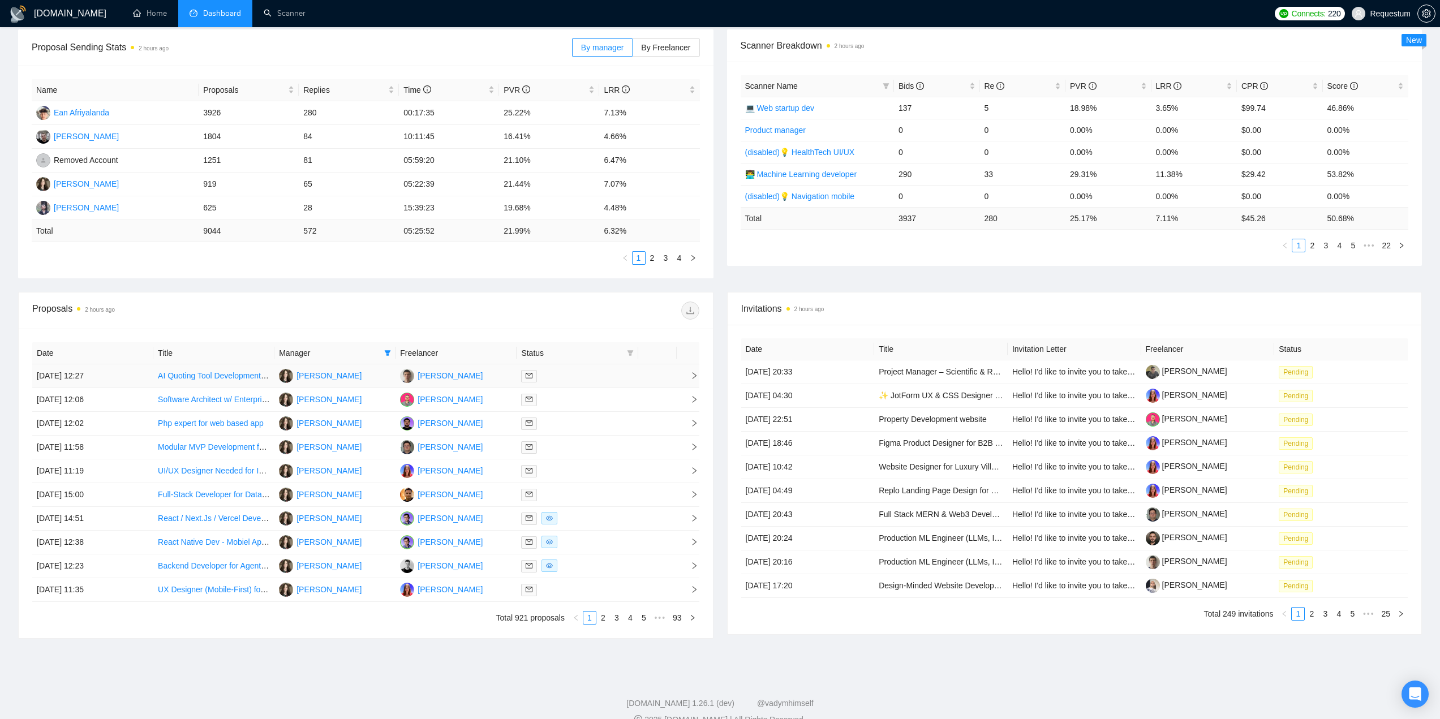
click at [593, 379] on div at bounding box center [577, 375] width 112 height 13
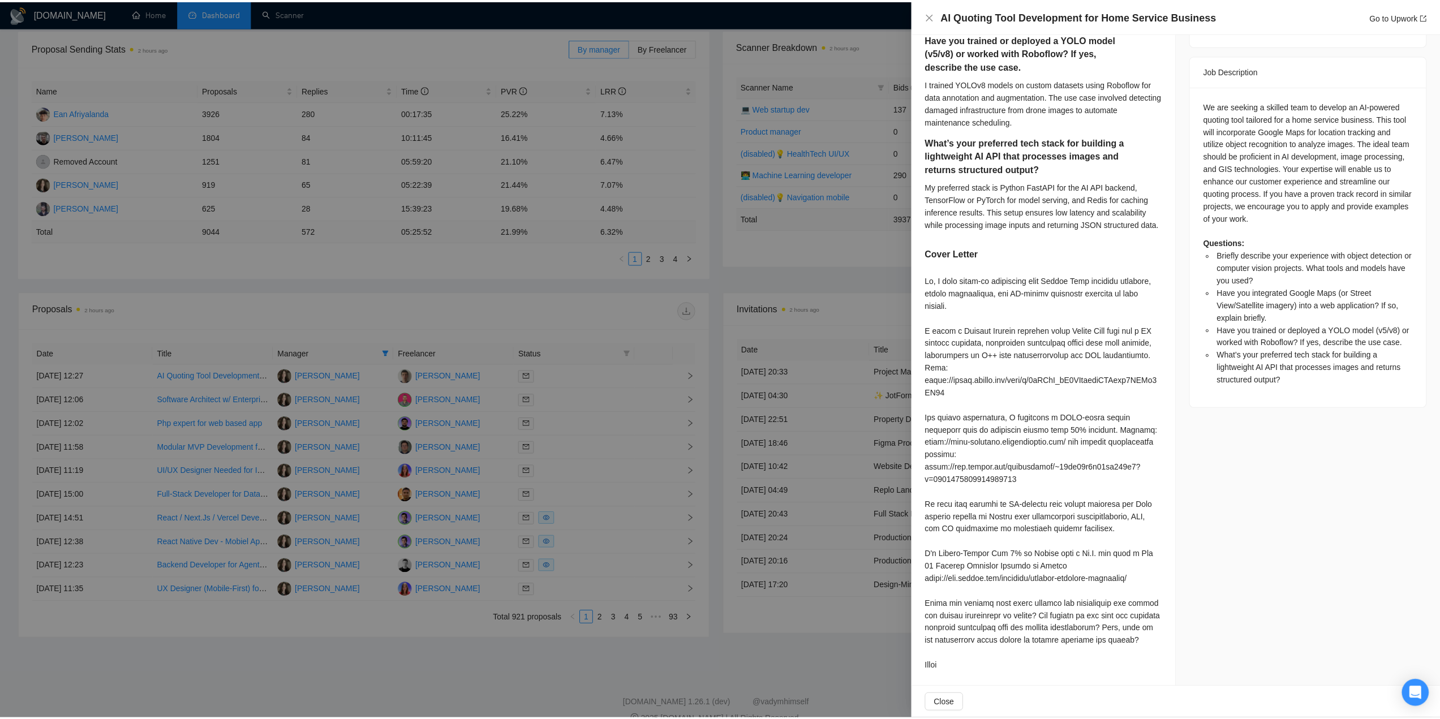
scroll to position [480, 0]
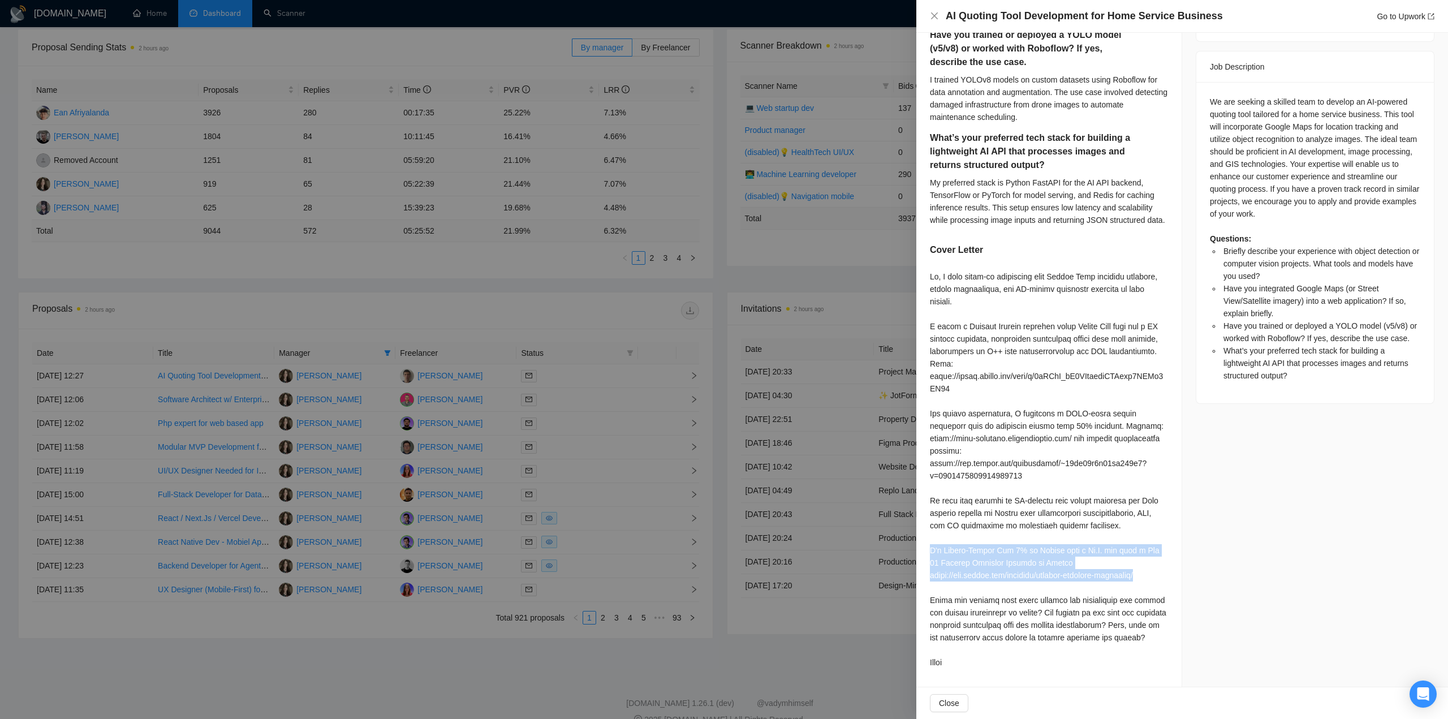
drag, startPoint x: 930, startPoint y: 537, endPoint x: 1164, endPoint y: 566, distance: 236.0
click at [1164, 566] on div "Briefly describe your experience with object detection or computer vision proje…" at bounding box center [1049, 241] width 265 height 891
copy div "I'm Expert-Vetted Top 1% on Upwork with a Ph.D. and lead a Top 10 Machine Learn…"
click at [642, 329] on div at bounding box center [724, 359] width 1448 height 719
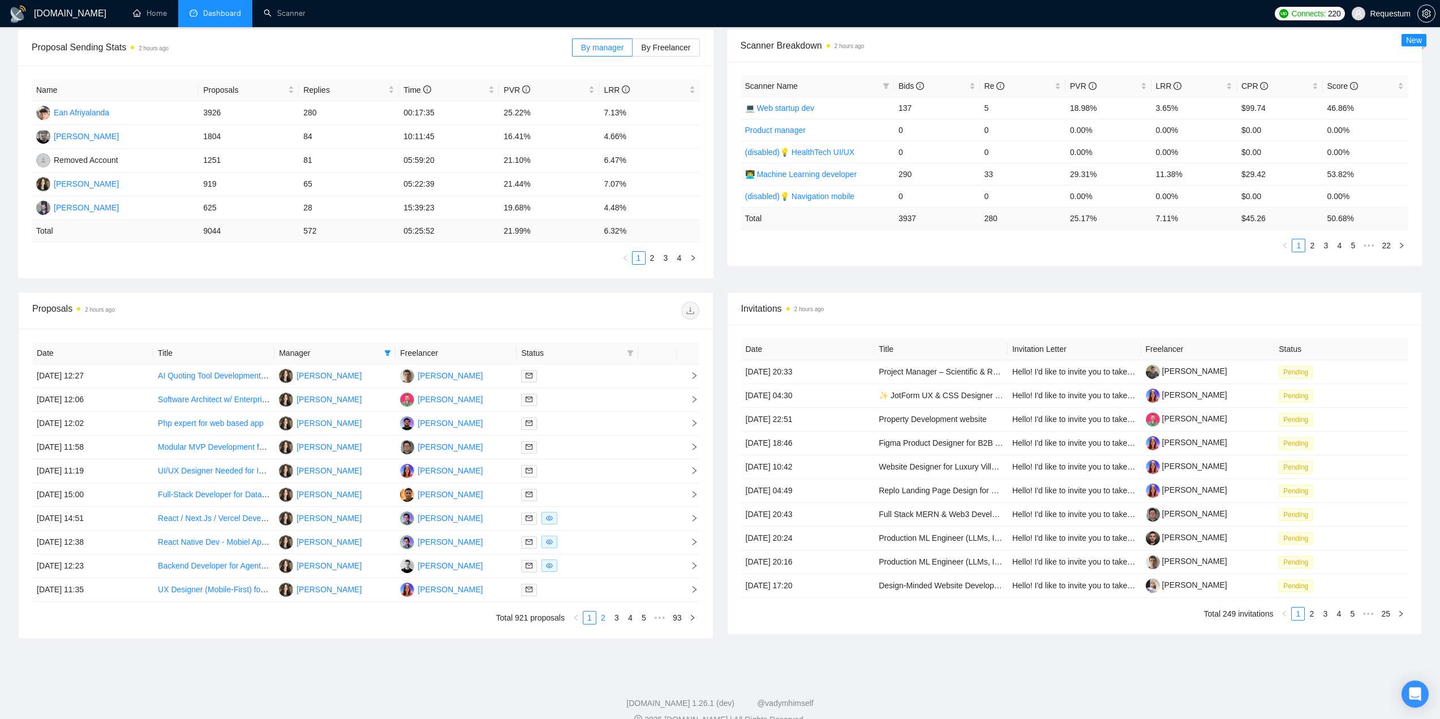
click at [603, 617] on link "2" at bounding box center [603, 618] width 12 height 12
click at [693, 620] on icon "right" at bounding box center [692, 617] width 7 height 7
click at [695, 621] on icon "right" at bounding box center [692, 617] width 7 height 7
click at [590, 509] on td at bounding box center [577, 519] width 121 height 24
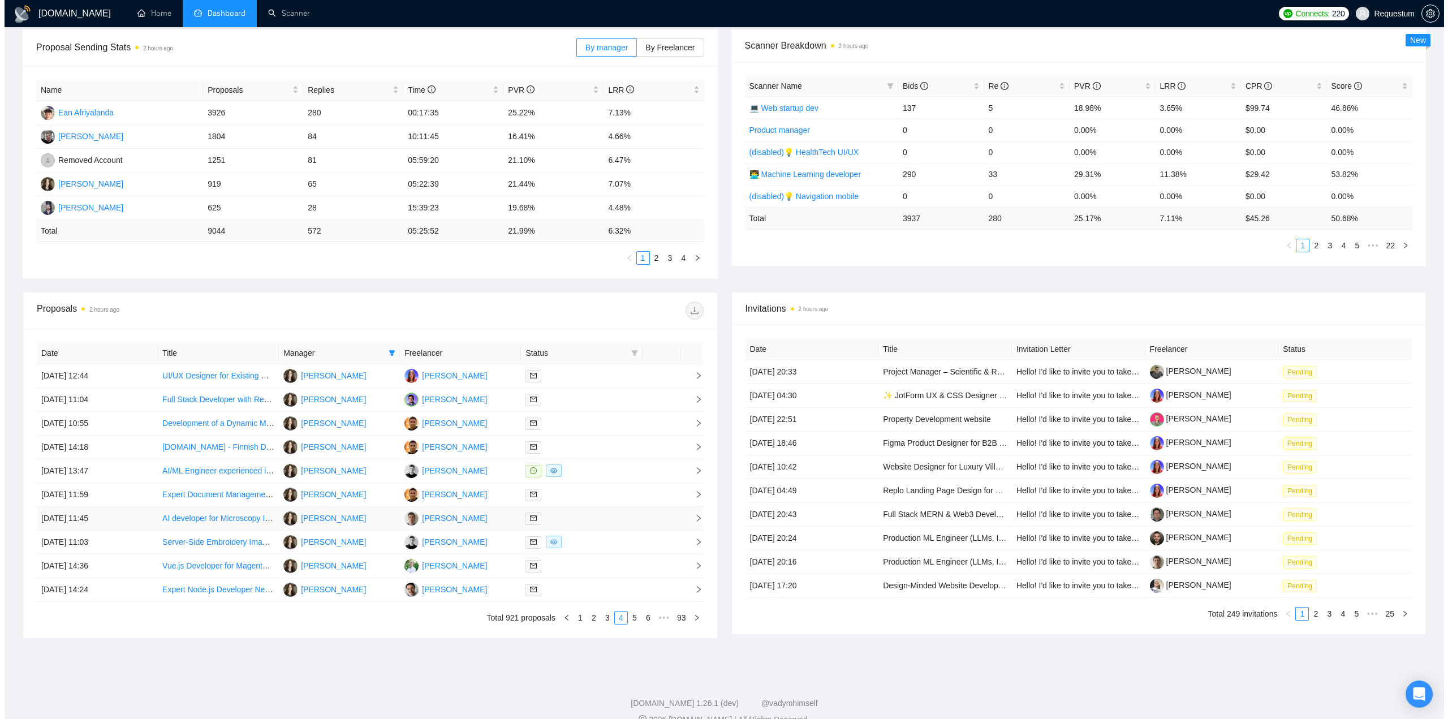
scroll to position [399, 0]
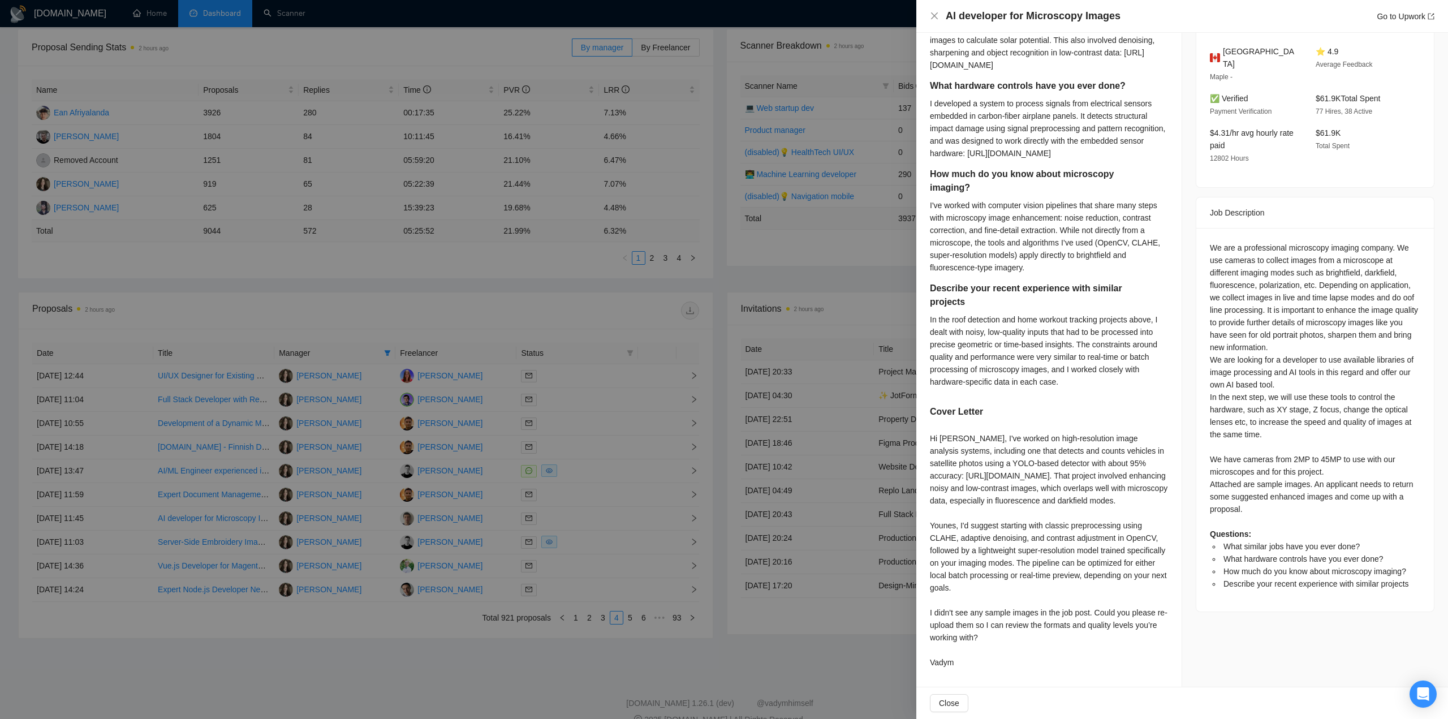
click at [614, 650] on div at bounding box center [724, 359] width 1448 height 719
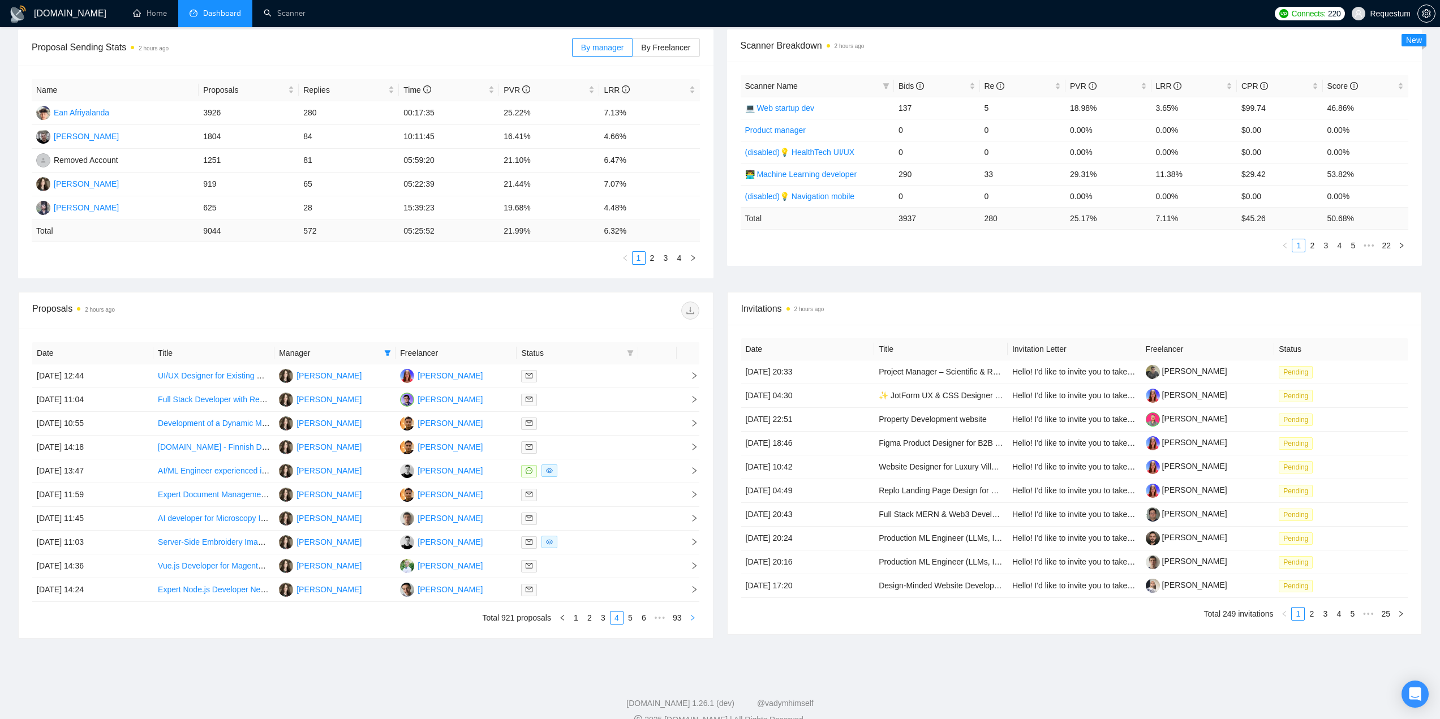
click at [691, 618] on icon "right" at bounding box center [692, 617] width 7 height 7
click at [585, 510] on td at bounding box center [577, 519] width 121 height 24
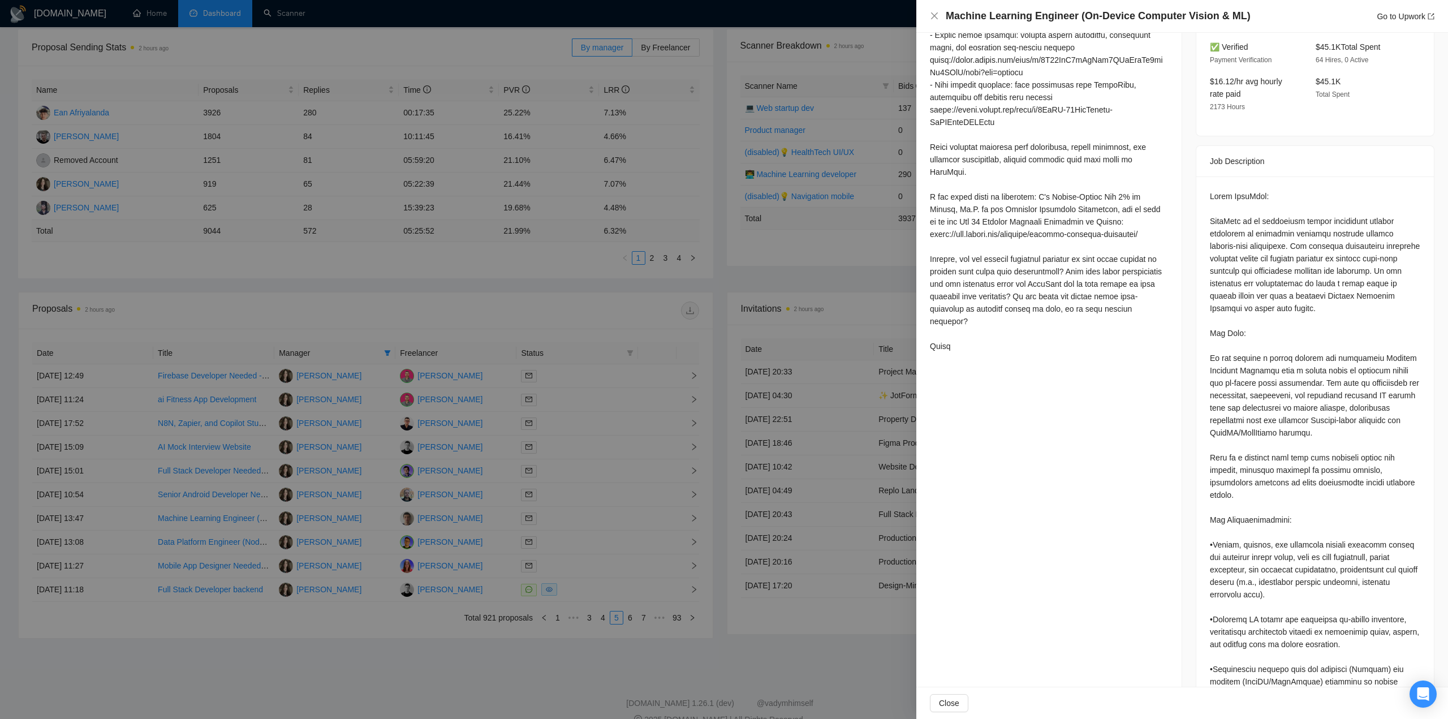
scroll to position [286, 0]
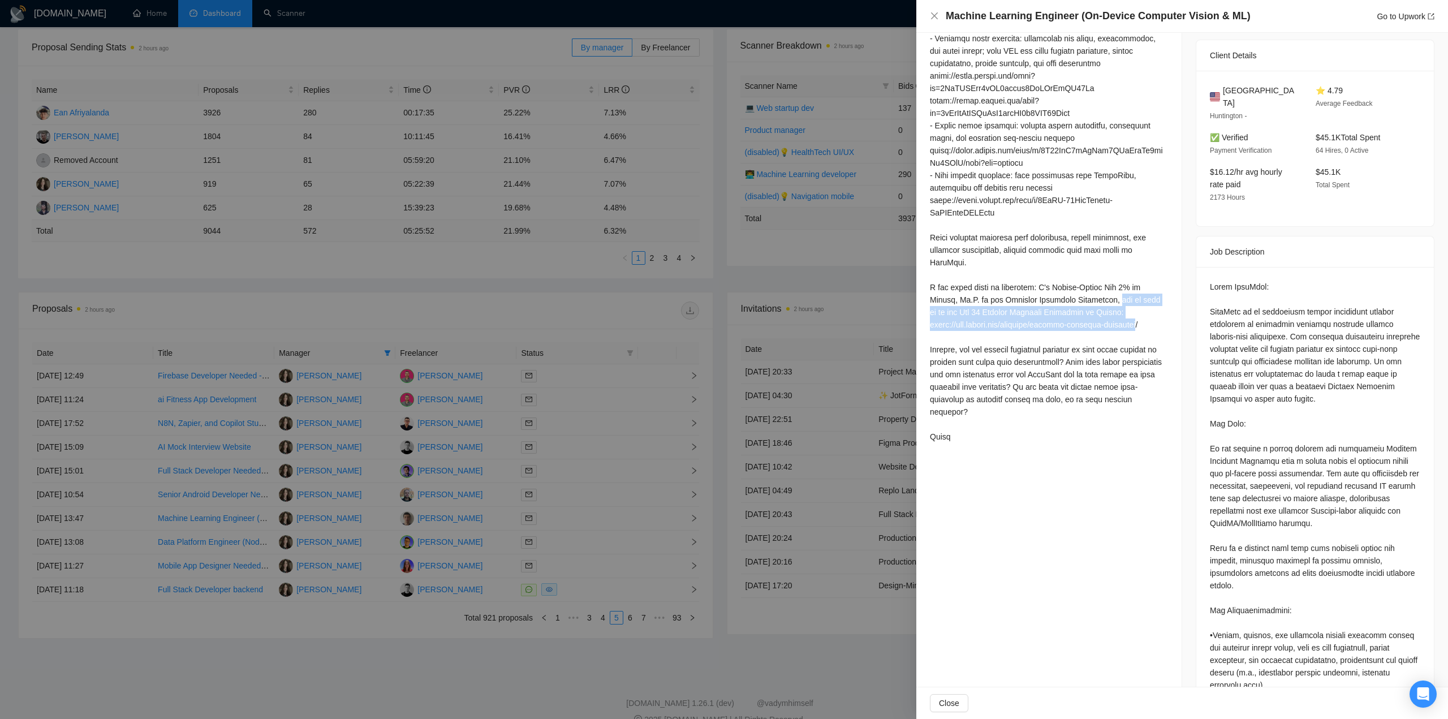
drag, startPoint x: 1114, startPoint y: 288, endPoint x: 1158, endPoint y: 313, distance: 50.2
click at [1158, 313] on div at bounding box center [1049, 225] width 238 height 436
copy div "and my team is in the Top 10 Machine Learning Companies on Upwork: https://www.…"
drag, startPoint x: 931, startPoint y: 272, endPoint x: 1045, endPoint y: 279, distance: 114.5
click at [1045, 279] on div at bounding box center [1049, 225] width 238 height 436
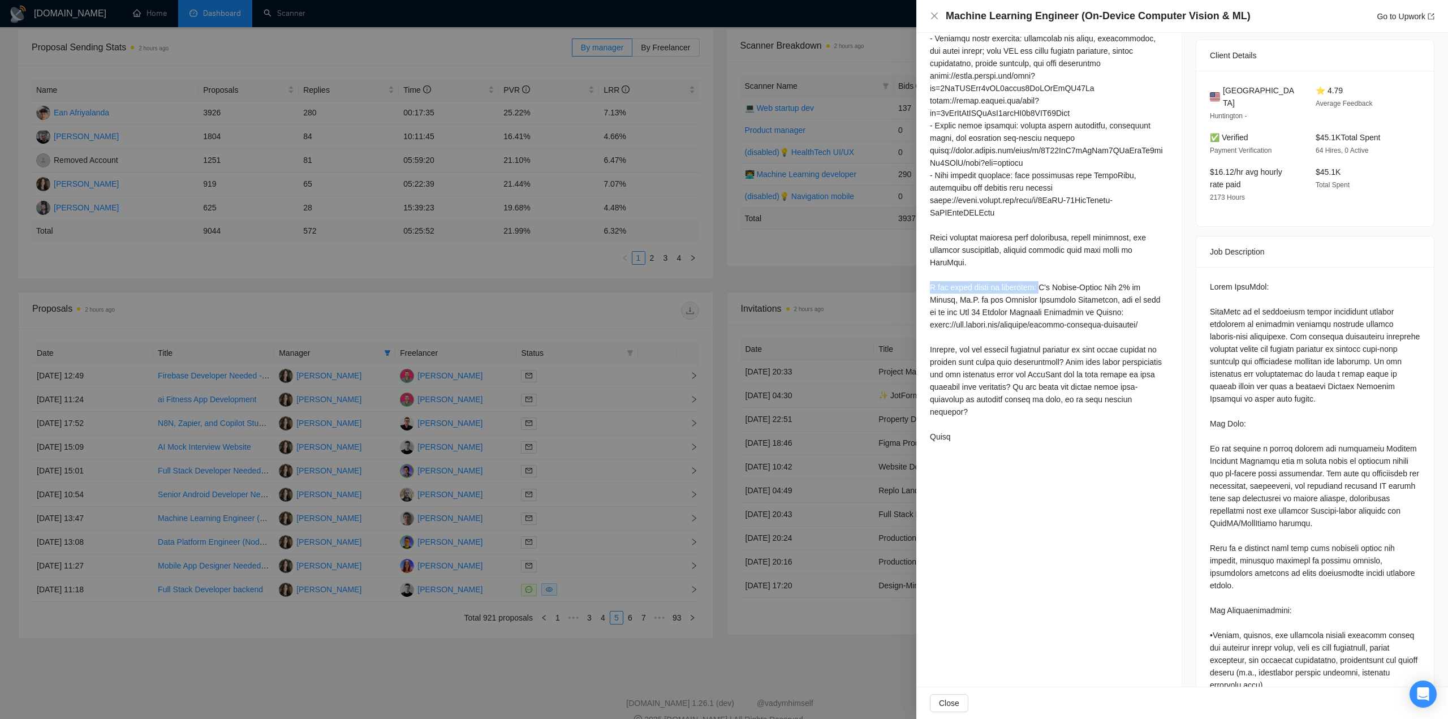
copy div "A few words about my expertise:"
click at [493, 316] on div at bounding box center [724, 359] width 1448 height 719
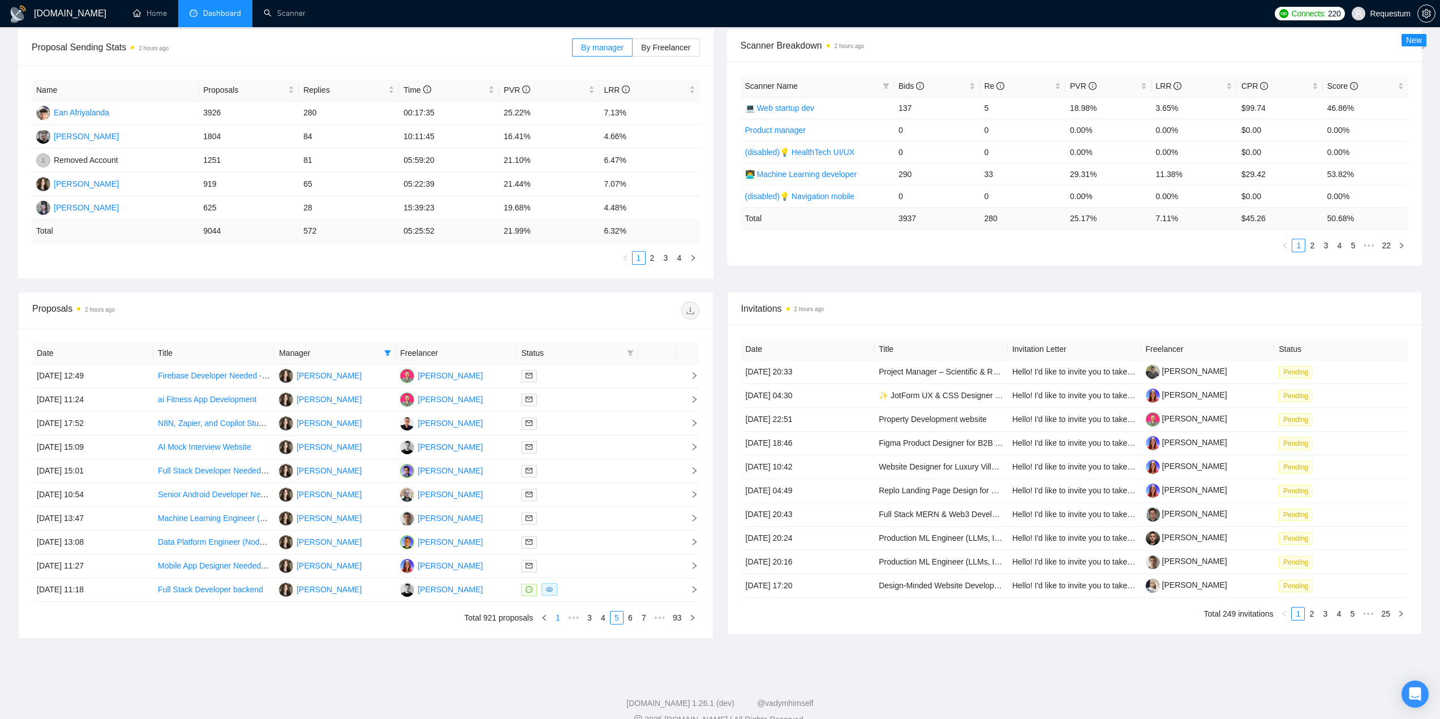
click at [560, 622] on link "1" at bounding box center [558, 618] width 12 height 12
click at [591, 380] on div at bounding box center [577, 375] width 112 height 13
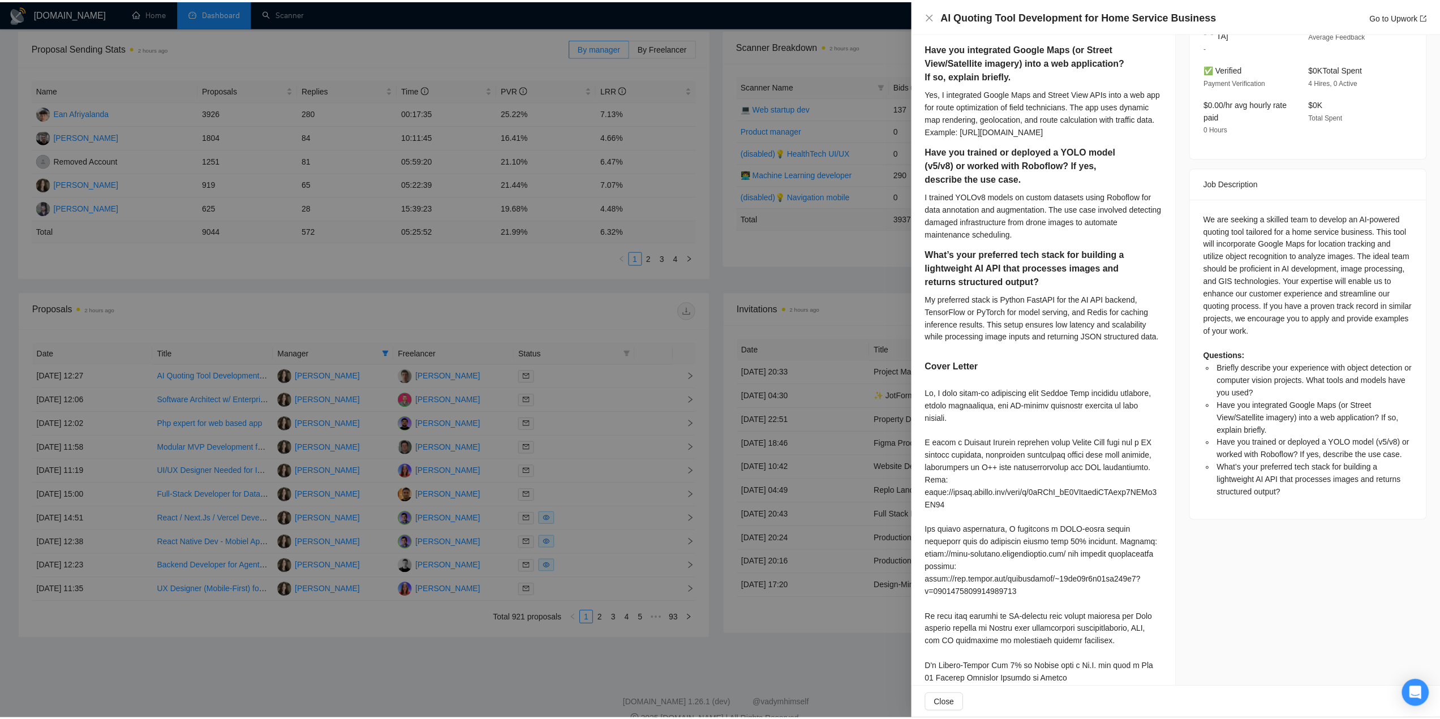
scroll to position [480, 0]
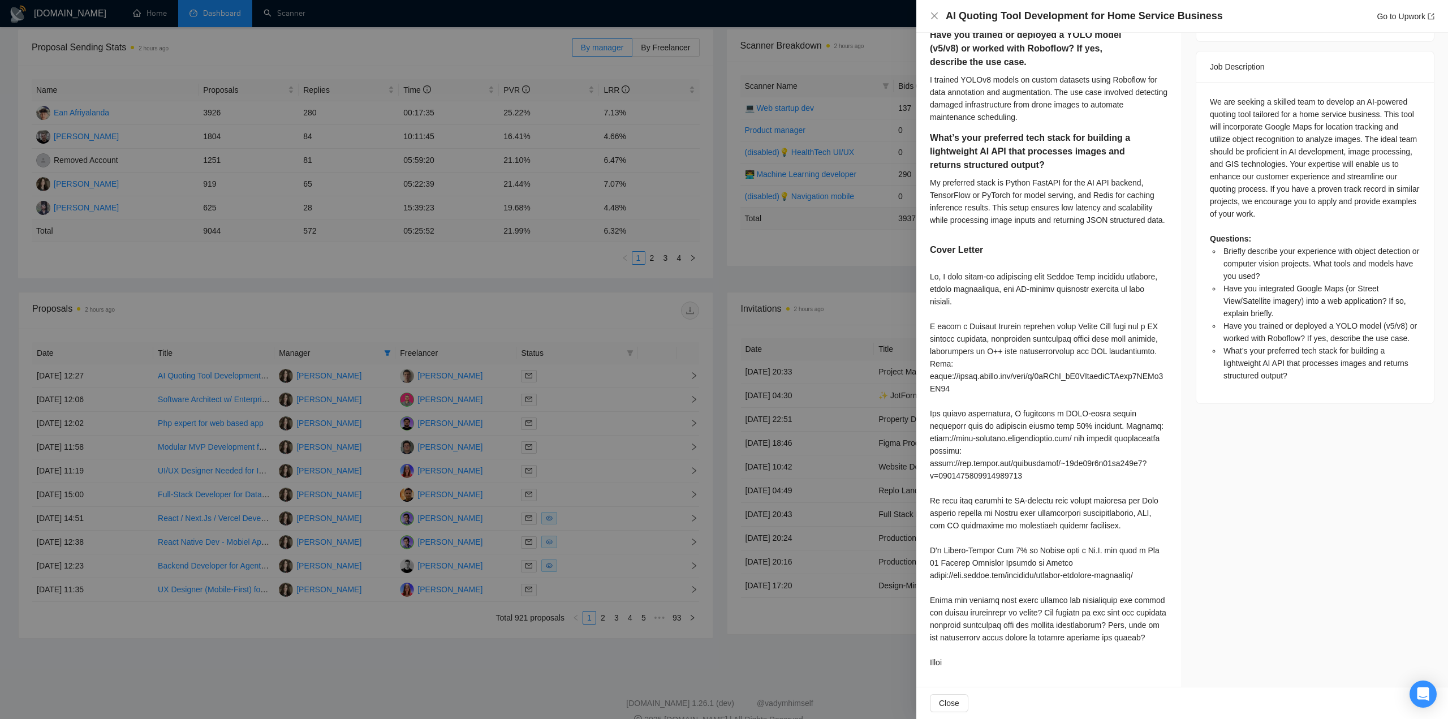
click at [762, 620] on div at bounding box center [724, 359] width 1448 height 719
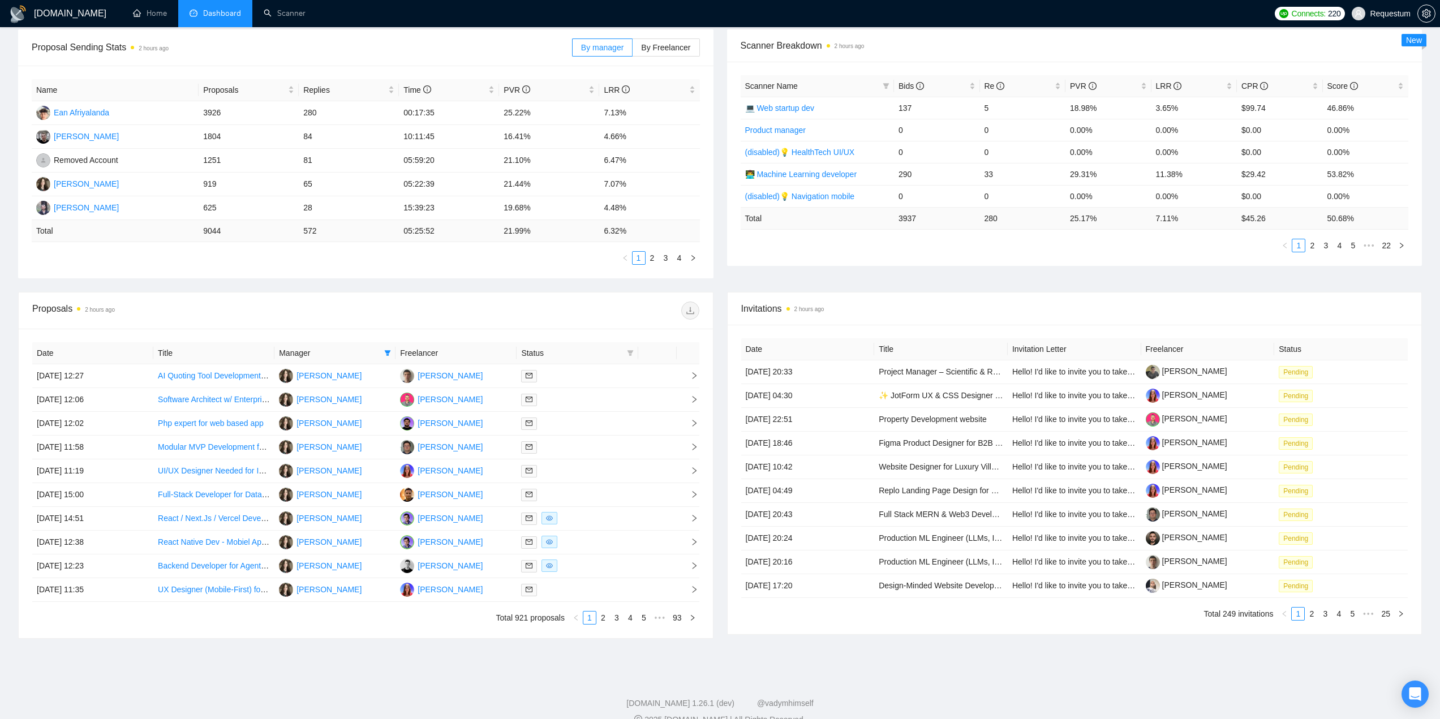
click at [377, 353] on span "Manager" at bounding box center [329, 353] width 101 height 12
click at [389, 354] on icon "filter" at bounding box center [387, 353] width 7 height 7
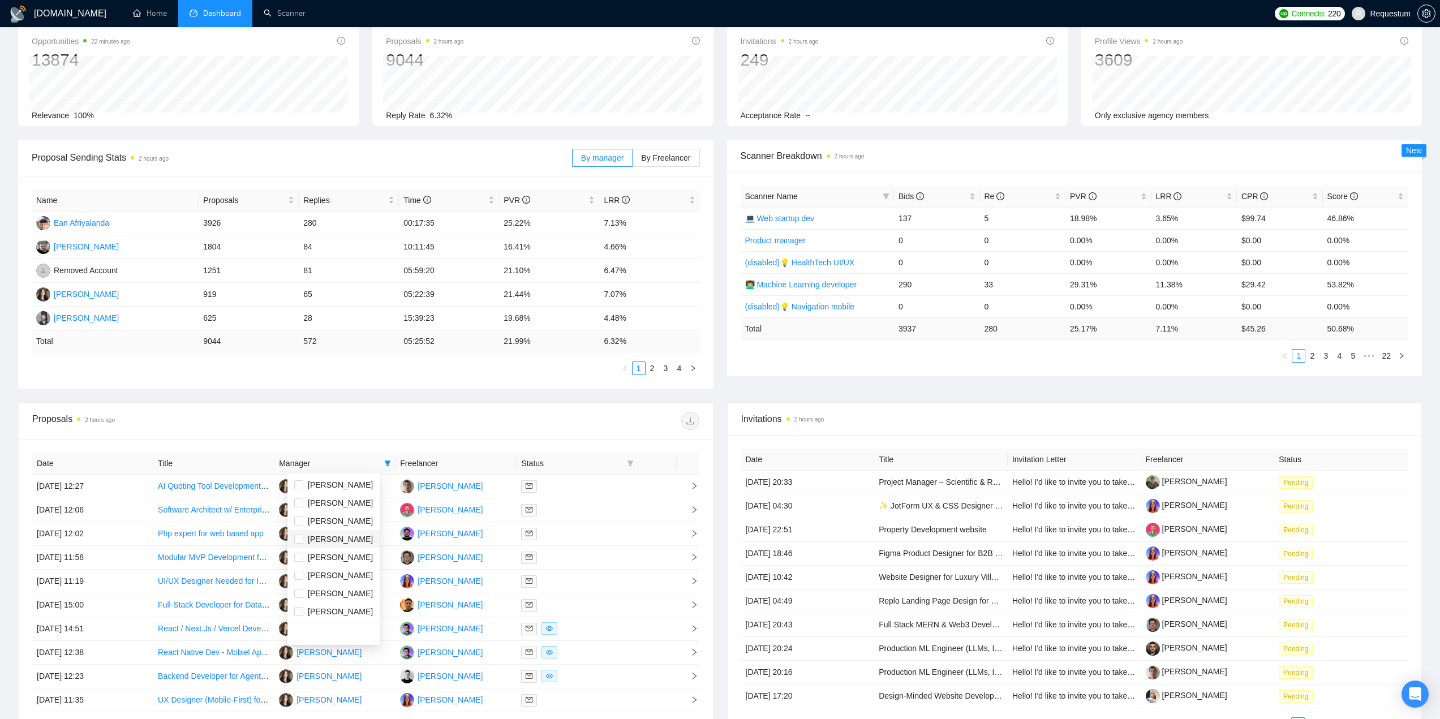
scroll to position [57, 0]
click at [347, 616] on span "[PERSON_NAME]" at bounding box center [340, 614] width 65 height 9
checkbox input "false"
click at [360, 577] on span "[PERSON_NAME]" at bounding box center [333, 578] width 79 height 12
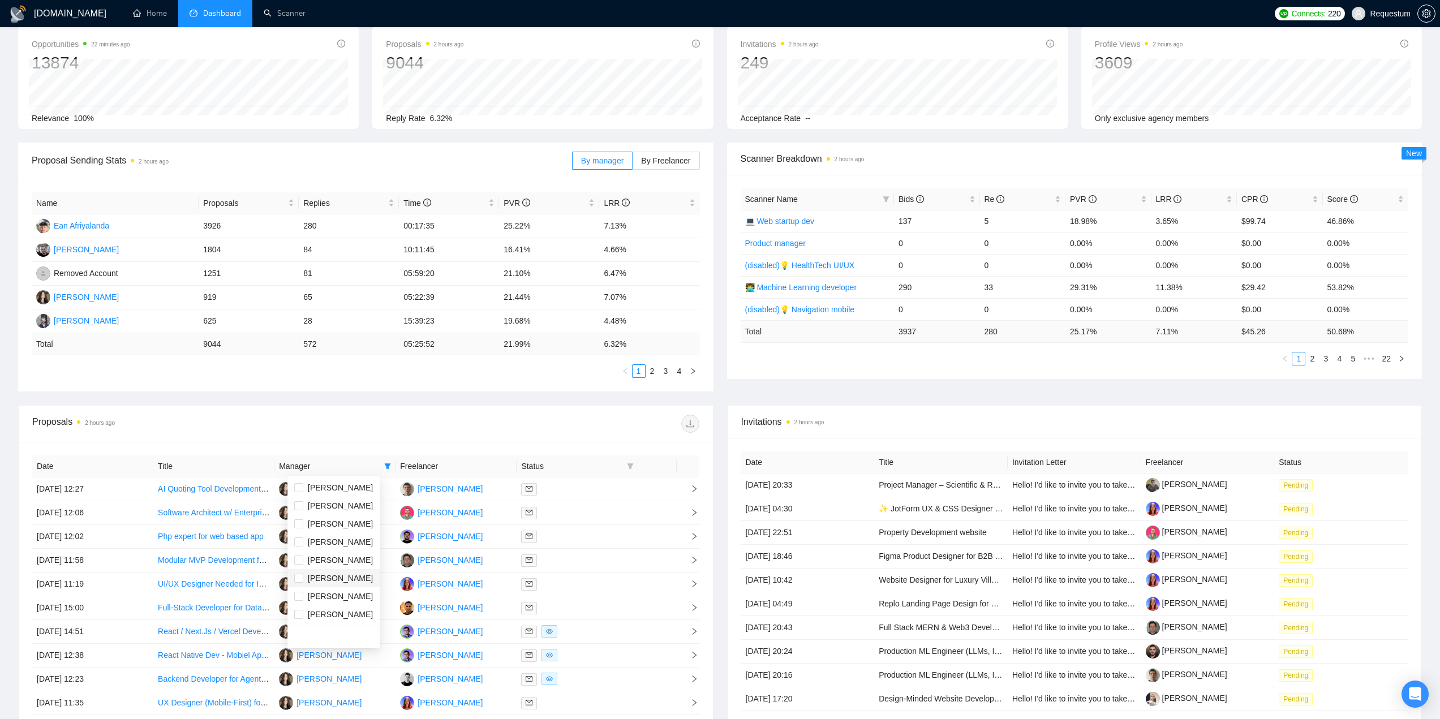
checkbox input "true"
click at [384, 428] on div at bounding box center [531, 424] width 333 height 18
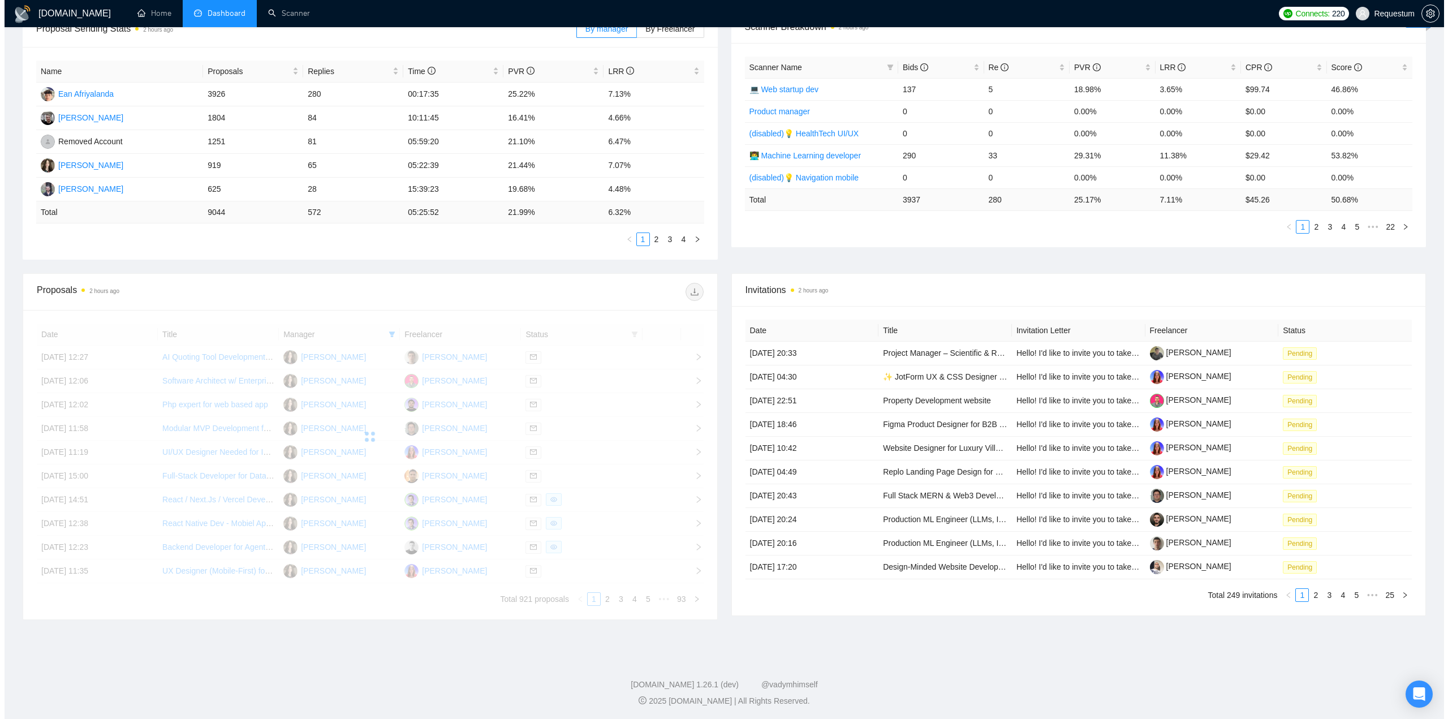
scroll to position [190, 0]
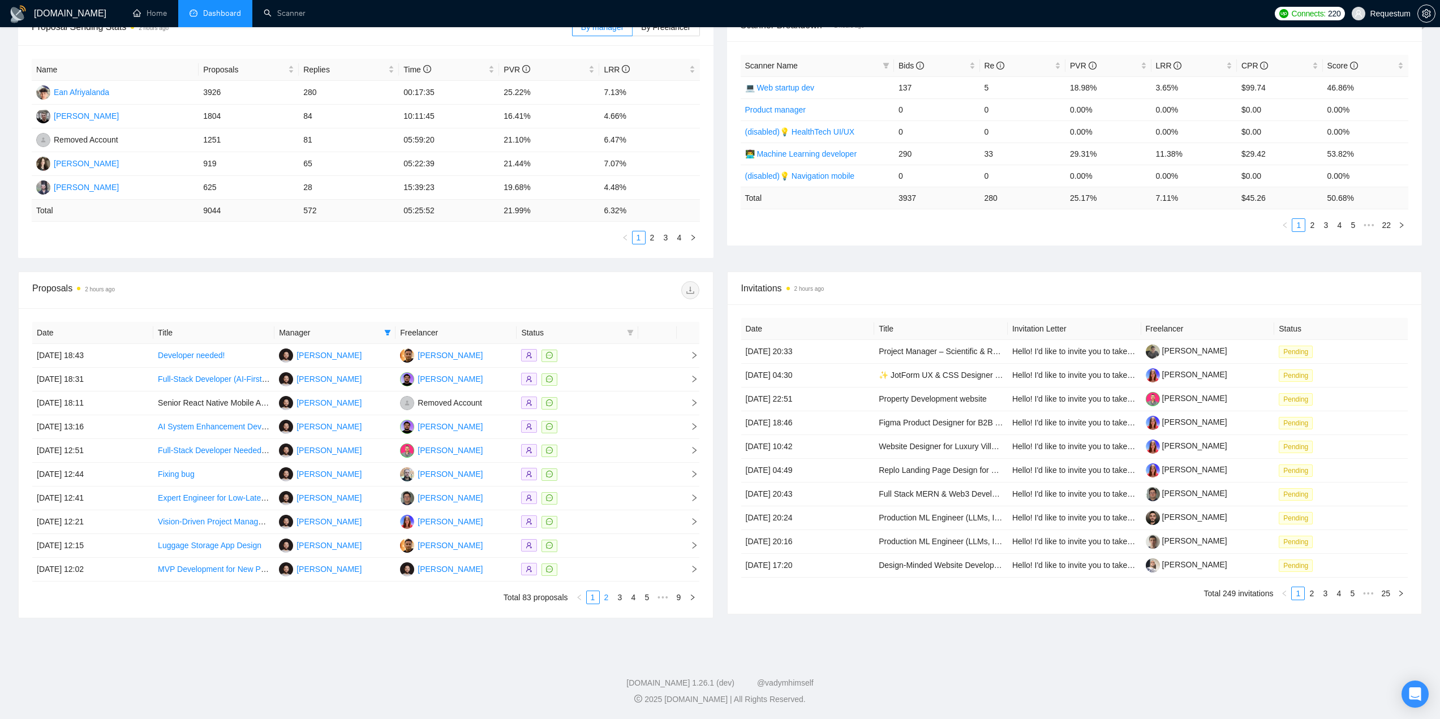
click at [605, 599] on link "2" at bounding box center [606, 597] width 12 height 12
click at [608, 373] on div at bounding box center [577, 379] width 112 height 13
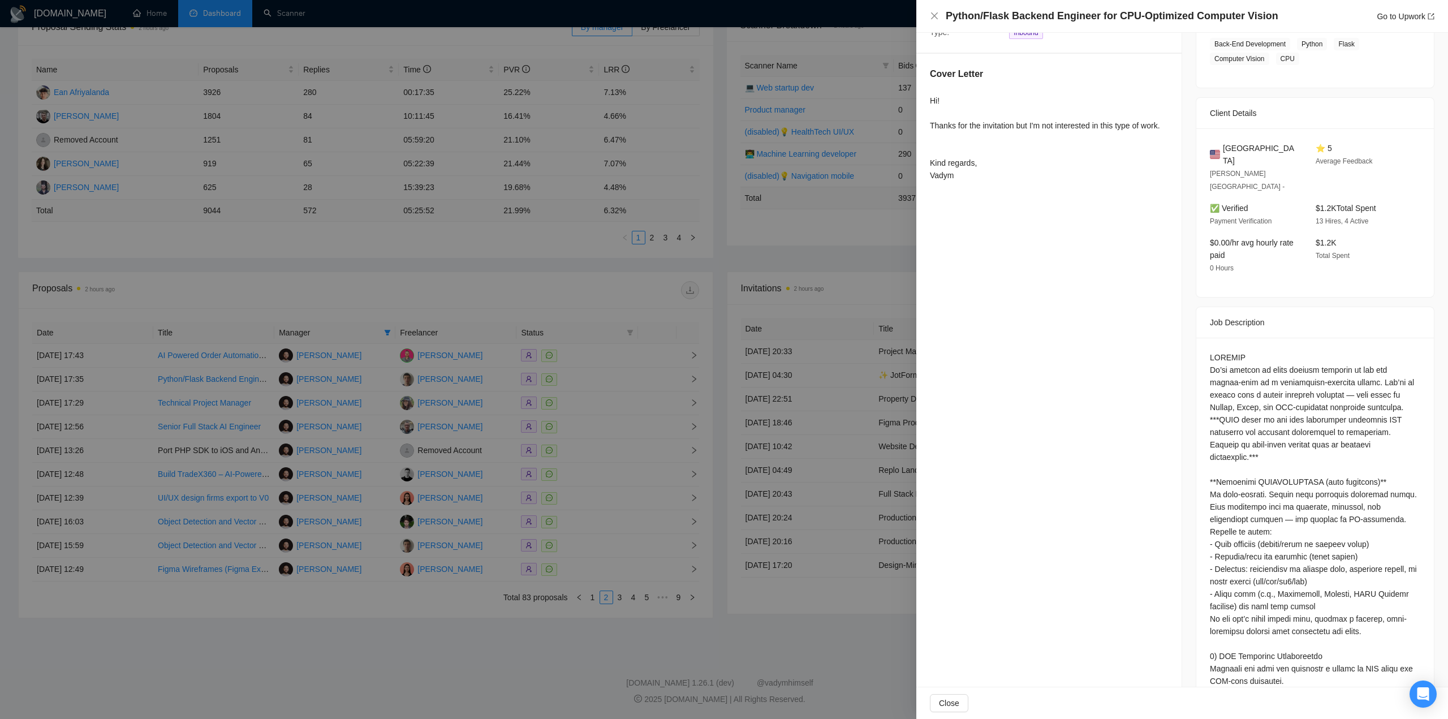
scroll to position [197, 0]
click at [623, 314] on div at bounding box center [724, 359] width 1448 height 719
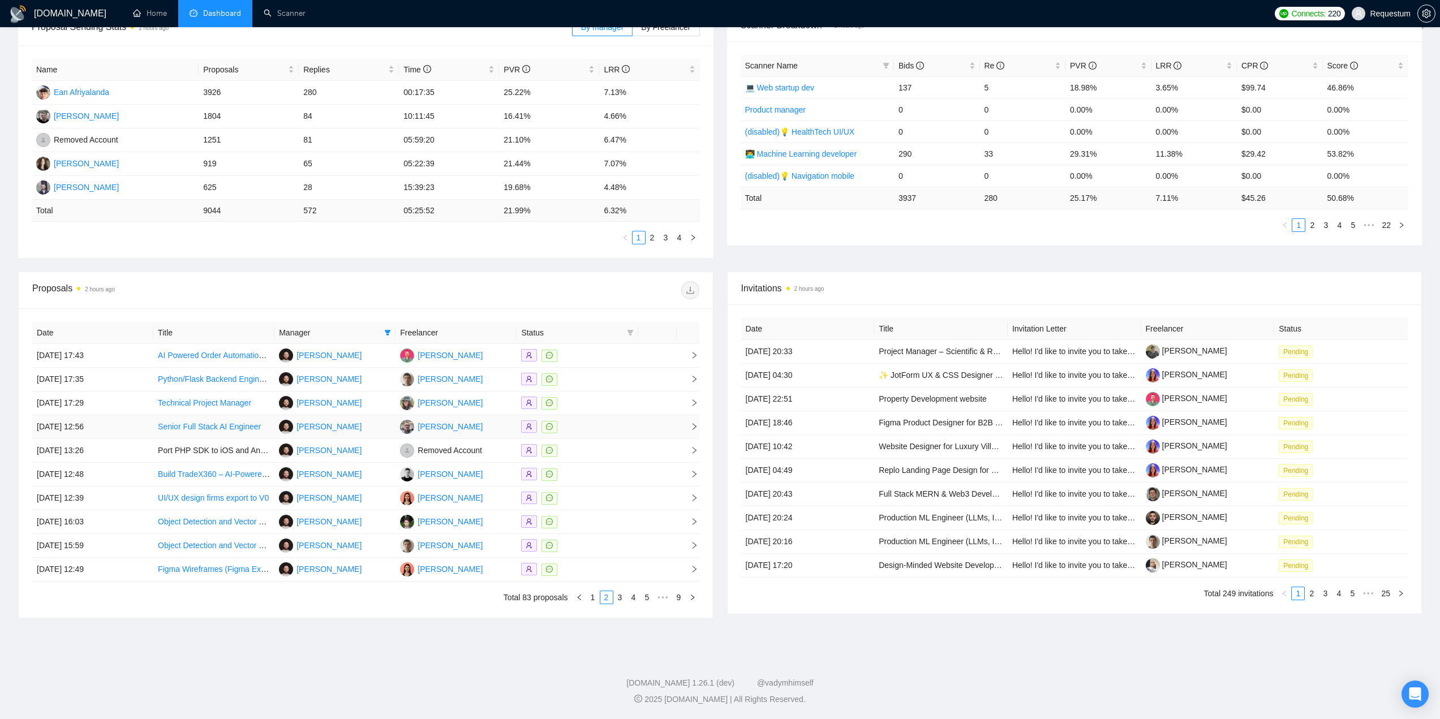
click at [606, 424] on div at bounding box center [577, 426] width 112 height 13
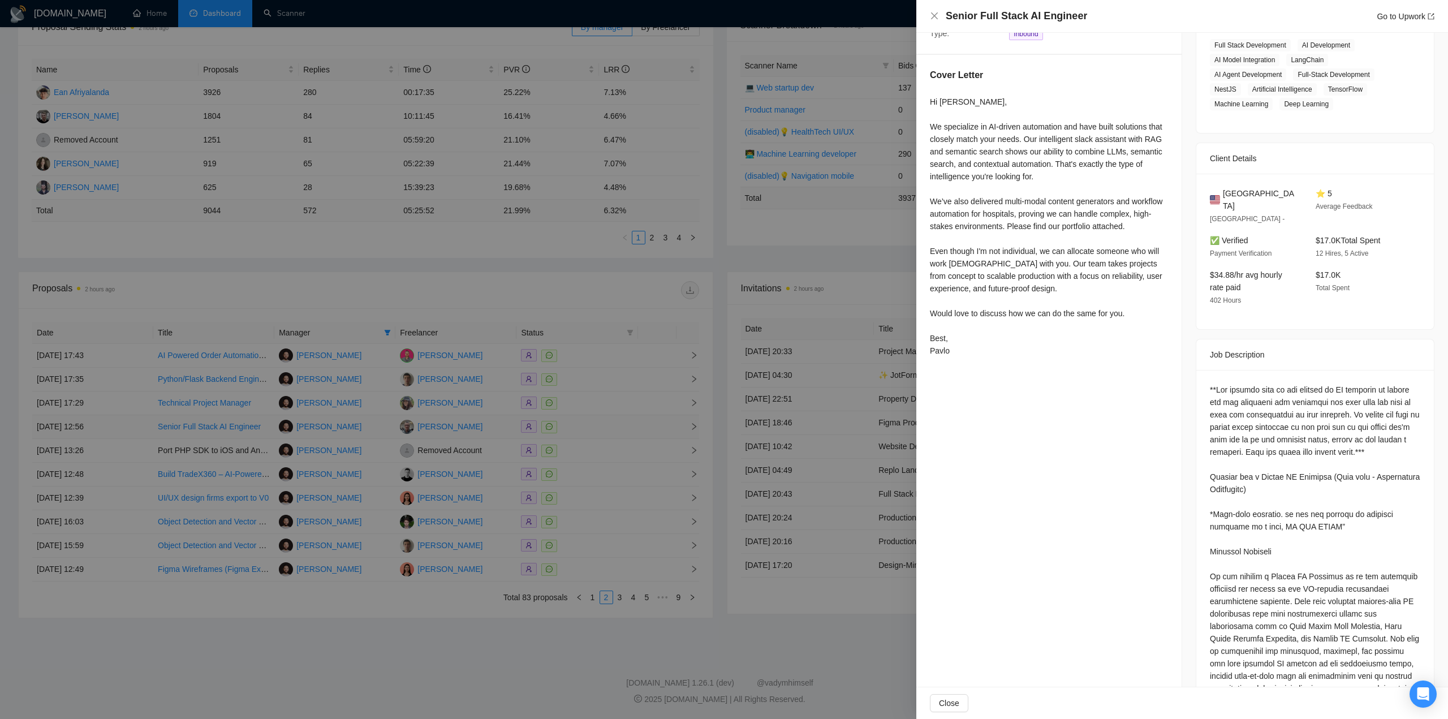
click at [606, 424] on div at bounding box center [724, 359] width 1448 height 719
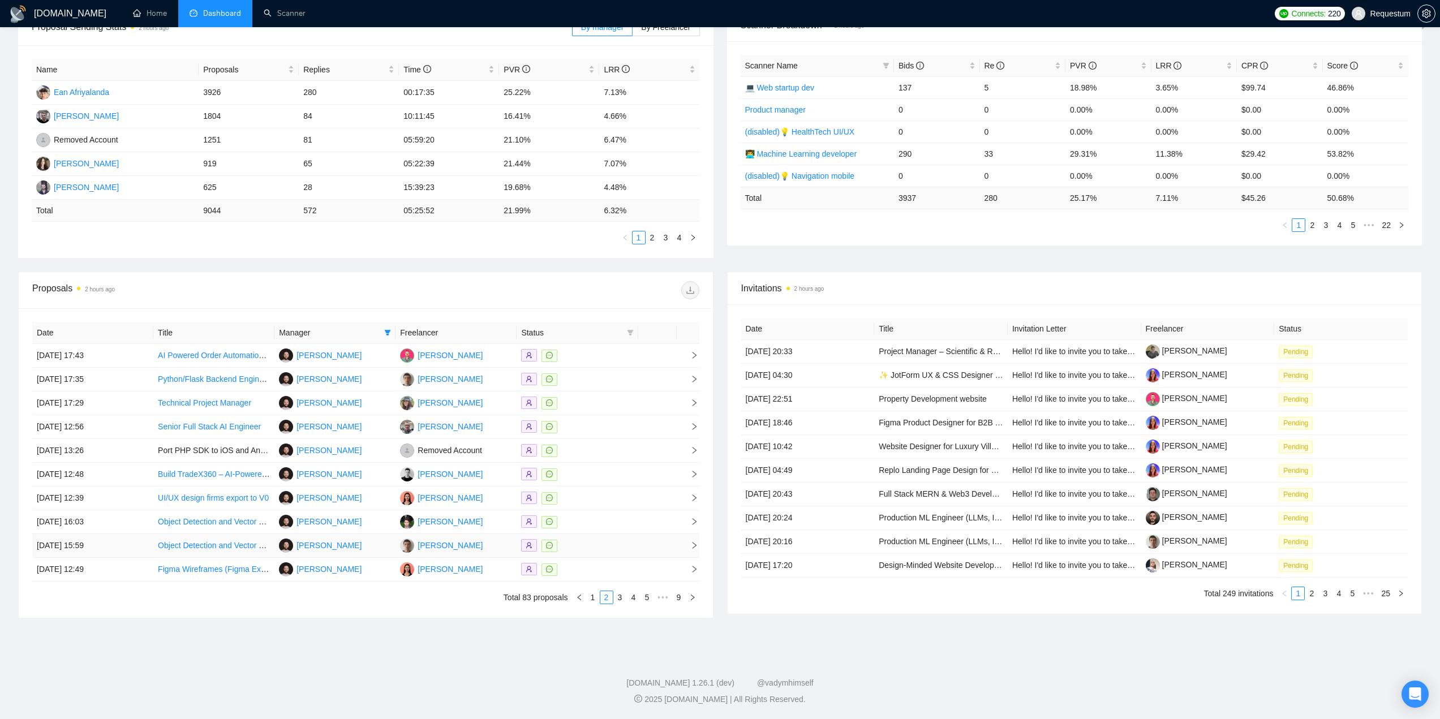
click at [583, 541] on div at bounding box center [577, 545] width 112 height 13
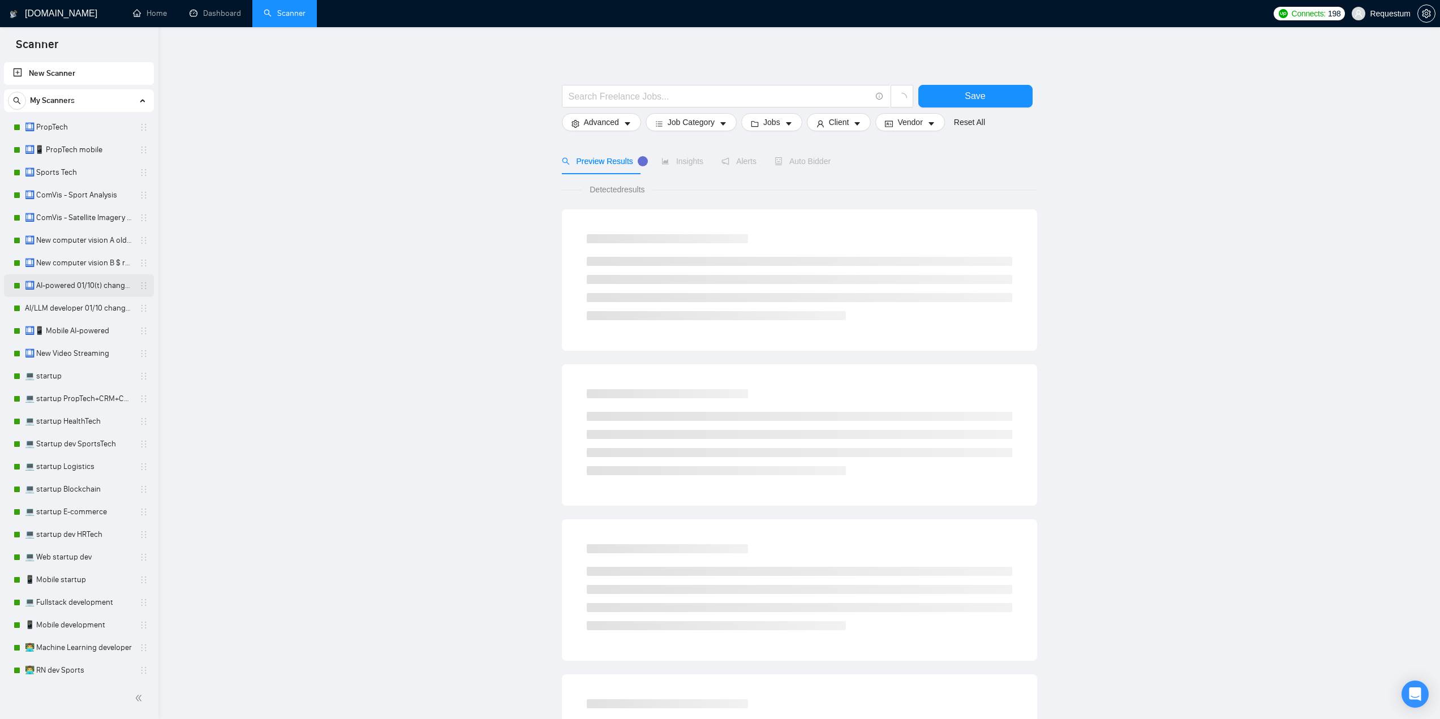
click at [82, 290] on link "🛄 AI-powered 01/10(t) changed end" at bounding box center [78, 285] width 107 height 23
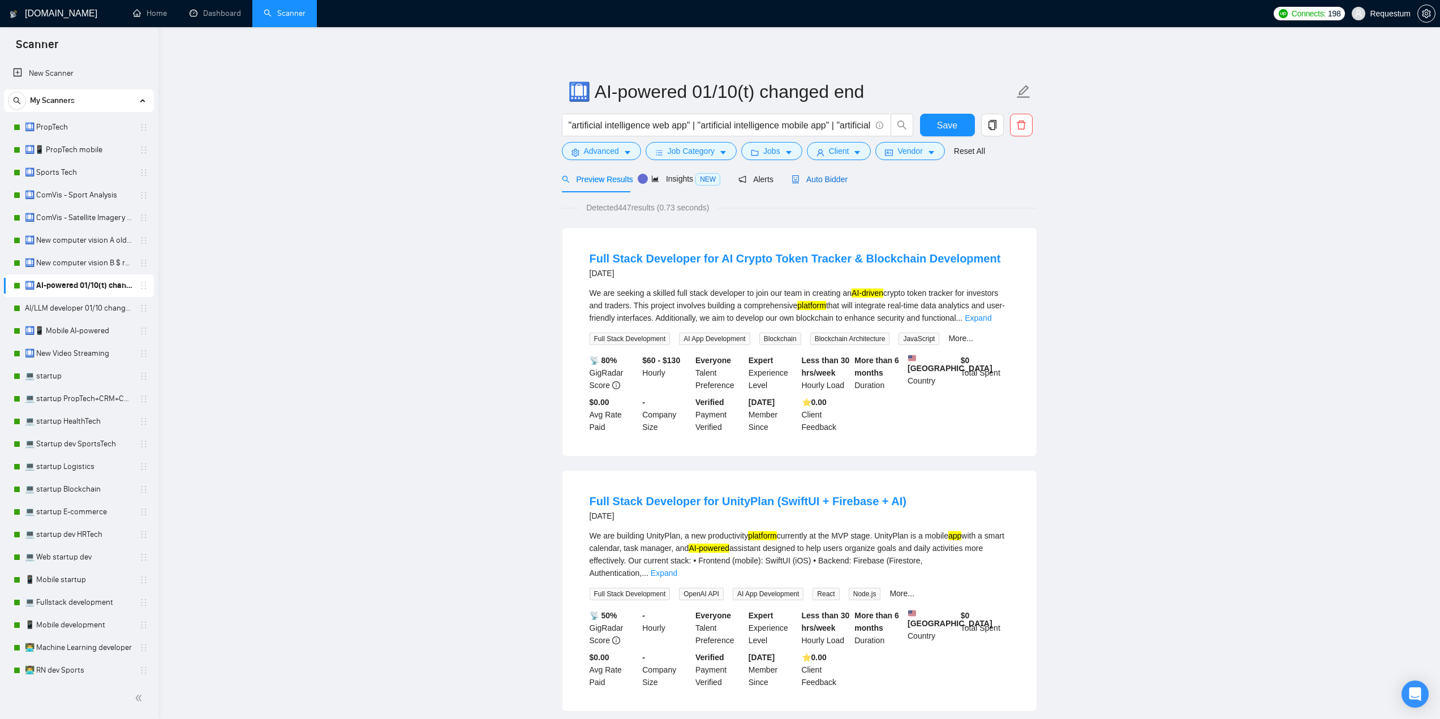
click at [818, 179] on span "Auto Bidder" at bounding box center [820, 179] width 56 height 9
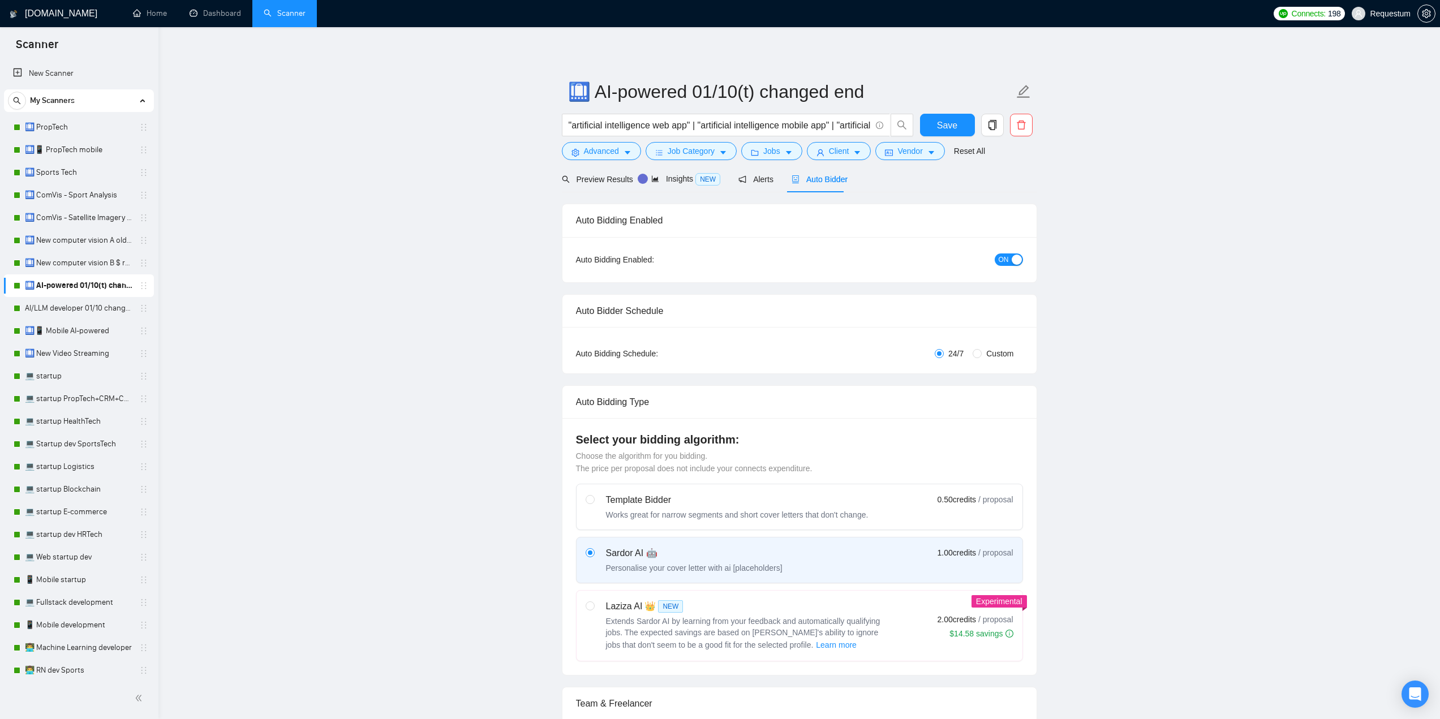
checkbox input "true"
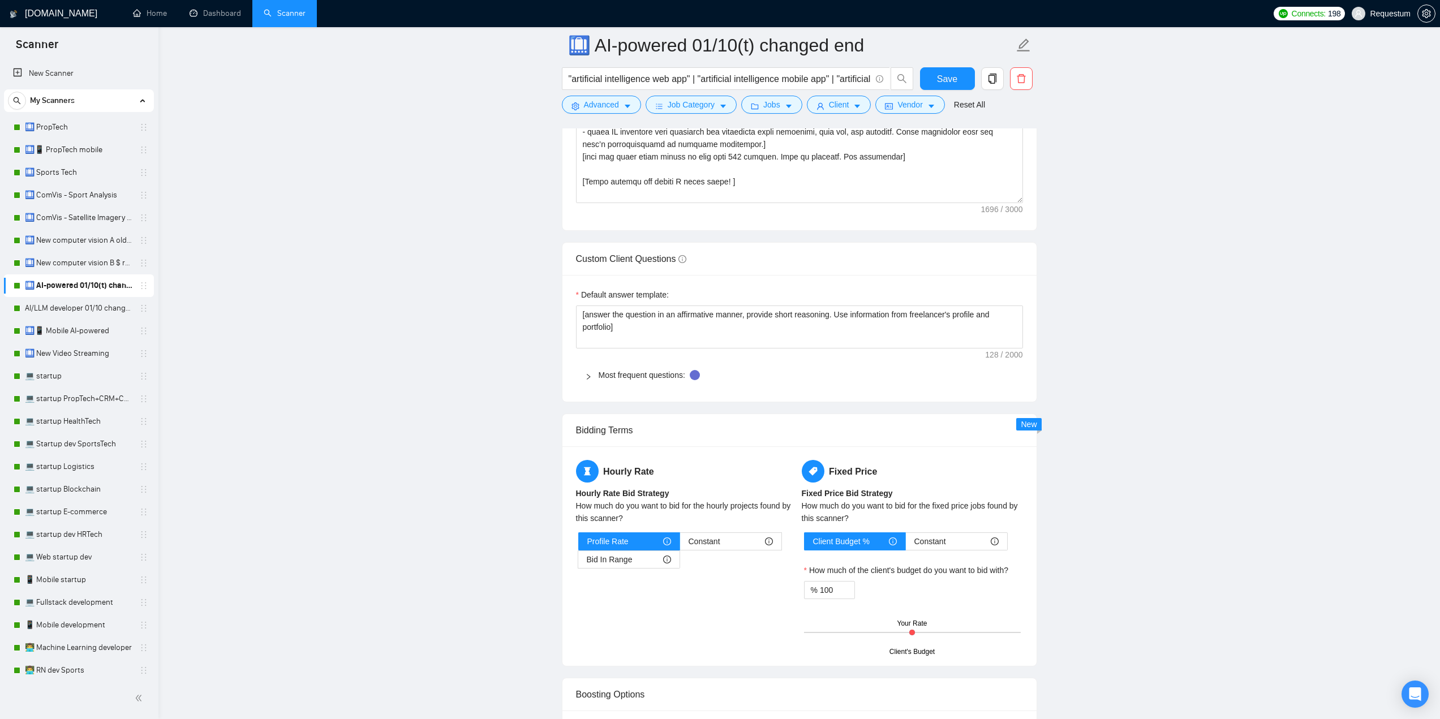
scroll to position [1471, 0]
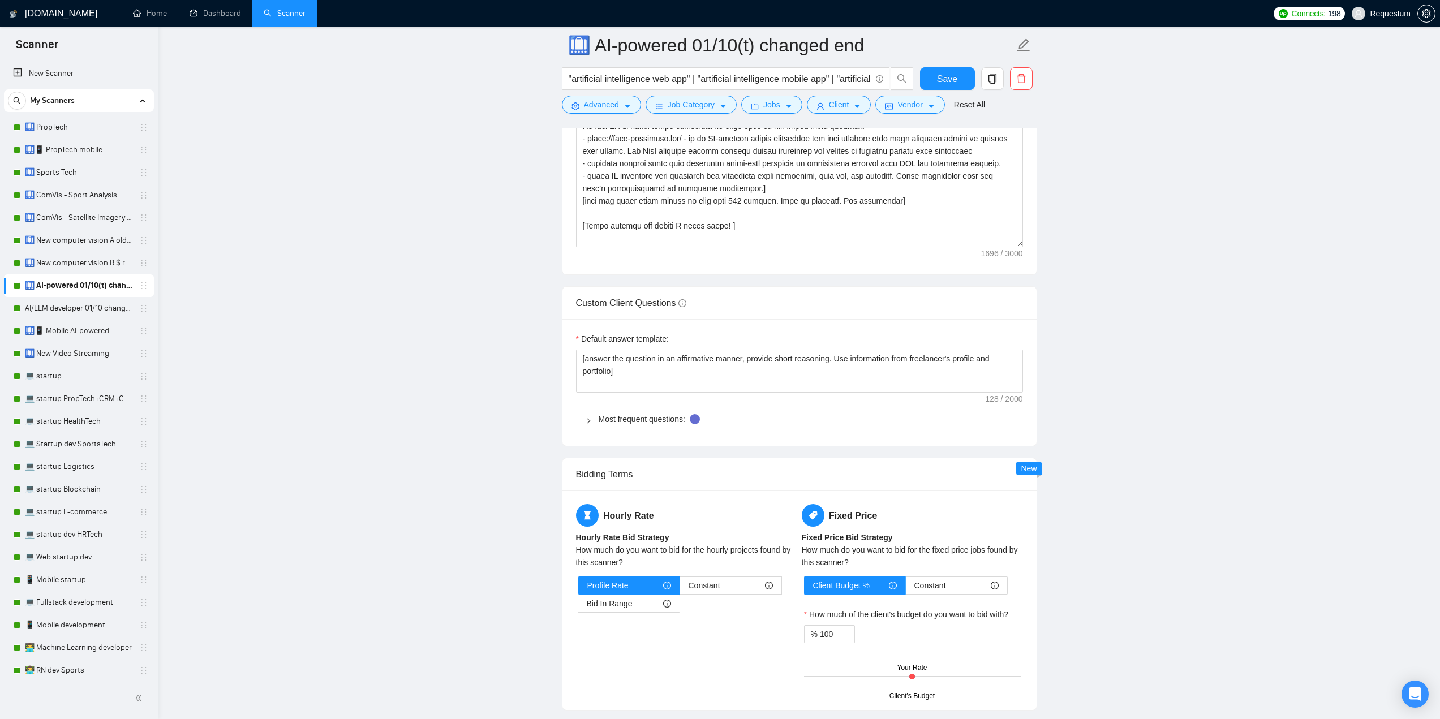
click at [593, 420] on div at bounding box center [592, 419] width 14 height 12
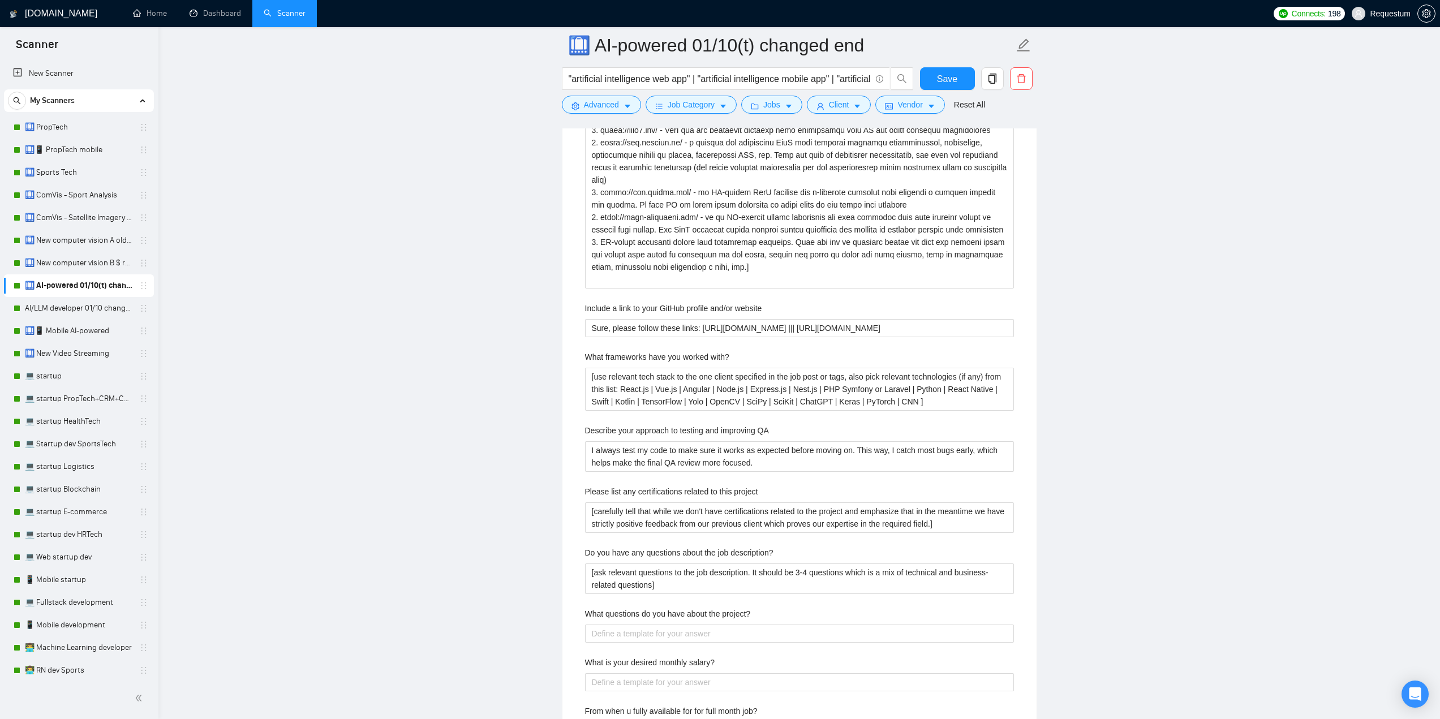
scroll to position [1924, 0]
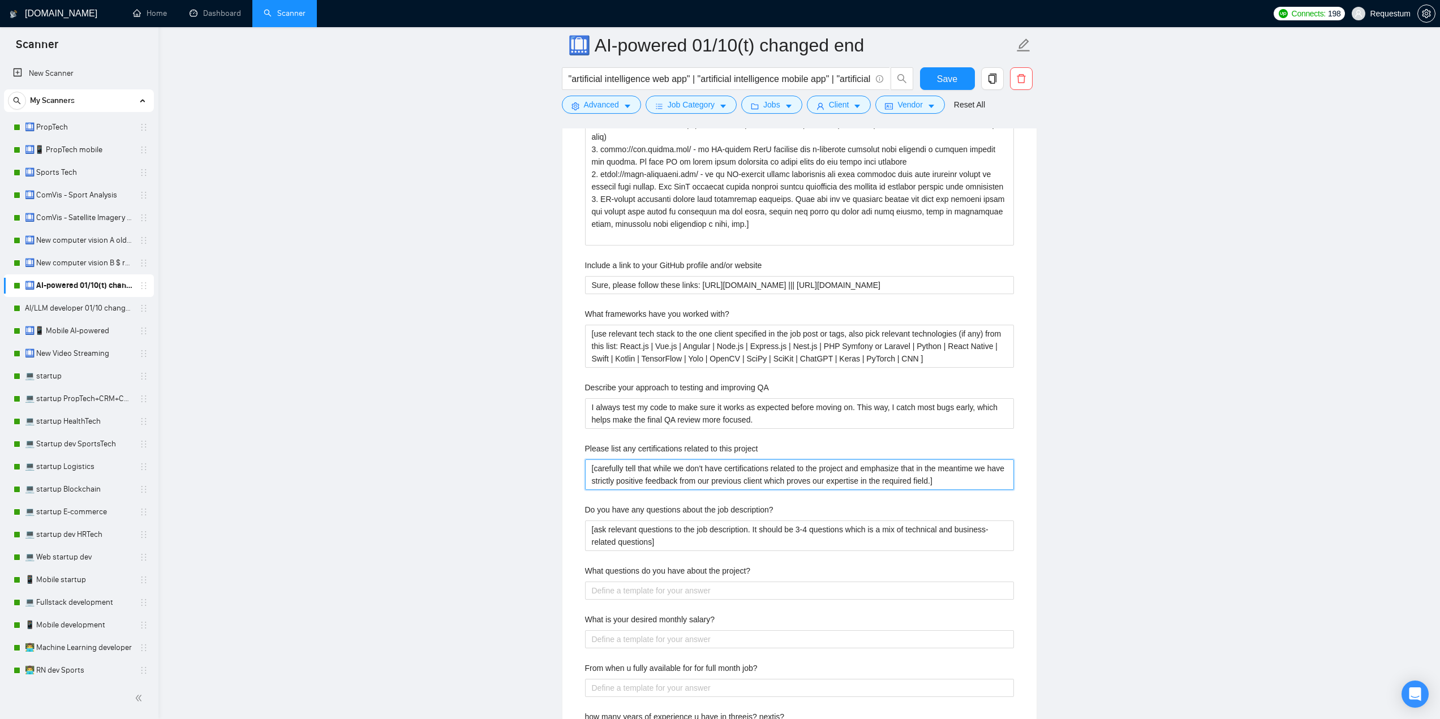
drag, startPoint x: 589, startPoint y: 471, endPoint x: 976, endPoint y: 485, distance: 387.3
click at [976, 485] on project "[carefully tell that while we don't have certifications related to the project …" at bounding box center [799, 474] width 429 height 31
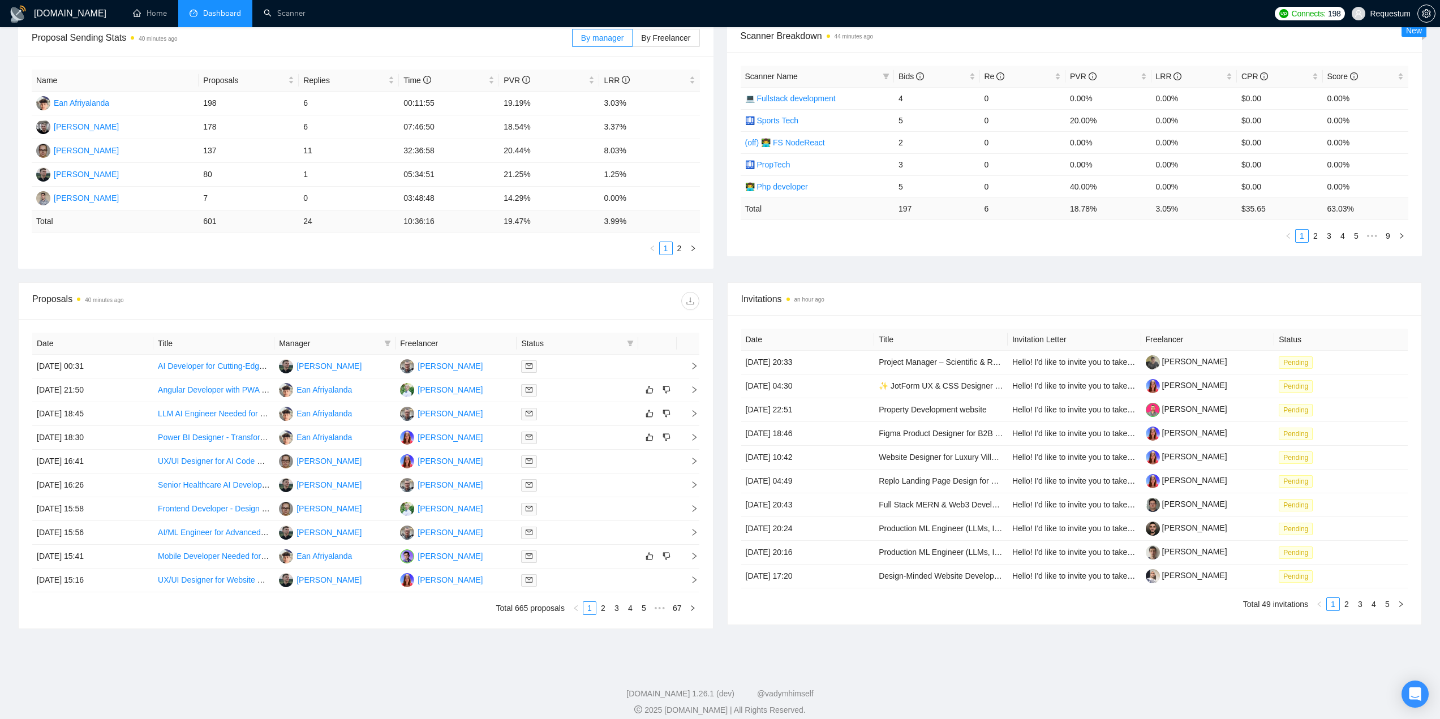
scroll to position [190, 0]
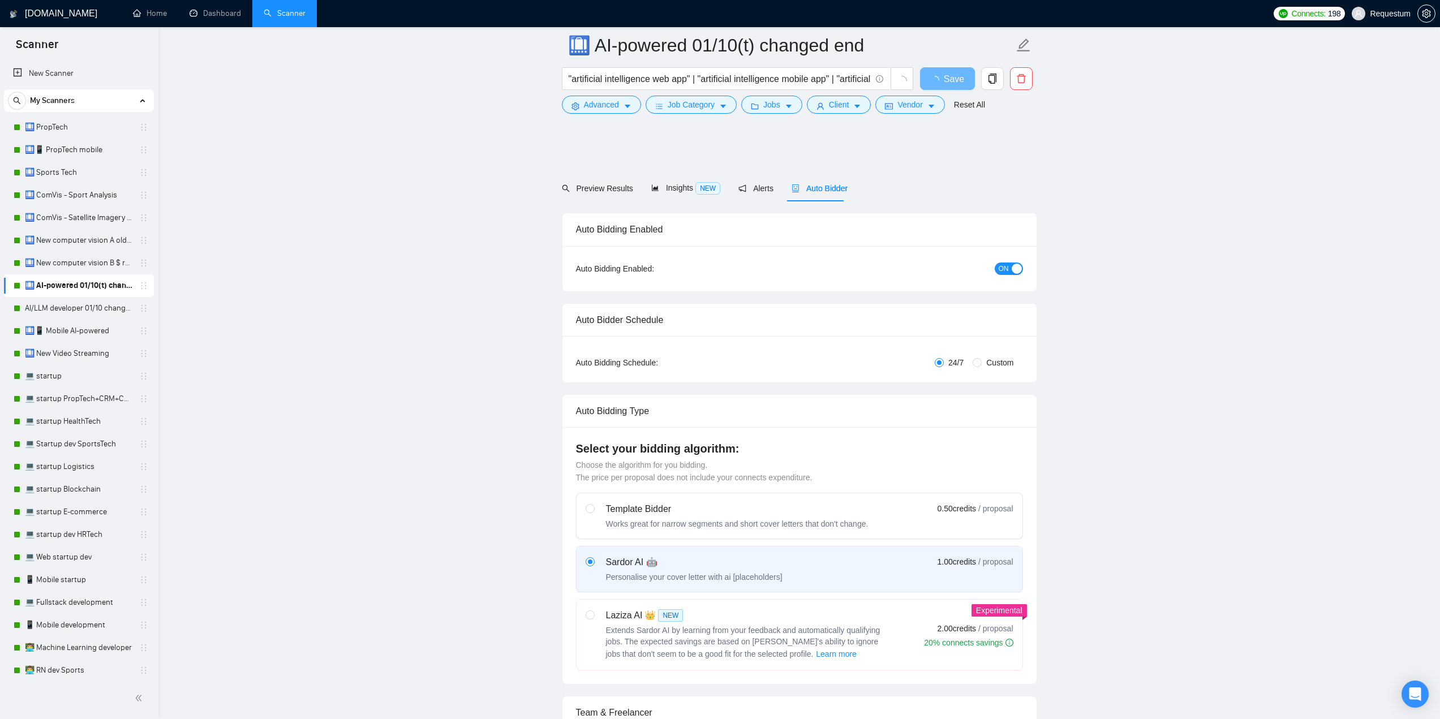
scroll to position [1924, 0]
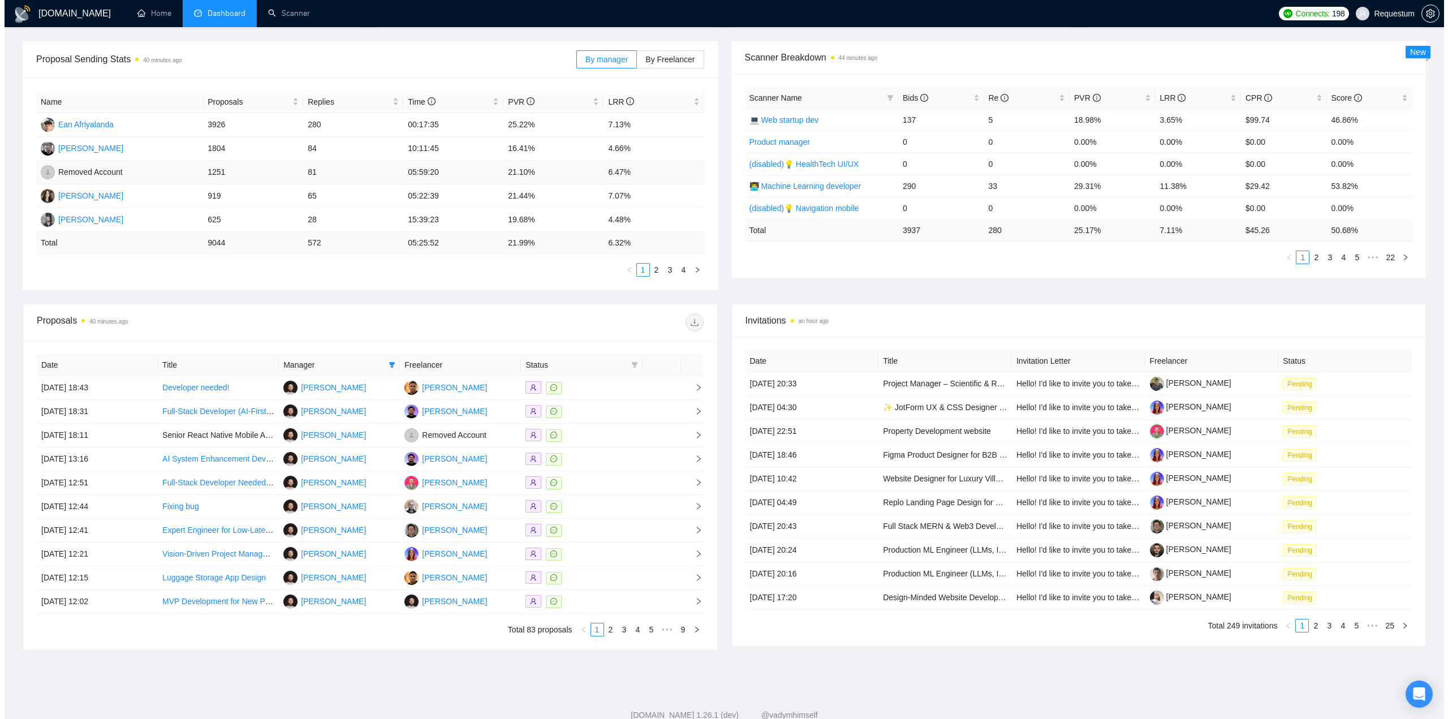
scroll to position [170, 0]
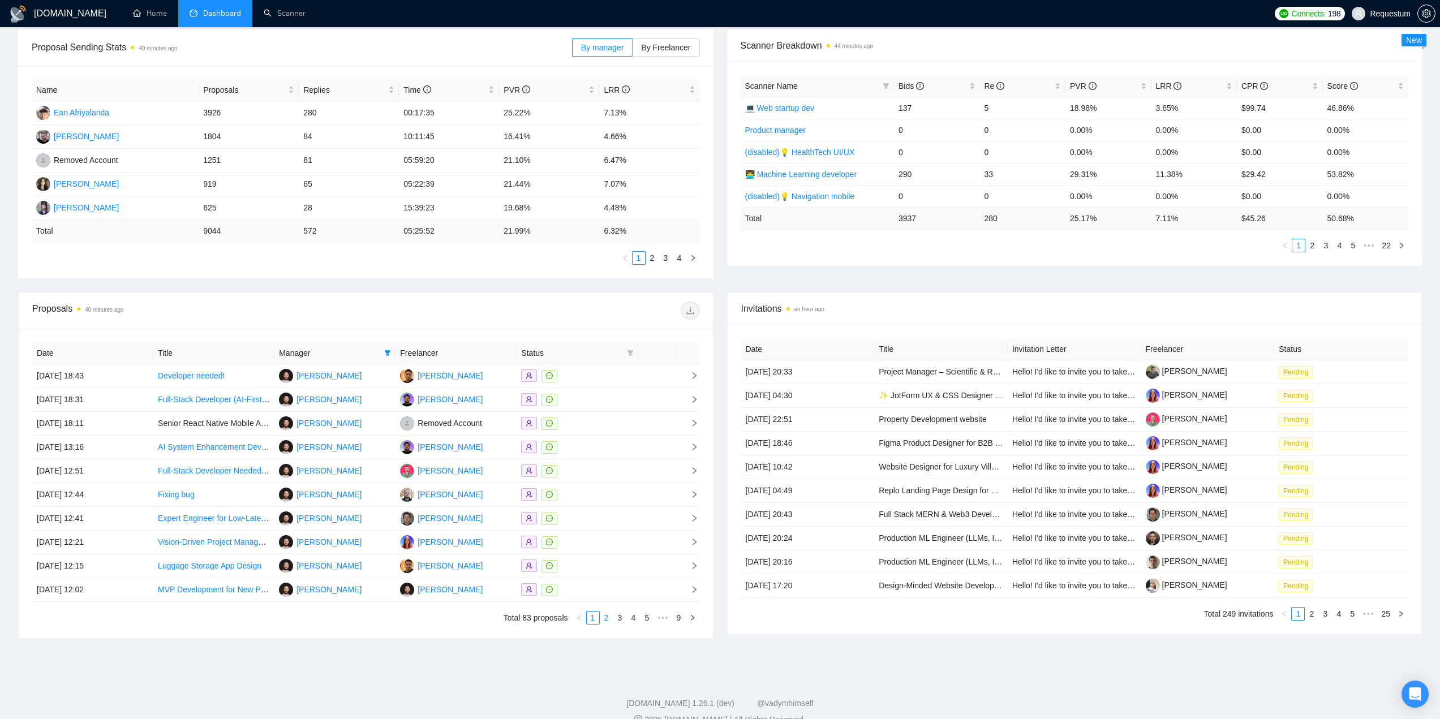
click at [606, 617] on link "2" at bounding box center [606, 618] width 12 height 12
click at [595, 570] on div at bounding box center [577, 566] width 112 height 13
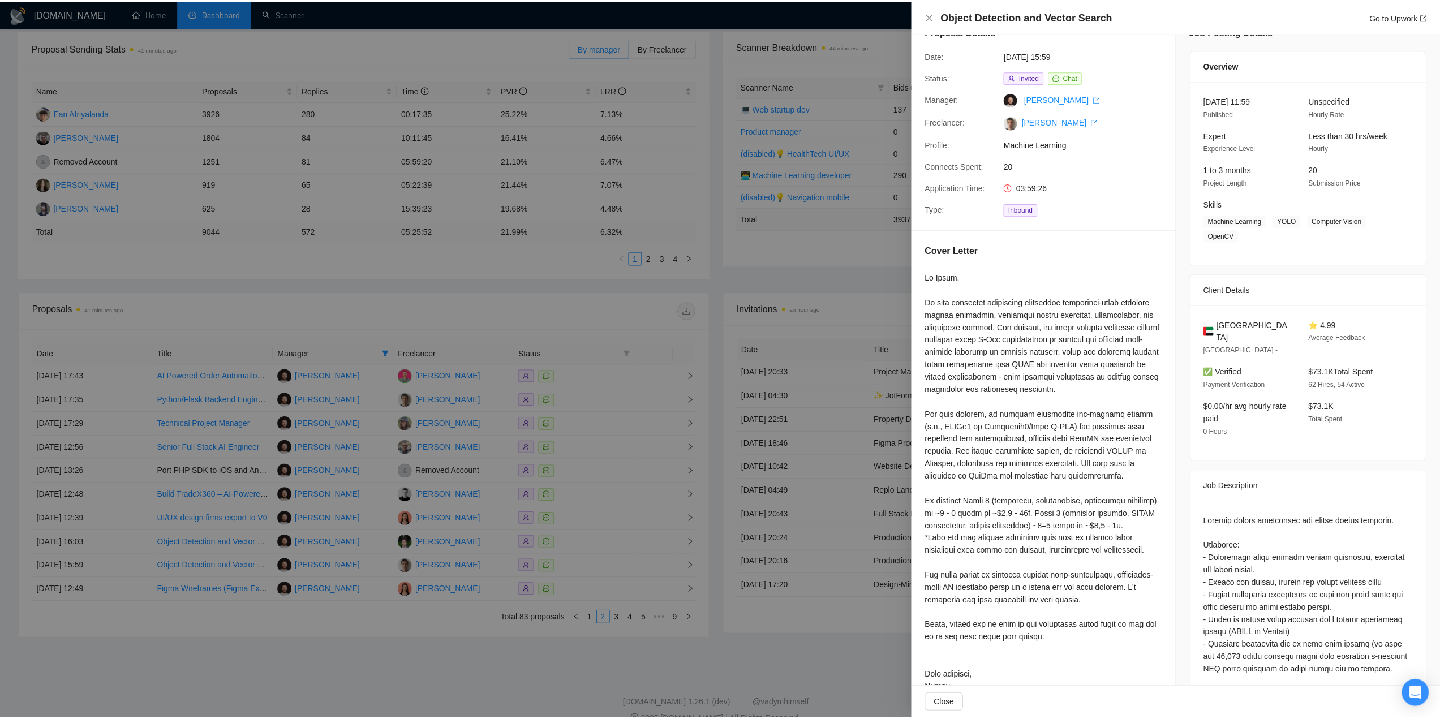
scroll to position [113, 0]
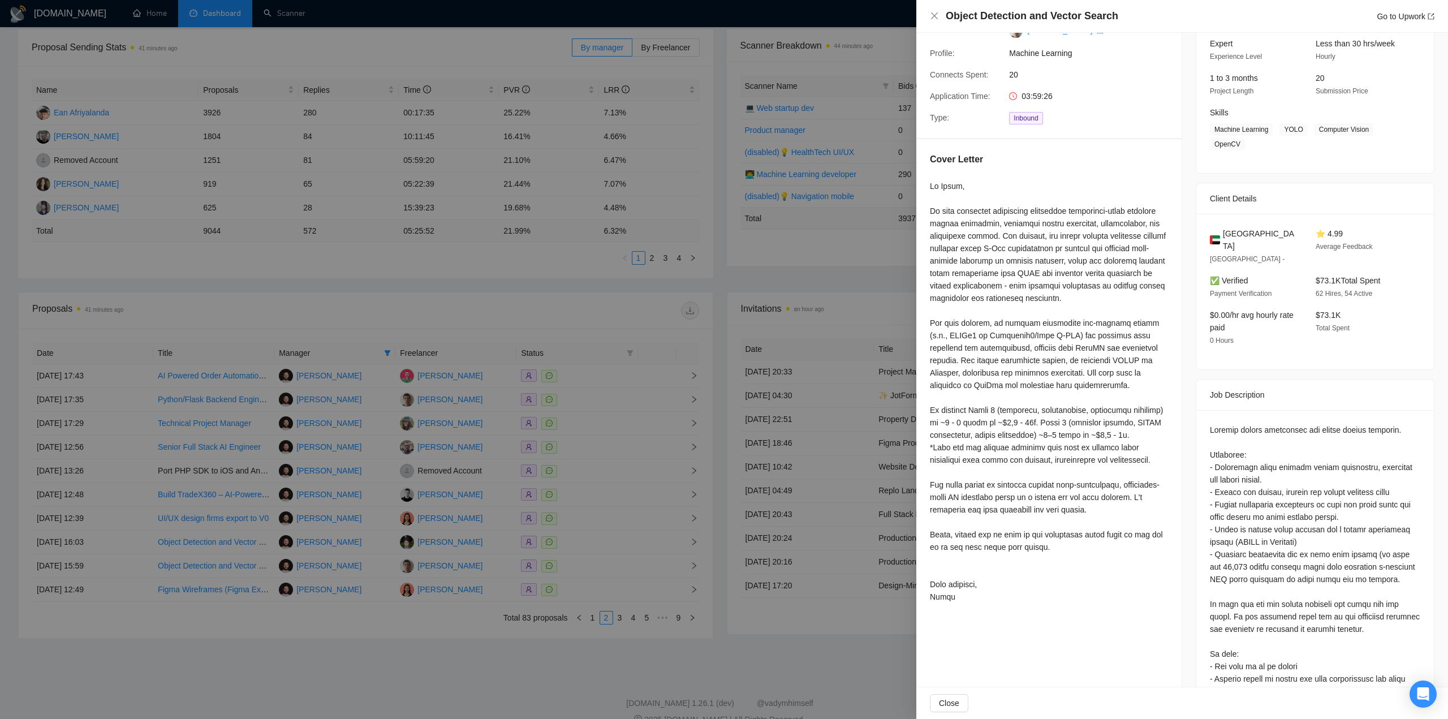
click at [829, 590] on div at bounding box center [724, 359] width 1448 height 719
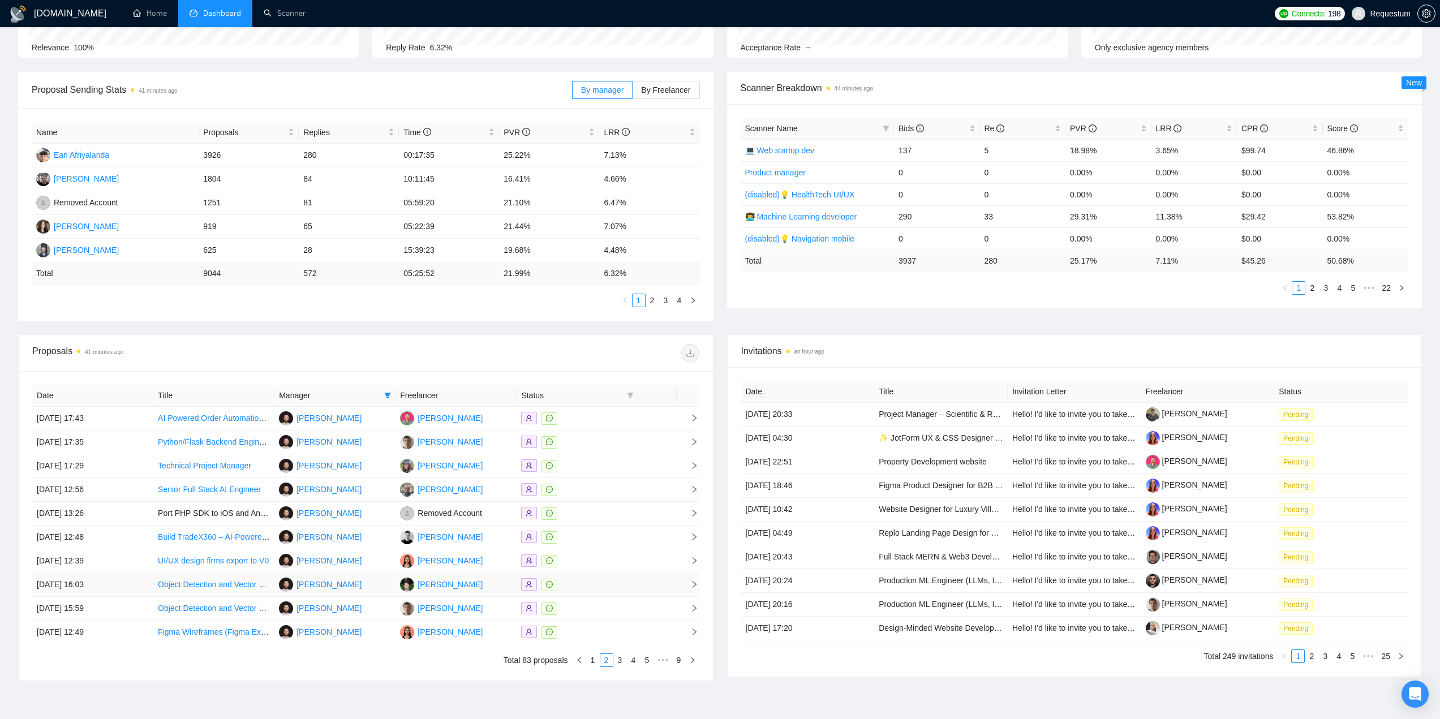
scroll to position [0, 0]
